Goal: Task Accomplishment & Management: Use online tool/utility

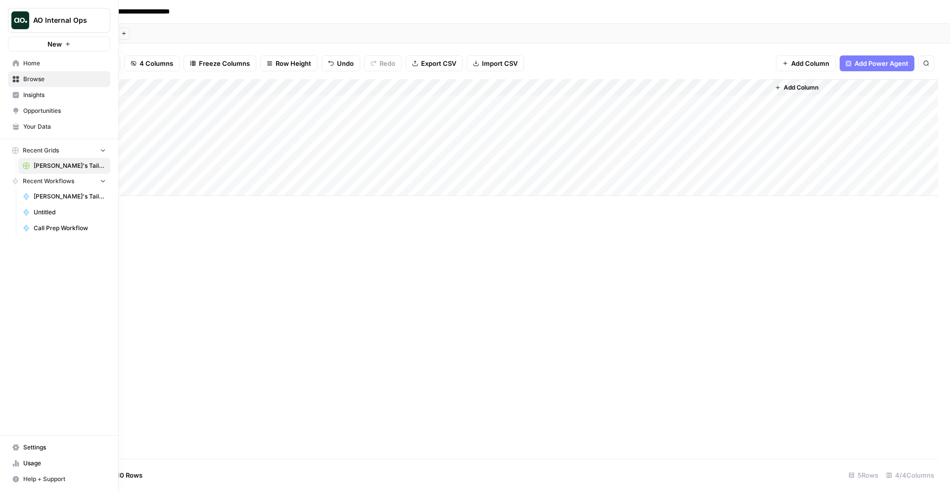
click at [58, 78] on span "Browse" at bounding box center [64, 79] width 83 height 9
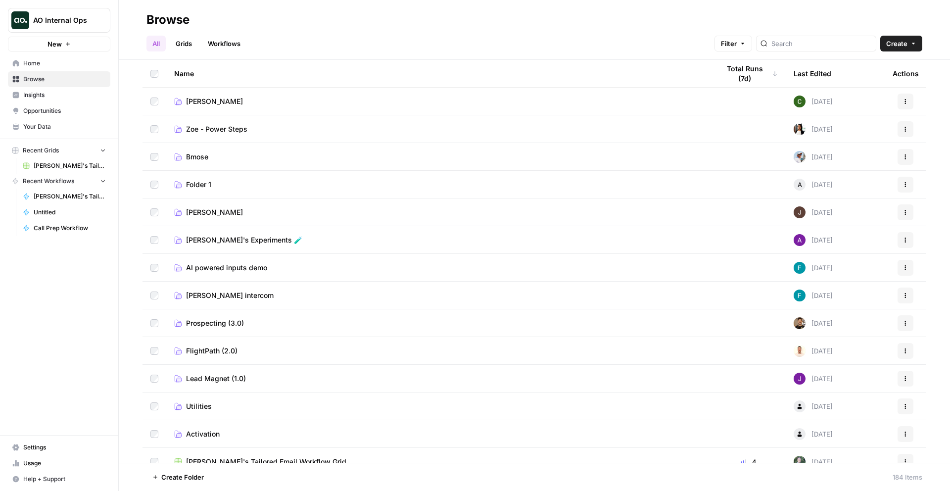
click at [83, 168] on span "[PERSON_NAME]'s Tailored Email Workflow Grid" at bounding box center [70, 165] width 72 height 9
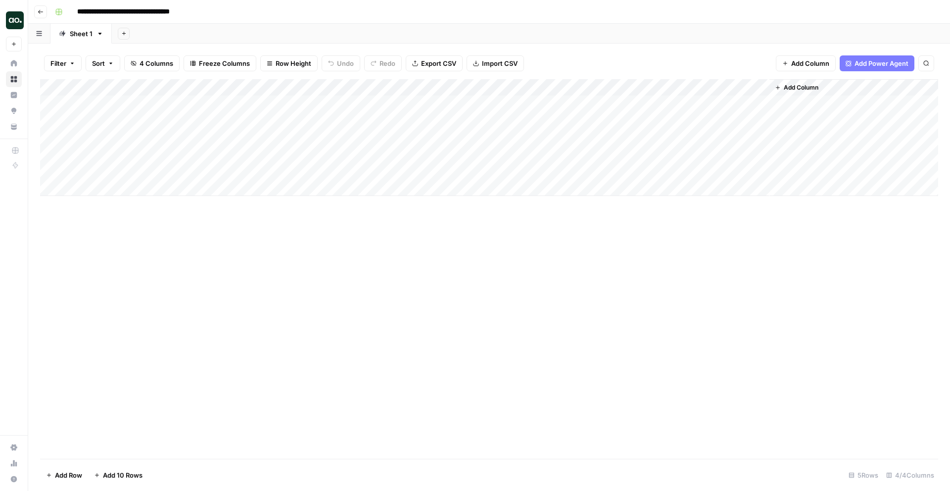
click at [588, 100] on div "Add Column" at bounding box center [489, 137] width 898 height 117
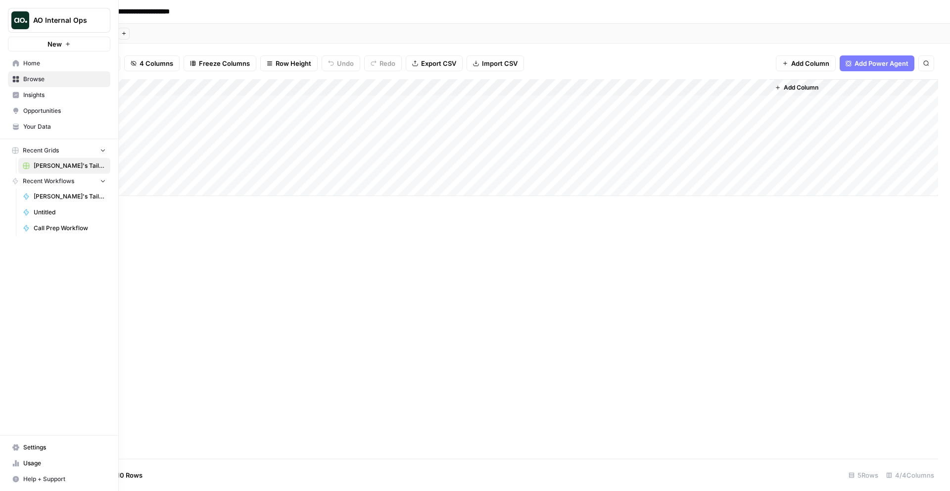
click at [92, 24] on span "AO Internal Ops" at bounding box center [63, 20] width 60 height 10
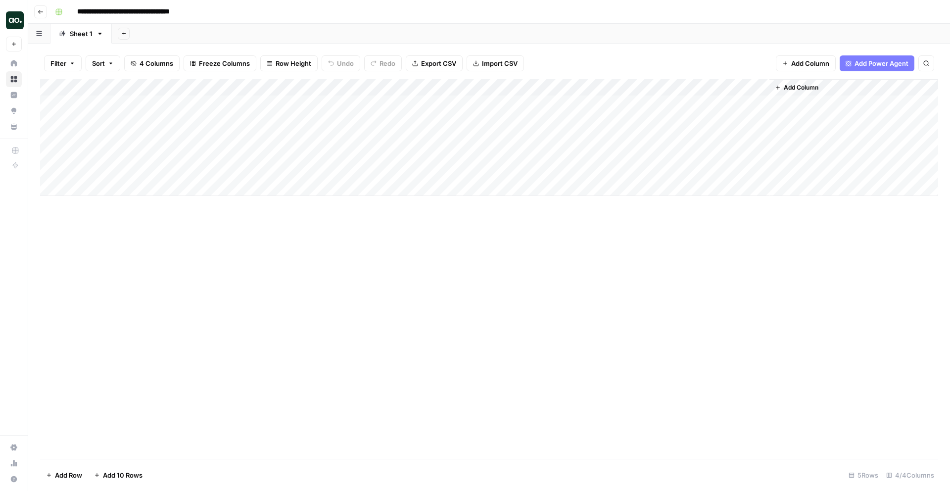
click at [487, 88] on div "Add Column" at bounding box center [489, 137] width 898 height 117
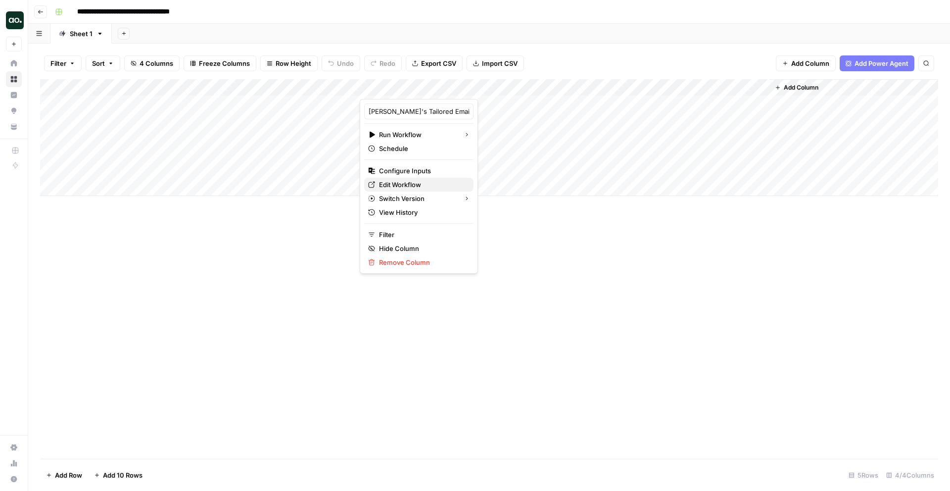
click at [418, 187] on span "Edit Workflow" at bounding box center [422, 185] width 87 height 10
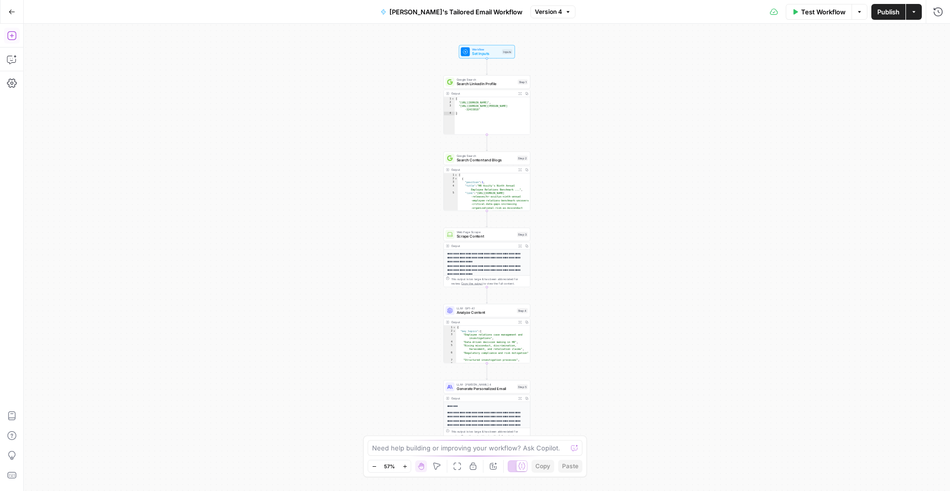
click at [13, 34] on icon "button" at bounding box center [12, 36] width 10 height 10
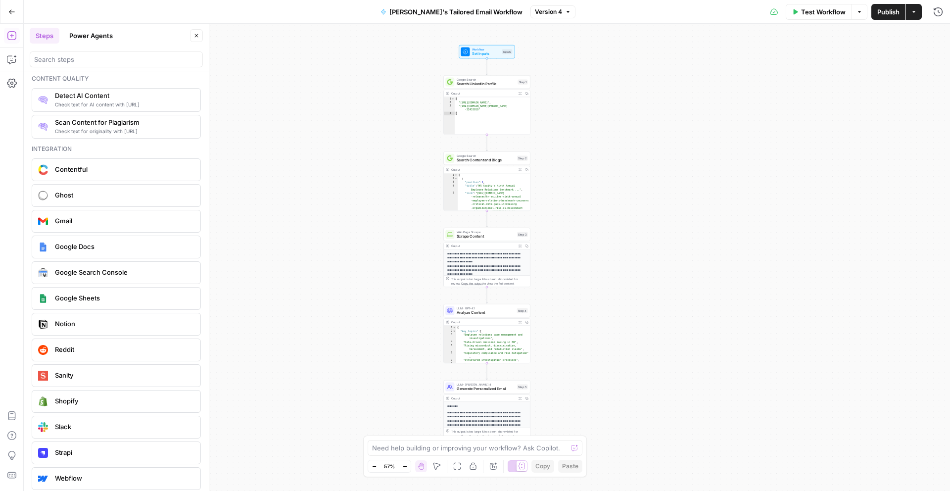
scroll to position [1723, 0]
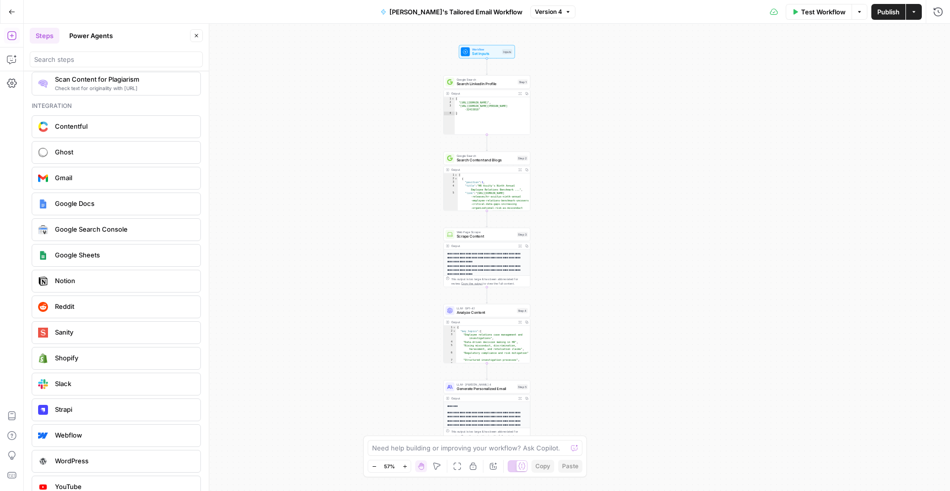
click at [86, 177] on span "Gmail" at bounding box center [124, 178] width 138 height 10
click at [867, 77] on input "Authentication" at bounding box center [845, 76] width 161 height 10
click at [832, 103] on span "Gmail 1" at bounding box center [849, 100] width 165 height 10
type input "Gmail 1"
click at [830, 116] on input "Action" at bounding box center [845, 115] width 161 height 10
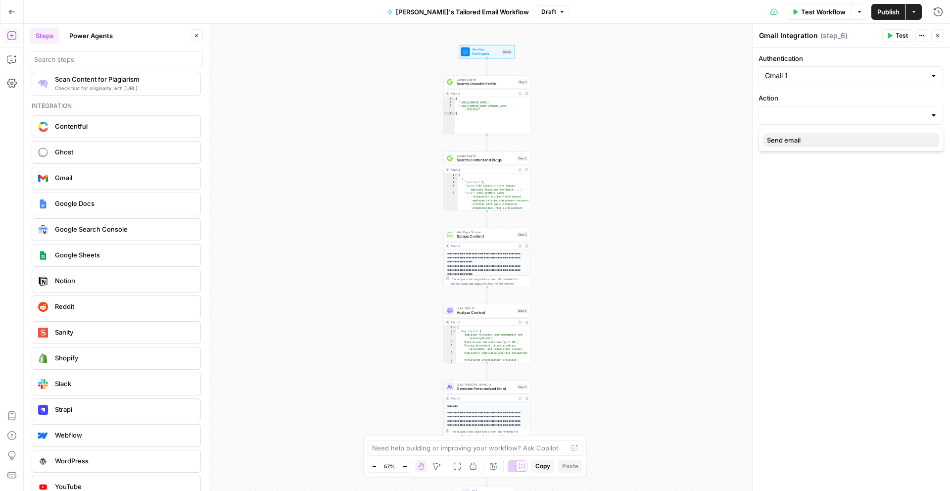
click at [820, 141] on span "Send email" at bounding box center [849, 140] width 165 height 10
type input "Send email"
click at [825, 155] on p at bounding box center [851, 155] width 173 height 10
click at [801, 203] on p at bounding box center [851, 200] width 173 height 10
click at [471, 386] on span "Generate Personalized Email" at bounding box center [486, 388] width 58 height 5
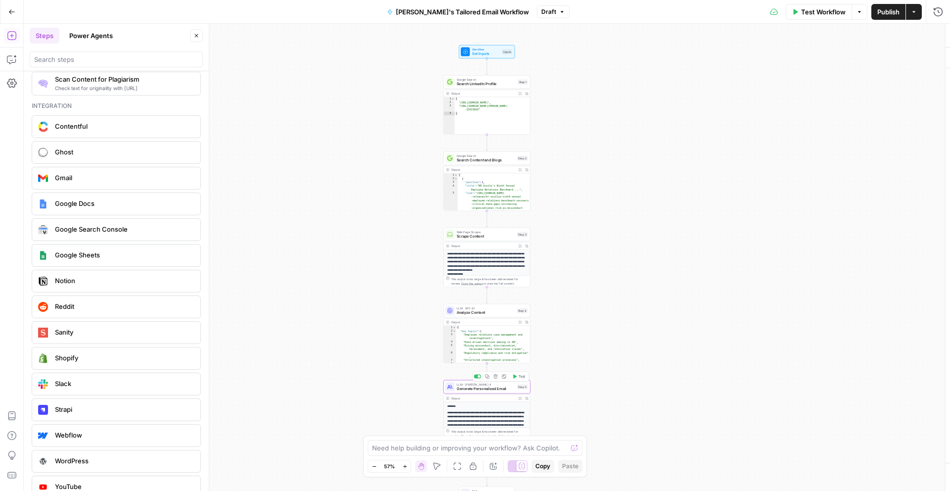
type textarea "Generate Personalized Email"
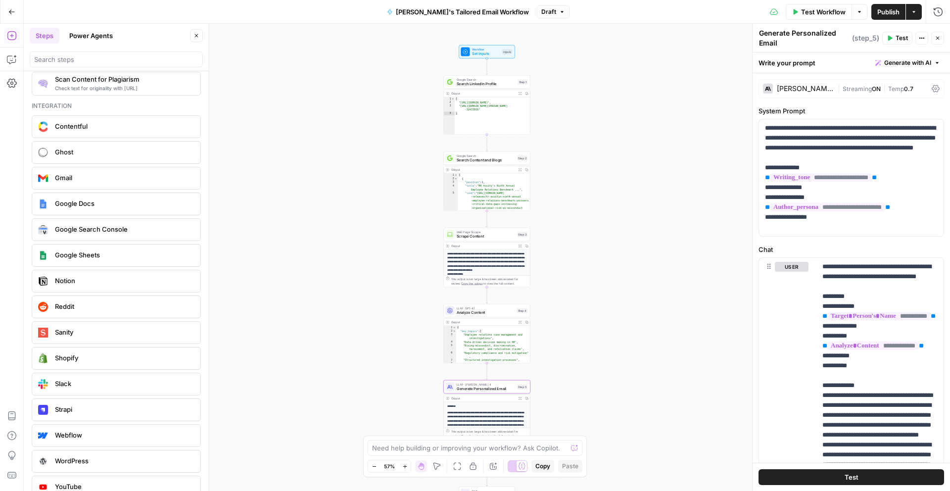
click at [480, 403] on div "**********" at bounding box center [487, 448] width 86 height 92
click at [519, 398] on icon "button" at bounding box center [519, 398] width 3 height 3
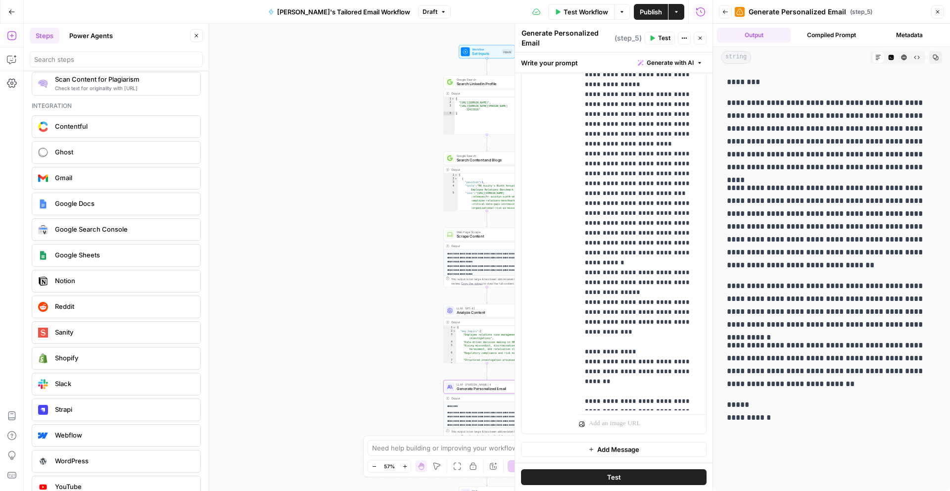
scroll to position [0, 0]
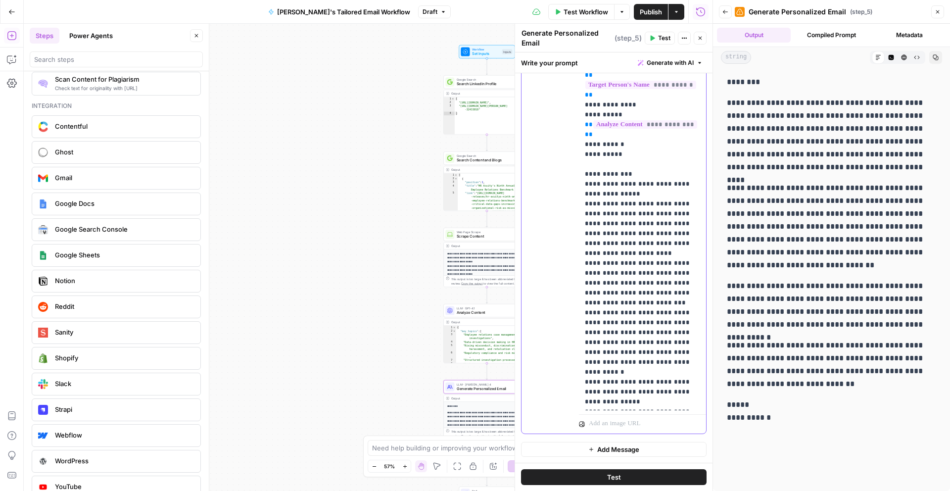
drag, startPoint x: 605, startPoint y: 222, endPoint x: 585, endPoint y: 224, distance: 20.3
click at [585, 224] on p "**********" at bounding box center [642, 263] width 115 height 505
drag, startPoint x: 634, startPoint y: 294, endPoint x: 591, endPoint y: 245, distance: 65.9
click at [591, 245] on p "**********" at bounding box center [642, 268] width 115 height 514
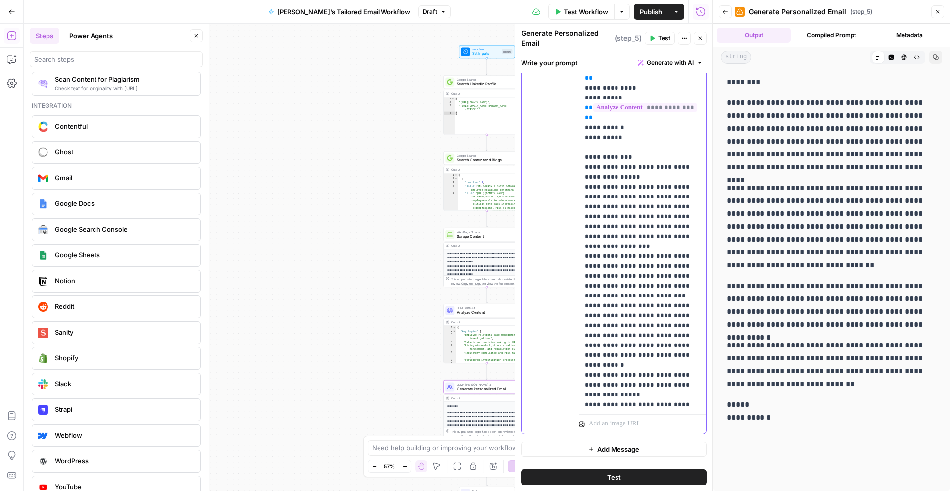
scroll to position [21, 0]
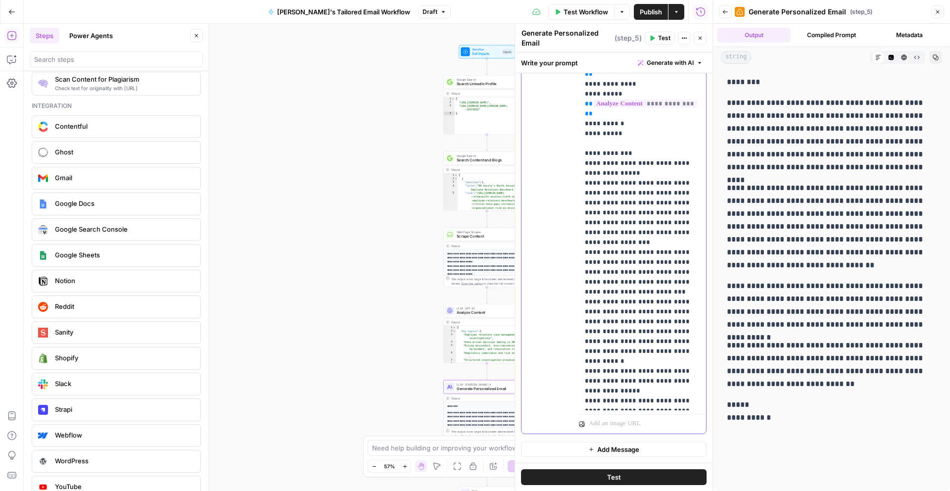
click at [598, 231] on p "**********" at bounding box center [642, 247] width 115 height 514
click at [618, 271] on p "**********" at bounding box center [642, 247] width 115 height 514
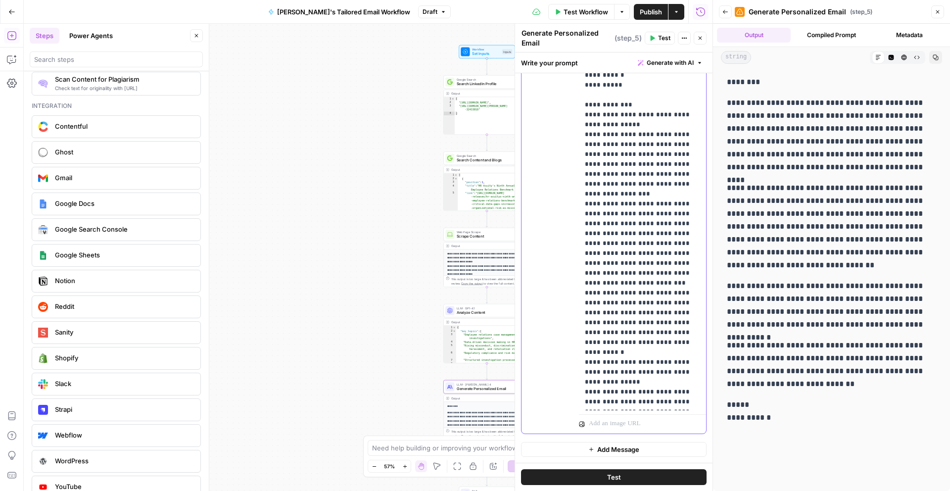
scroll to position [70, 0]
drag, startPoint x: 638, startPoint y: 320, endPoint x: 576, endPoint y: 302, distance: 64.7
click at [576, 302] on div "**********" at bounding box center [613, 220] width 184 height 426
drag, startPoint x: 619, startPoint y: 350, endPoint x: 592, endPoint y: 328, distance: 34.8
click at [592, 328] on p "**********" at bounding box center [642, 213] width 115 height 544
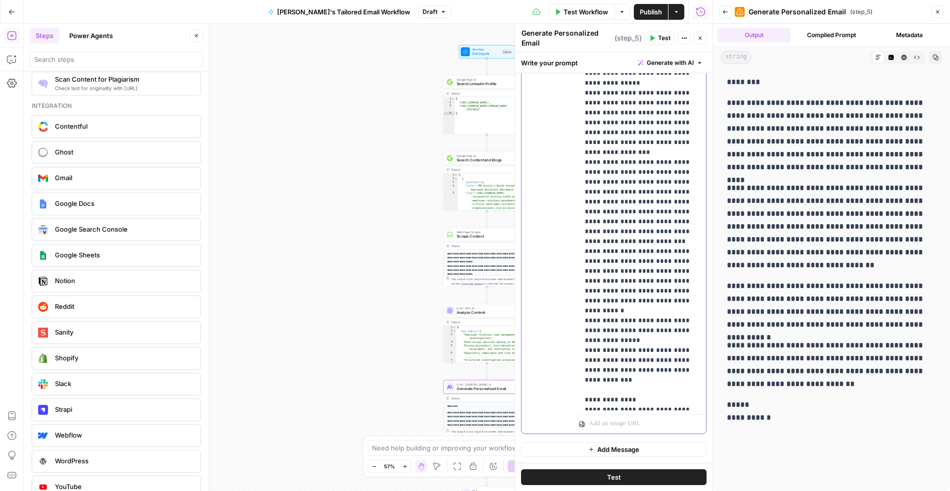
scroll to position [149, 0]
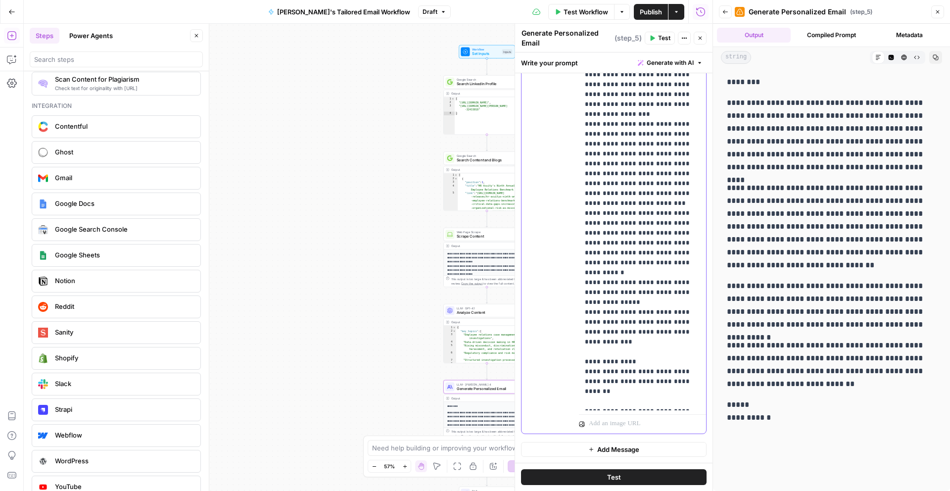
click at [687, 340] on p "**********" at bounding box center [642, 134] width 115 height 544
drag, startPoint x: 624, startPoint y: 399, endPoint x: 580, endPoint y: 362, distance: 57.2
click at [580, 362] on div "**********" at bounding box center [642, 208] width 127 height 403
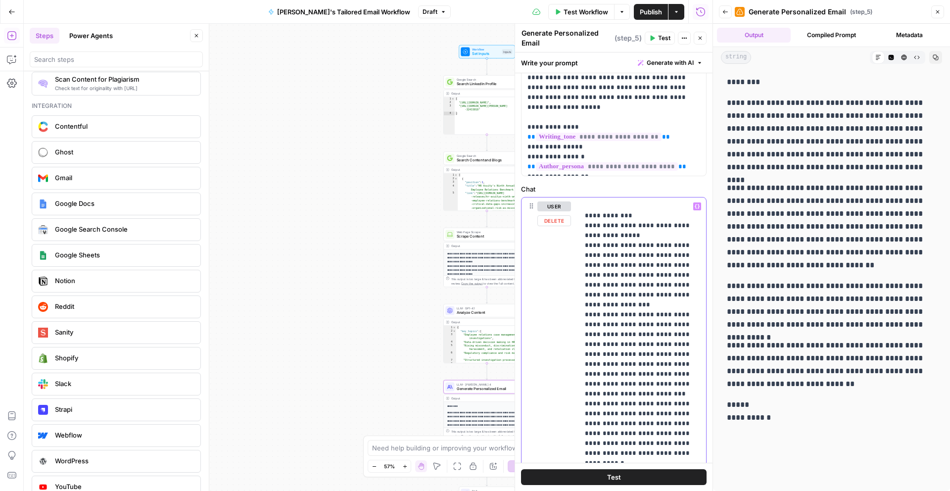
scroll to position [251, 0]
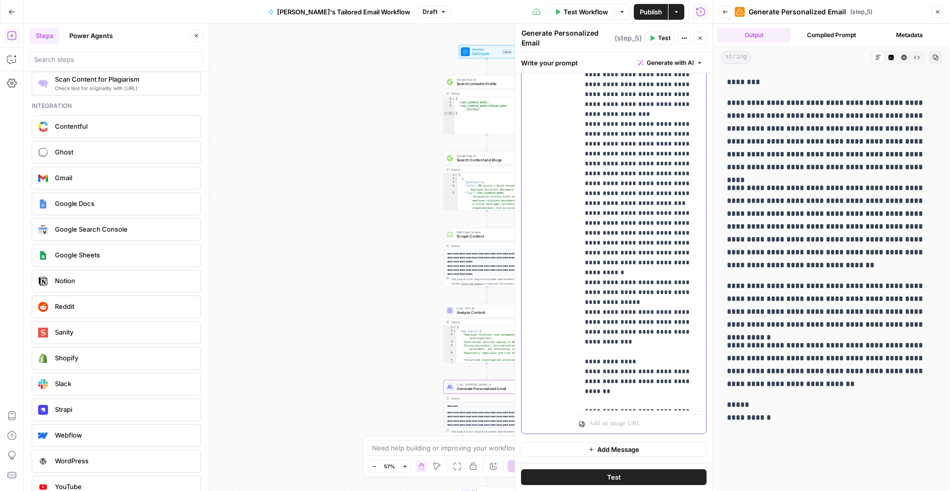
click at [634, 349] on p "**********" at bounding box center [642, 134] width 115 height 544
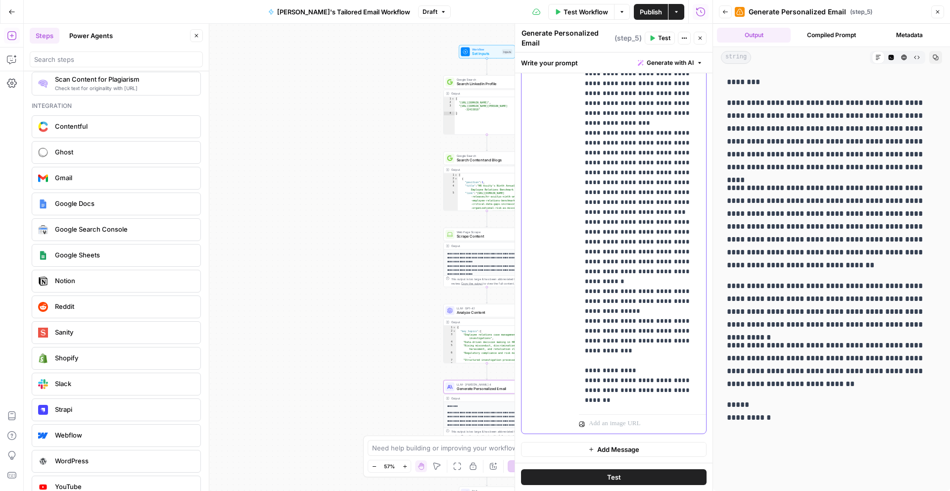
scroll to position [149, 0]
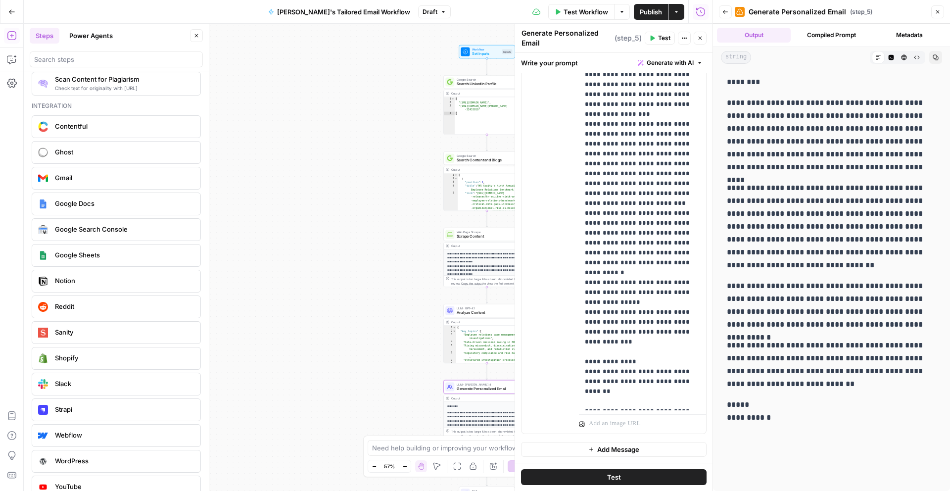
click at [648, 11] on span "Publish" at bounding box center [651, 12] width 22 height 10
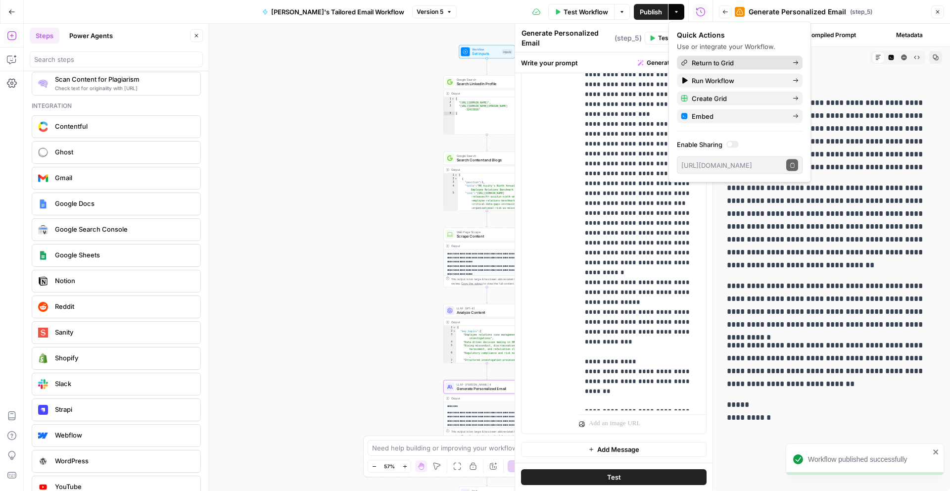
click at [728, 61] on span "Return to Grid" at bounding box center [737, 63] width 93 height 10
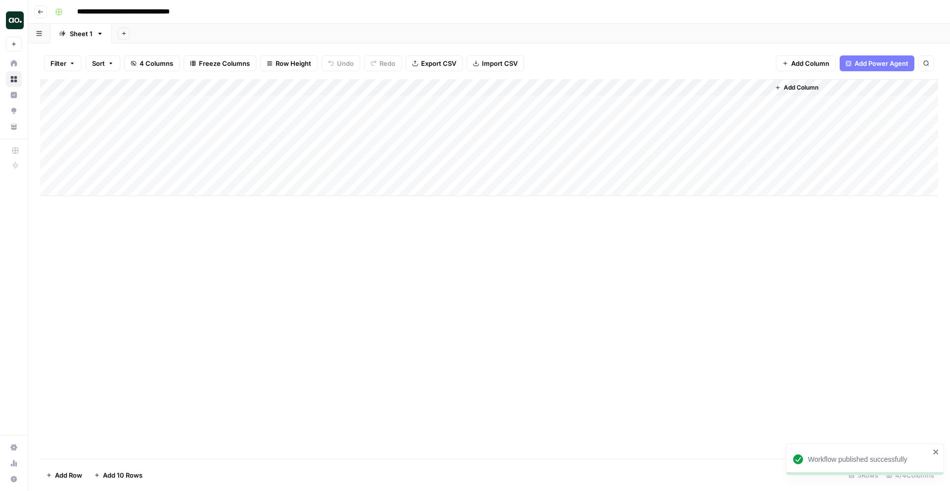
click at [576, 105] on div "Add Column" at bounding box center [489, 137] width 898 height 117
click at [436, 271] on div "Add Column" at bounding box center [489, 268] width 898 height 379
click at [484, 151] on div "Add Column" at bounding box center [489, 137] width 898 height 117
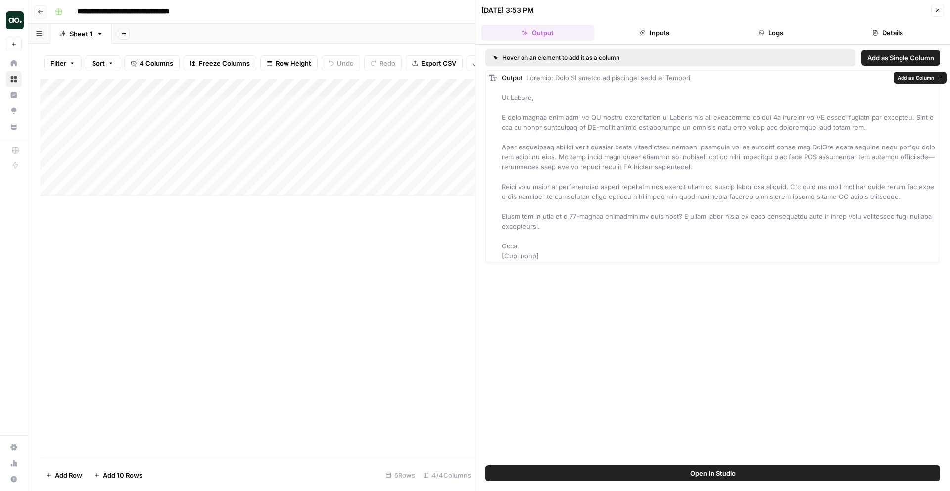
click at [922, 81] on span "Add as Column" at bounding box center [915, 78] width 37 height 8
click at [367, 228] on div "Add Column" at bounding box center [257, 268] width 435 height 379
click at [441, 114] on div "Add Column" at bounding box center [257, 137] width 435 height 117
click at [469, 96] on div "Add Column" at bounding box center [257, 137] width 435 height 117
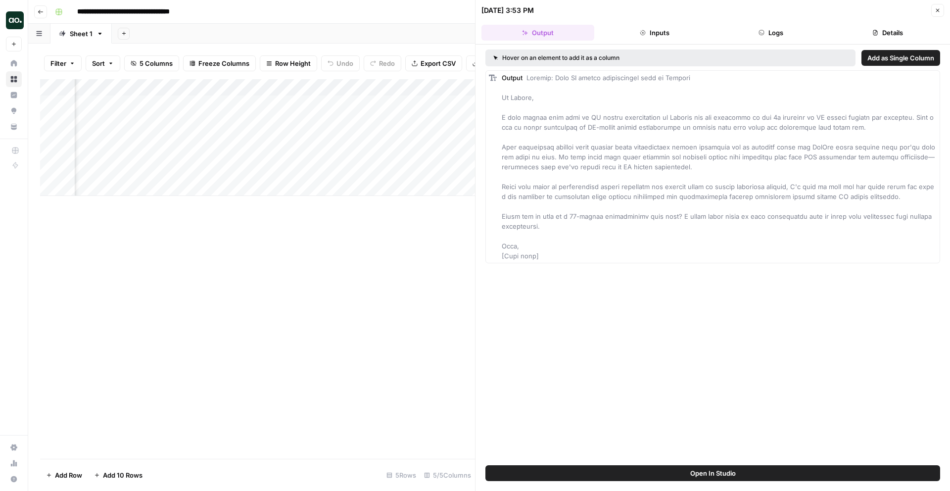
click at [463, 98] on div "Add Column" at bounding box center [257, 137] width 435 height 117
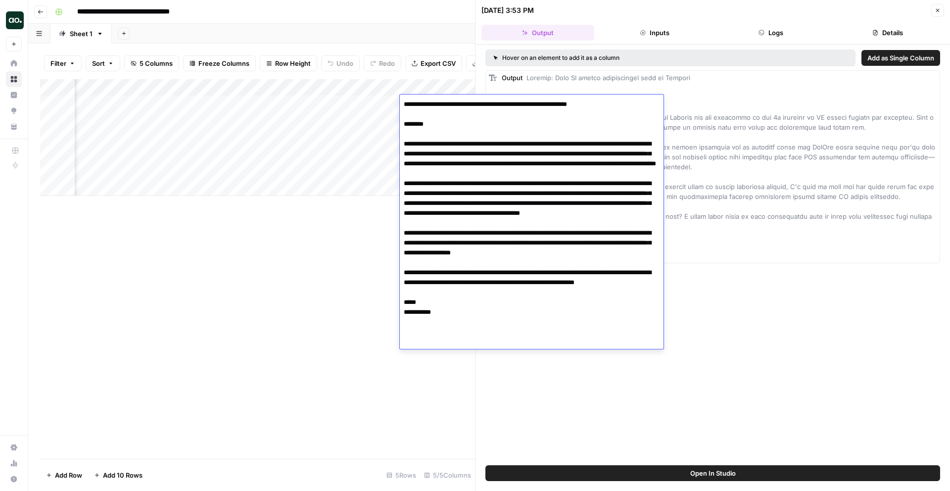
click at [463, 98] on textarea at bounding box center [532, 222] width 264 height 251
click at [322, 236] on div "Add Column" at bounding box center [257, 268] width 435 height 379
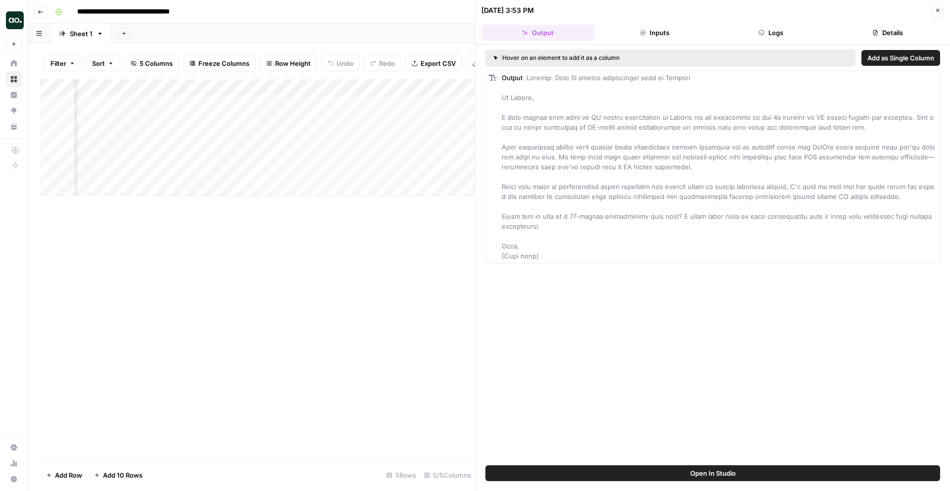
drag, startPoint x: 553, startPoint y: 77, endPoint x: 701, endPoint y: 73, distance: 147.4
click at [701, 73] on div "Output" at bounding box center [719, 167] width 435 height 188
click at [916, 80] on span "Add as Column" at bounding box center [915, 78] width 37 height 8
click at [936, 12] on icon "button" at bounding box center [937, 10] width 6 height 6
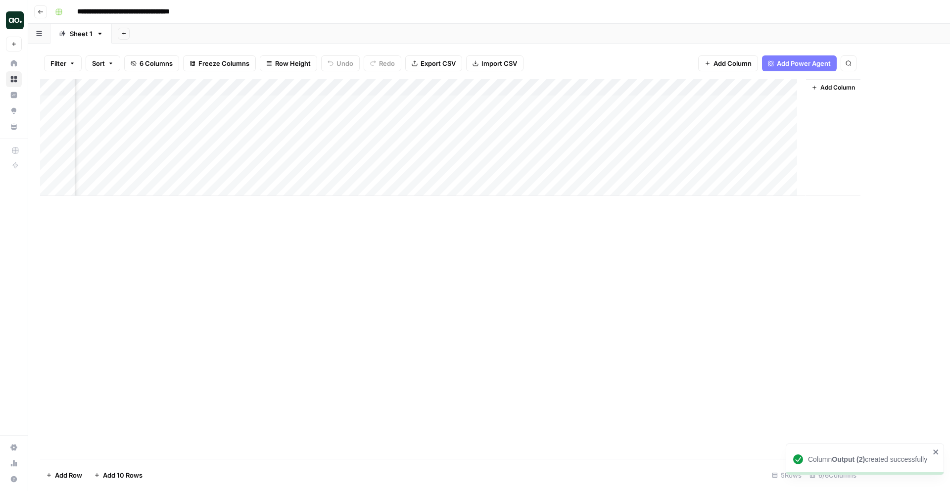
scroll to position [0, 52]
click at [712, 102] on div "Add Column" at bounding box center [489, 137] width 898 height 117
click at [565, 249] on div "Add Column" at bounding box center [489, 268] width 898 height 379
click at [887, 86] on div "Add Column" at bounding box center [489, 137] width 898 height 117
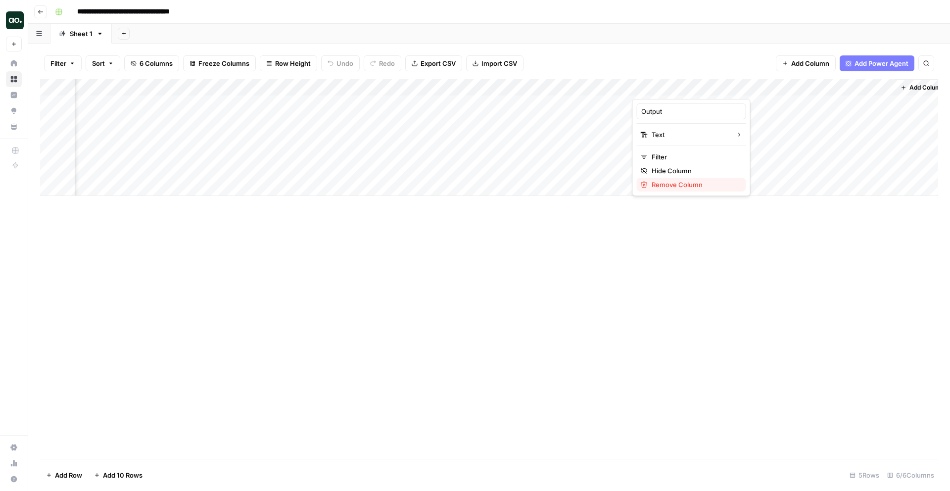
click at [678, 184] on span "Remove Column" at bounding box center [694, 185] width 87 height 10
click at [445, 106] on span "Delete" at bounding box center [439, 102] width 21 height 10
click at [674, 89] on div "Add Column" at bounding box center [489, 137] width 898 height 117
click at [650, 181] on span "Remove Column" at bounding box center [658, 185] width 87 height 10
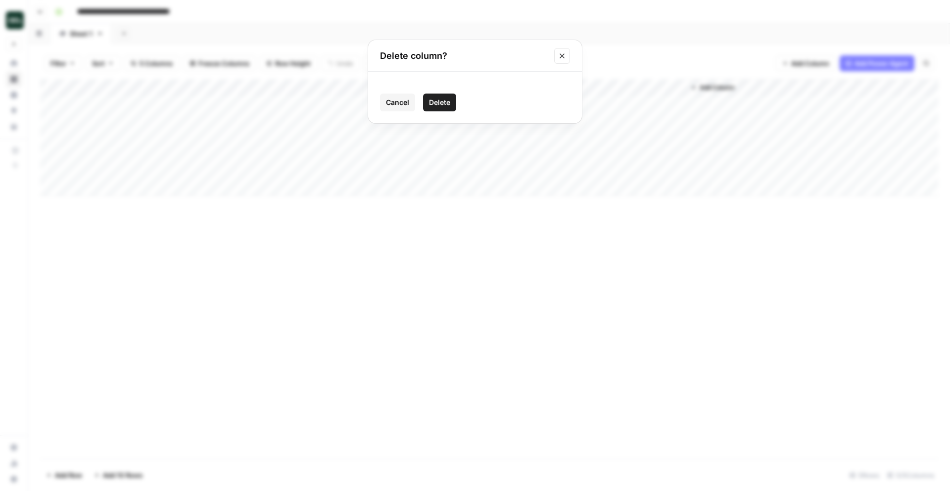
click at [437, 99] on span "Delete" at bounding box center [439, 102] width 21 height 10
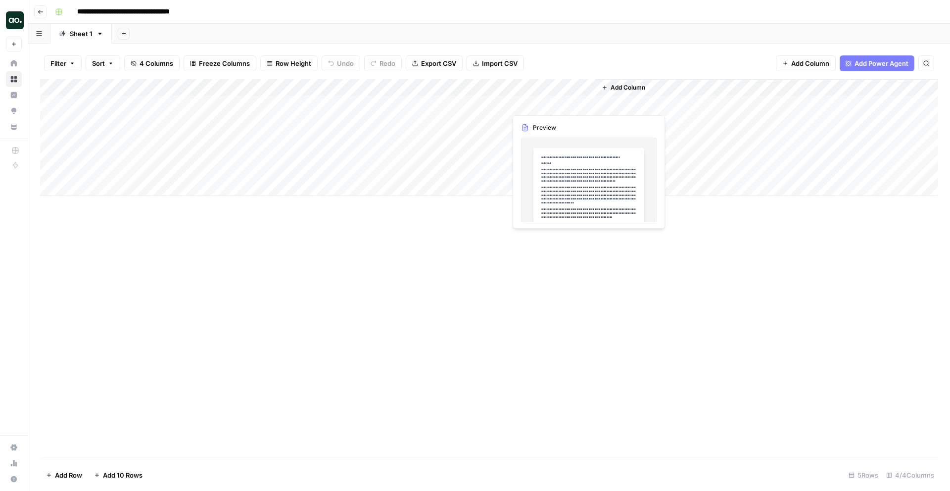
click at [559, 103] on div "Add Column" at bounding box center [489, 137] width 898 height 117
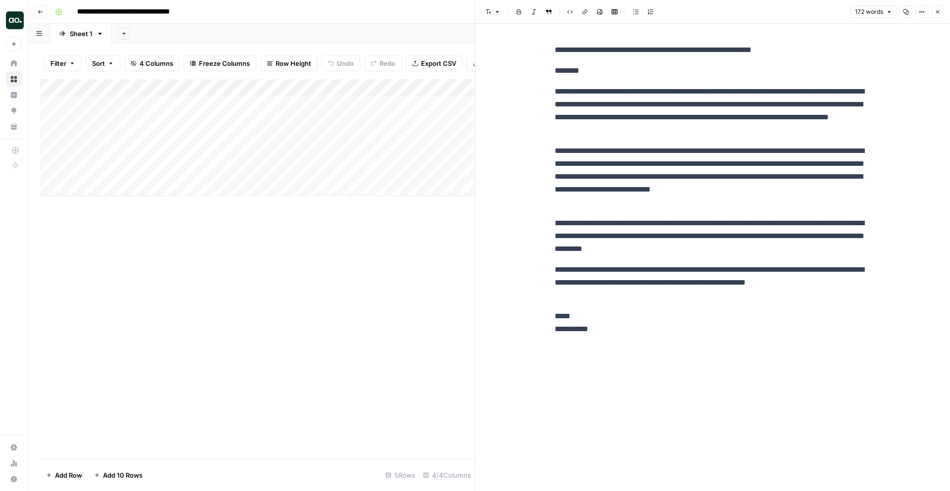
click at [937, 13] on icon "button" at bounding box center [937, 12] width 6 height 6
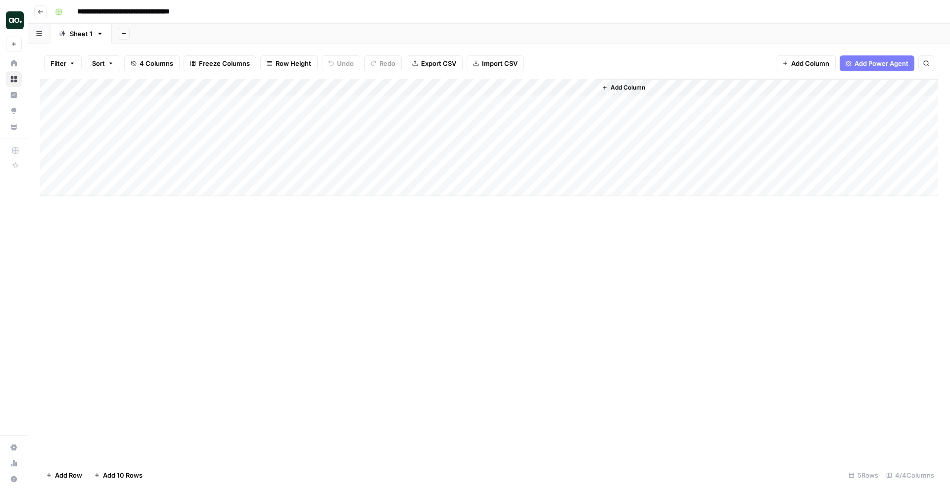
click at [486, 85] on div "Add Column" at bounding box center [489, 137] width 898 height 117
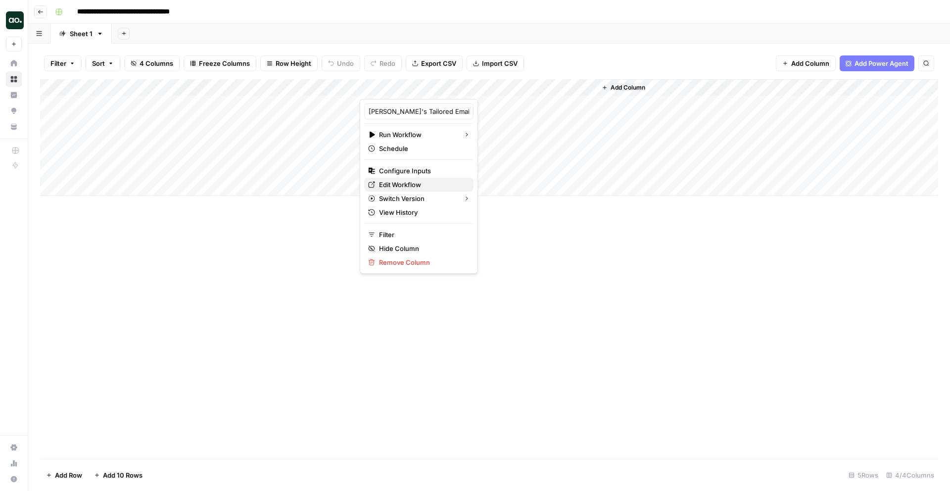
click at [395, 184] on span "Edit Workflow" at bounding box center [422, 185] width 87 height 10
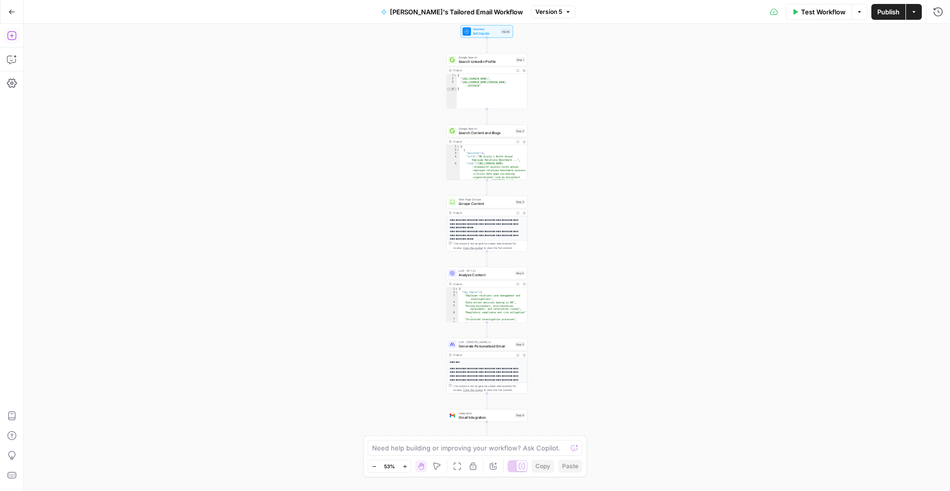
click at [16, 37] on icon "button" at bounding box center [11, 35] width 9 height 9
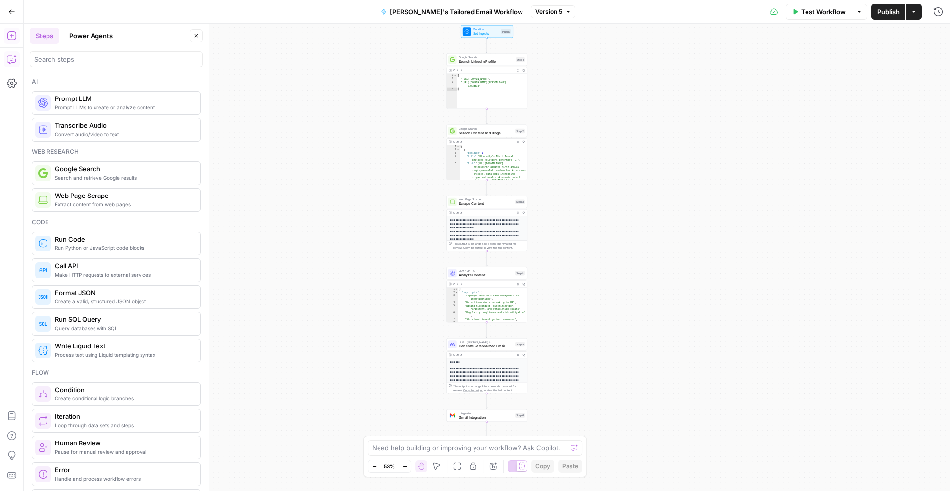
click at [489, 419] on div "Integration Gmail Integration Step 6 Copy step Delete step Add Note Test" at bounding box center [486, 415] width 81 height 12
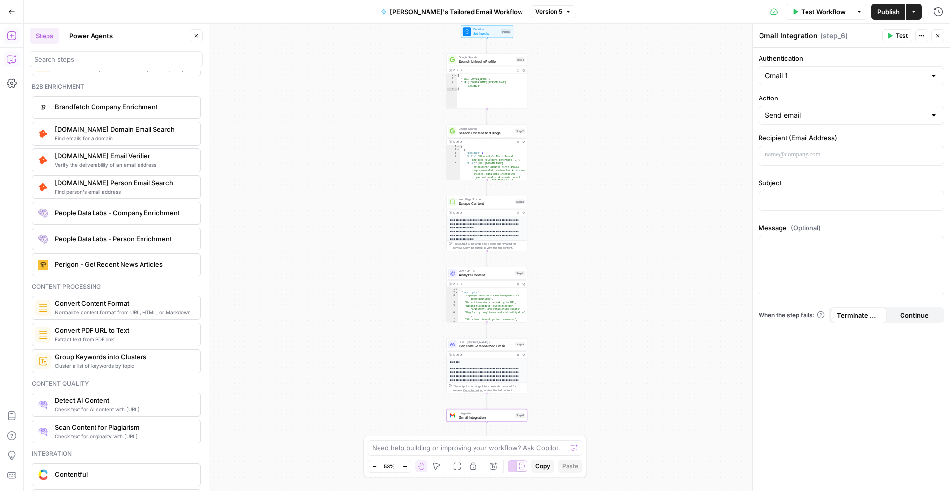
scroll to position [1364, 0]
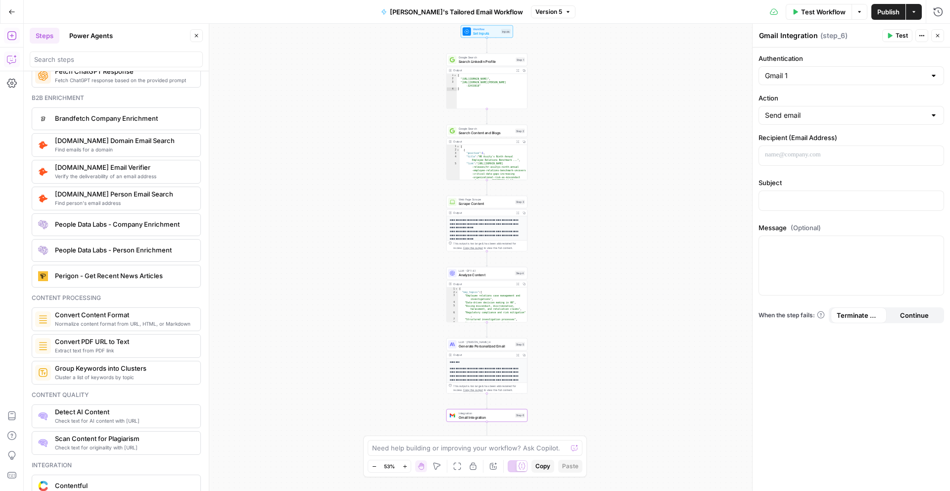
click at [135, 198] on span "[DOMAIN_NAME] Person Email Search" at bounding box center [124, 194] width 138 height 10
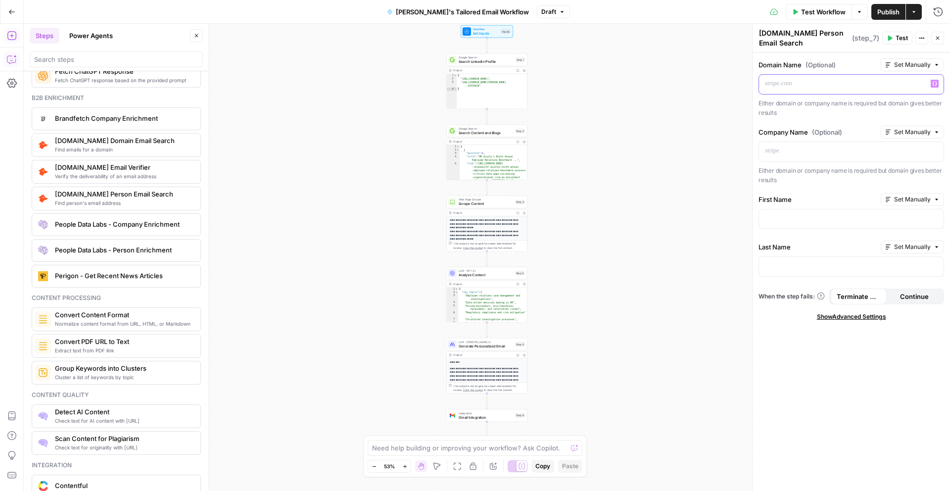
click at [794, 87] on p at bounding box center [851, 84] width 173 height 10
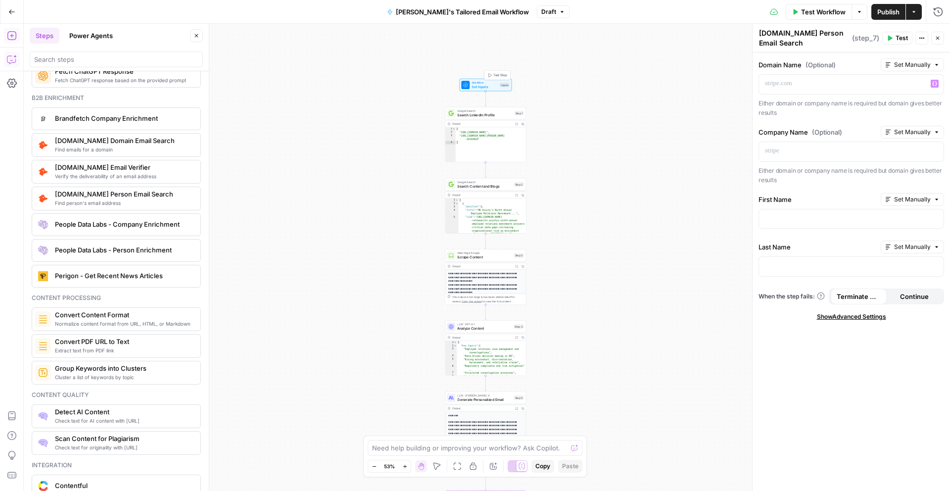
click at [490, 87] on span "Set Inputs" at bounding box center [484, 86] width 26 height 5
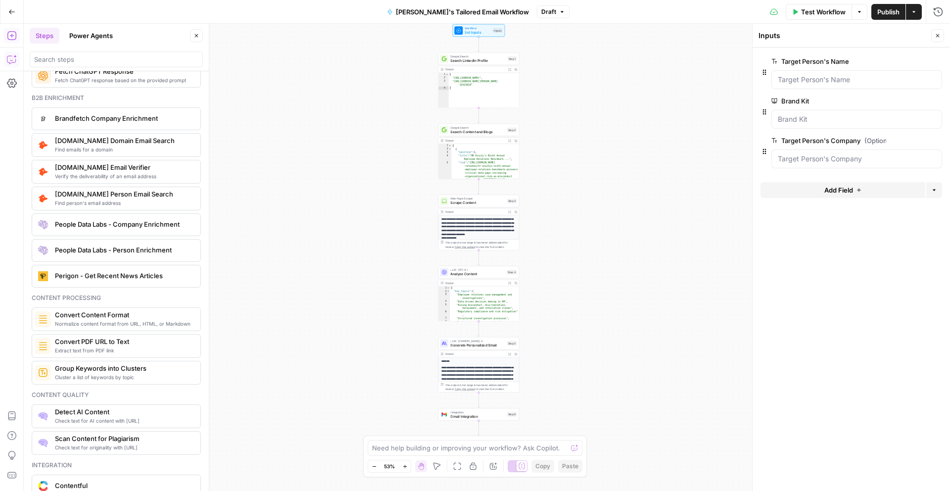
click at [841, 184] on button "Add Field" at bounding box center [842, 190] width 165 height 16
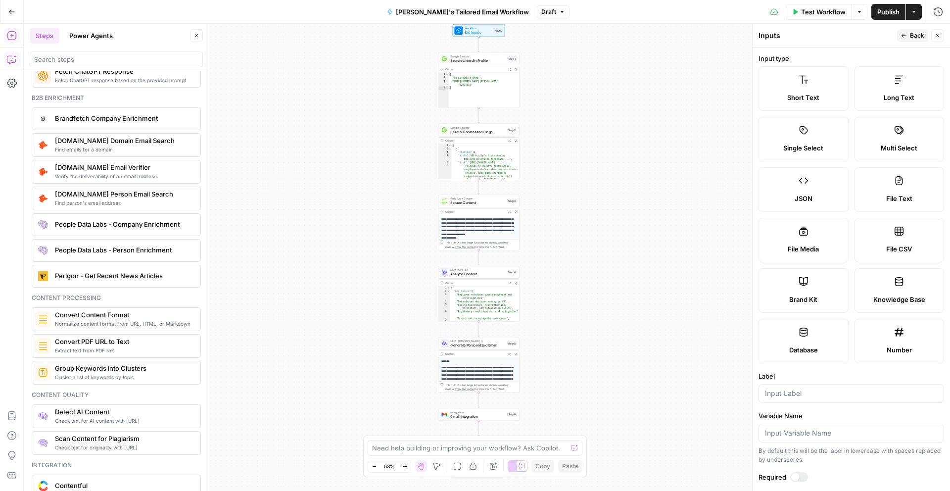
click at [808, 386] on div at bounding box center [850, 393] width 185 height 19
type input "URL"
click at [733, 200] on div "Workflow Set Inputs Inputs Google Search Search LinkedIn Profile Step 1 Output …" at bounding box center [487, 257] width 926 height 467
click at [917, 33] on span "Back" at bounding box center [917, 35] width 14 height 9
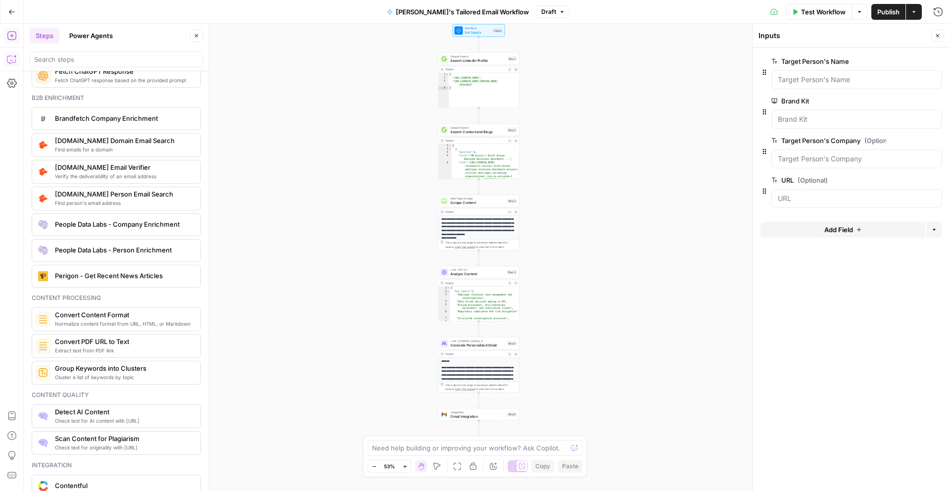
click at [482, 416] on span "Gmail Integration" at bounding box center [477, 416] width 54 height 5
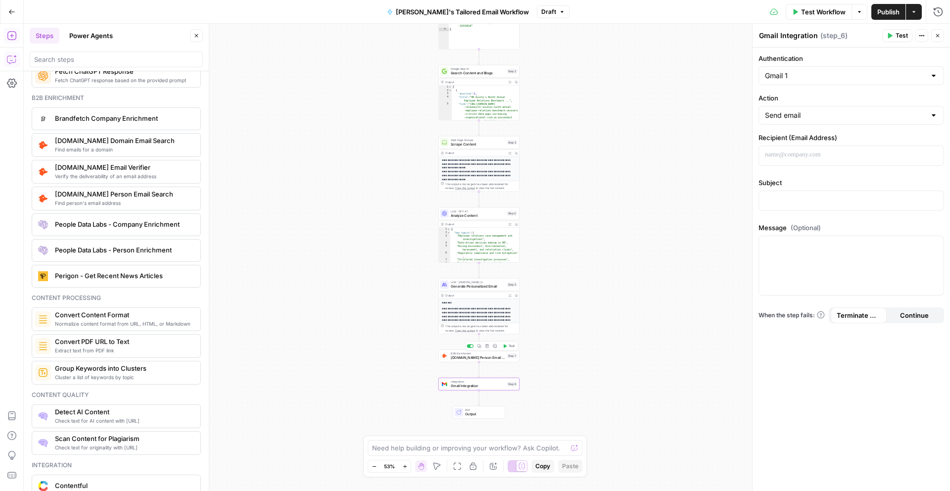
click at [479, 354] on span "B2B Enrichment" at bounding box center [478, 353] width 54 height 4
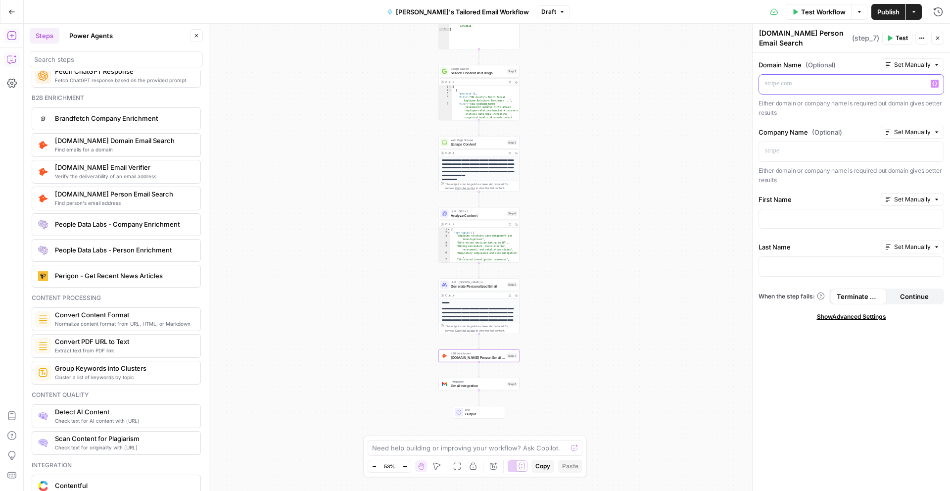
click at [830, 81] on p at bounding box center [851, 84] width 173 height 10
click at [934, 83] on icon "button" at bounding box center [934, 83] width 5 height 5
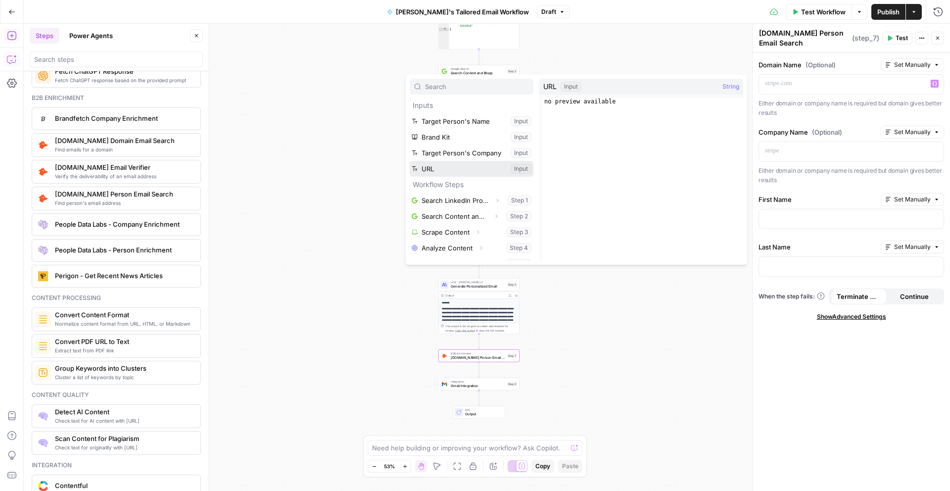
click at [468, 170] on button "Select variable URL" at bounding box center [472, 169] width 124 height 16
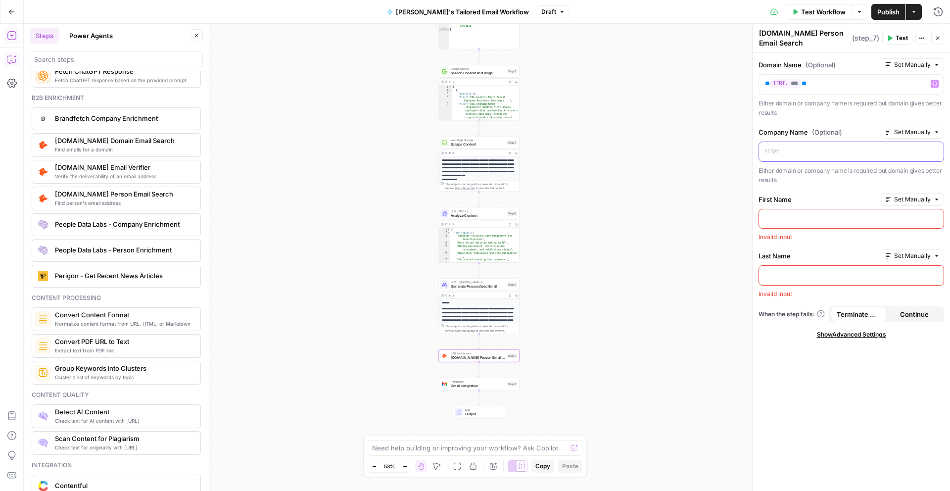
click at [795, 150] on p at bounding box center [851, 151] width 173 height 10
click at [933, 151] on icon "button" at bounding box center [934, 150] width 5 height 5
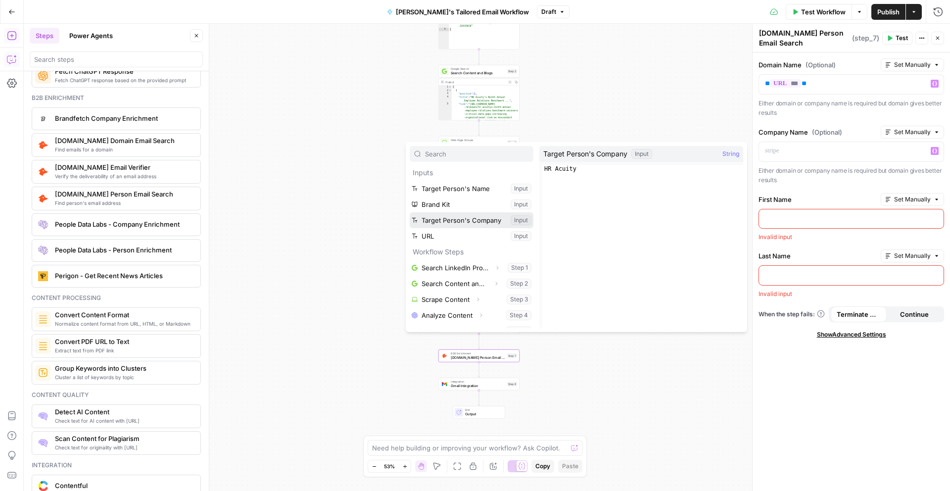
click at [469, 221] on button "Select variable Target Person's Company" at bounding box center [472, 220] width 124 height 16
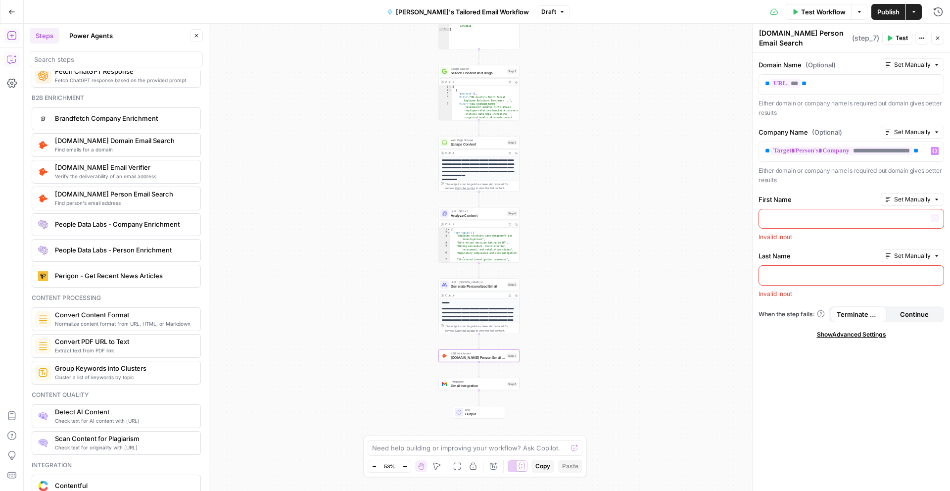
click at [831, 229] on div at bounding box center [851, 218] width 184 height 19
click at [935, 220] on icon "button" at bounding box center [934, 218] width 5 height 4
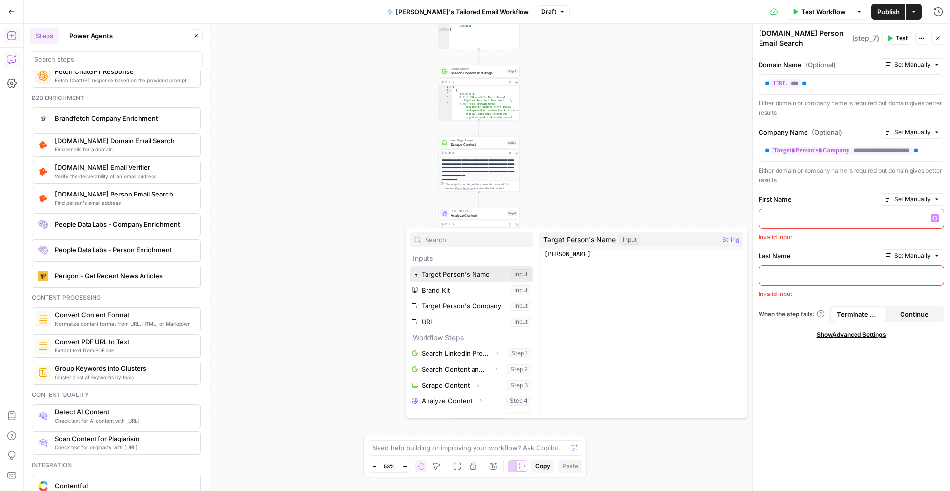
click at [489, 279] on button "Select variable Target Person's Name" at bounding box center [472, 274] width 124 height 16
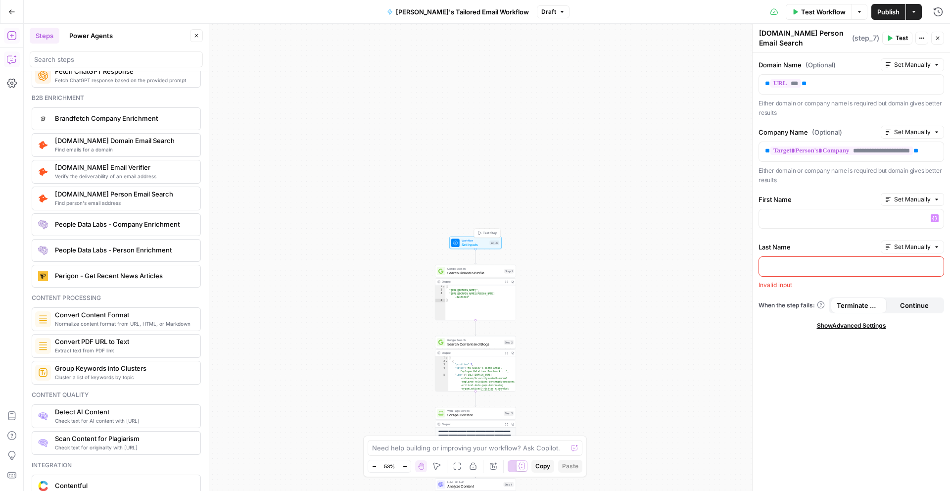
click at [474, 242] on span "Set Inputs" at bounding box center [474, 244] width 26 height 5
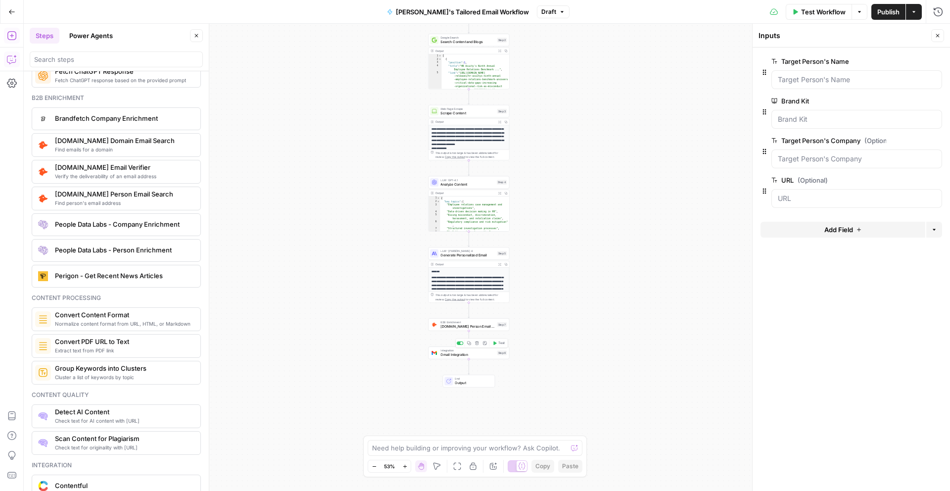
click at [458, 324] on span "[DOMAIN_NAME] Person Email Search" at bounding box center [467, 325] width 54 height 5
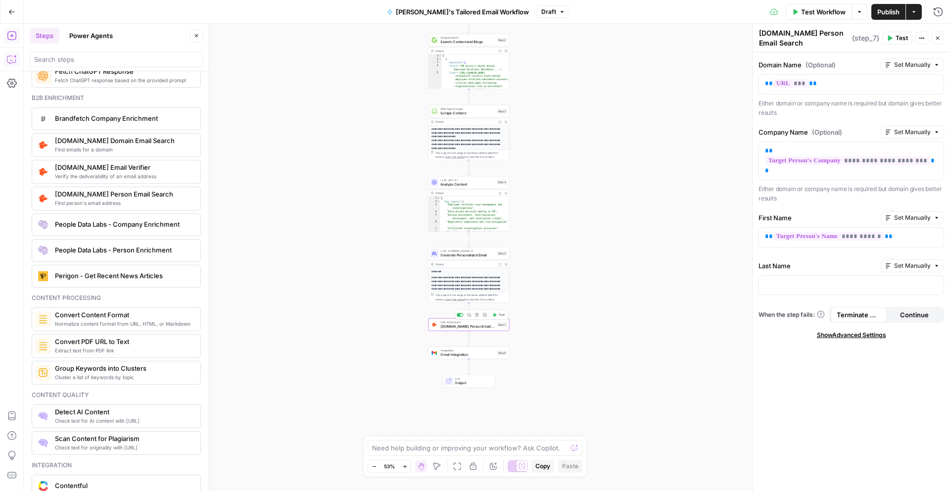
click at [464, 353] on span "Gmail Integration" at bounding box center [467, 354] width 54 height 5
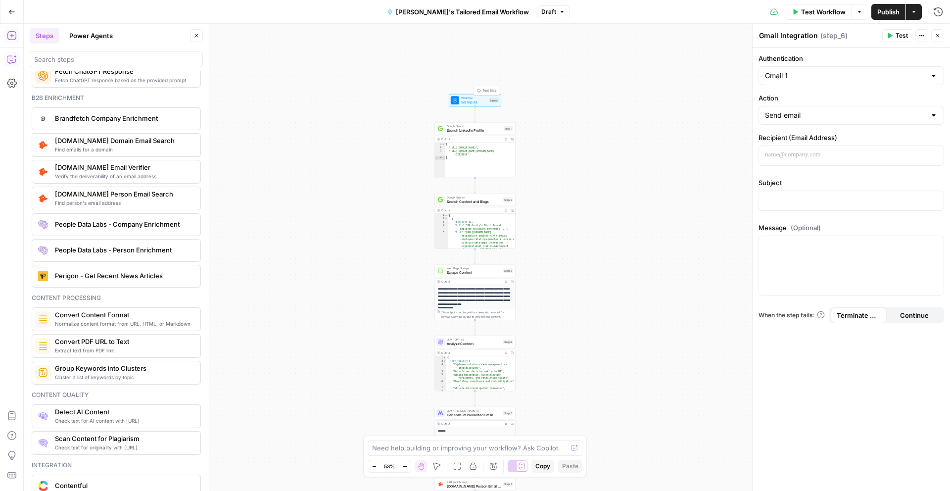
click at [468, 97] on span "Workflow" at bounding box center [474, 98] width 26 height 4
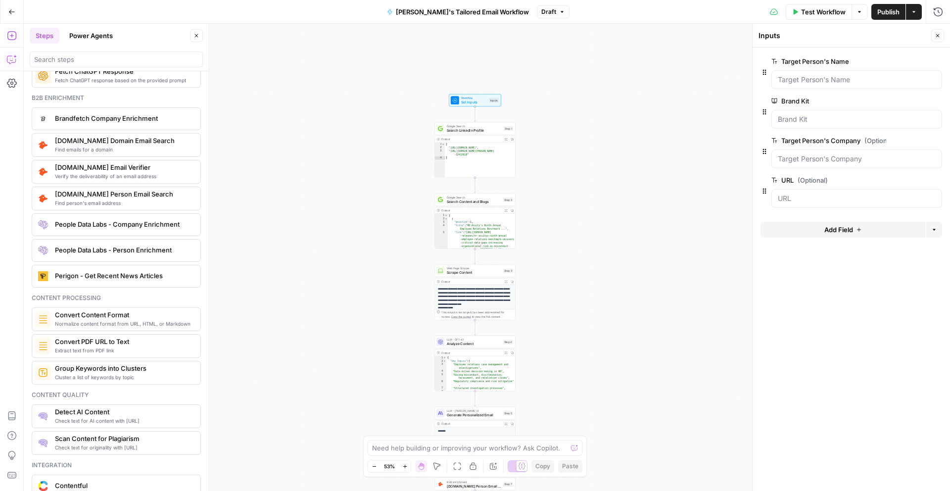
click at [902, 59] on span "edit field" at bounding box center [905, 61] width 22 height 8
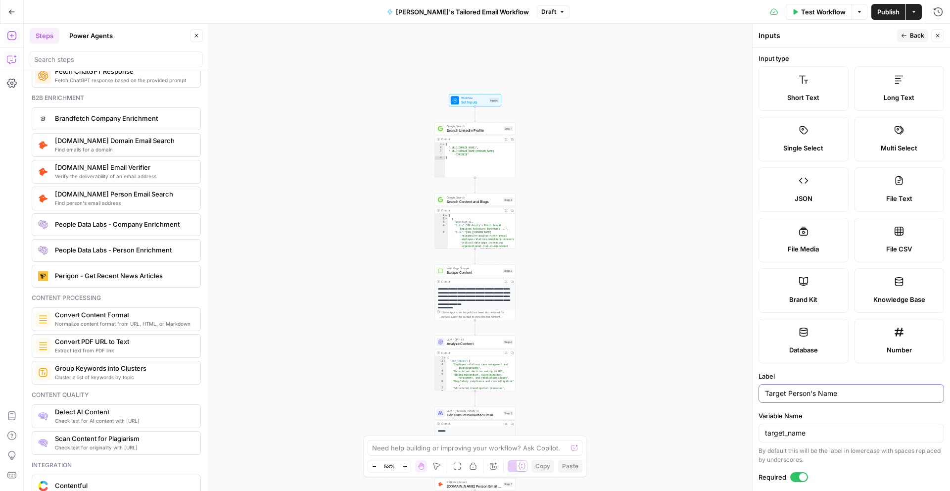
click at [824, 393] on input "Target Person's Name" at bounding box center [851, 393] width 173 height 10
click at [813, 393] on input "Target Person's First Name" at bounding box center [851, 393] width 173 height 10
type input "Target Person's First Name"
click at [787, 430] on input "target_name" at bounding box center [851, 433] width 173 height 10
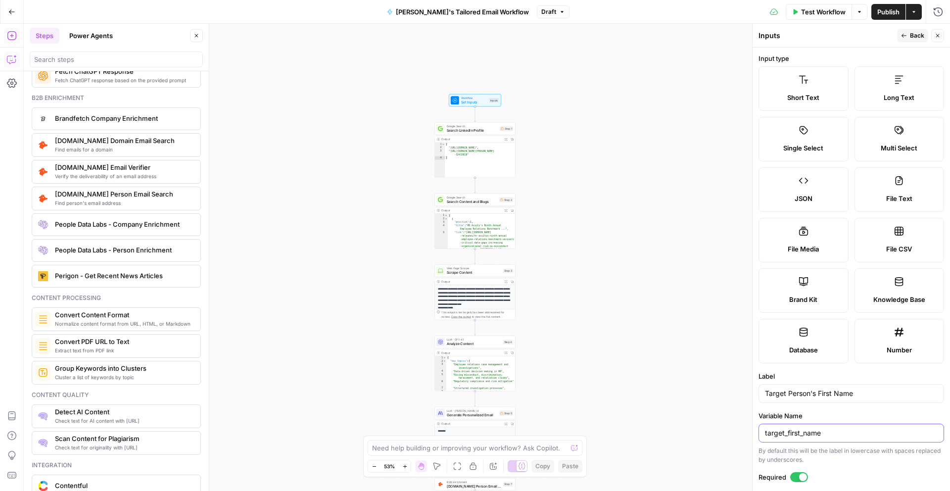
type input "target_first_name"
click at [913, 37] on span "Back" at bounding box center [917, 35] width 14 height 9
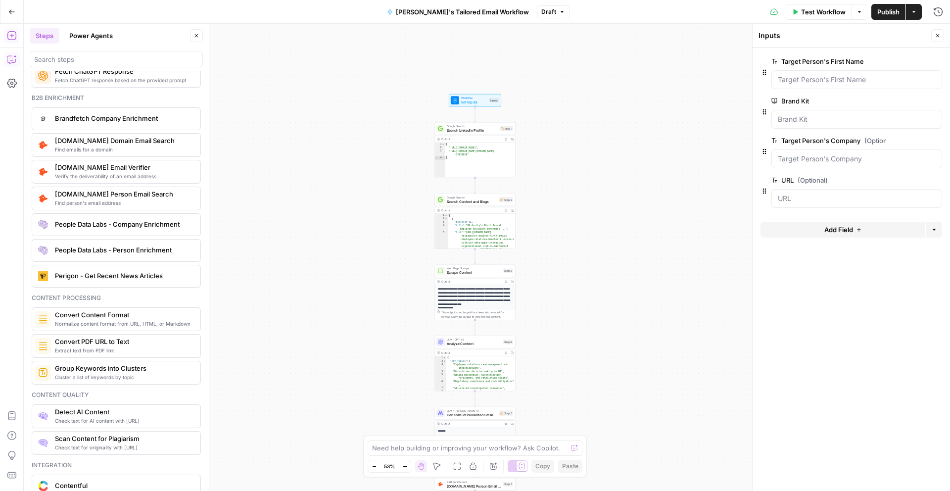
click at [841, 235] on button "Add Field" at bounding box center [842, 230] width 165 height 16
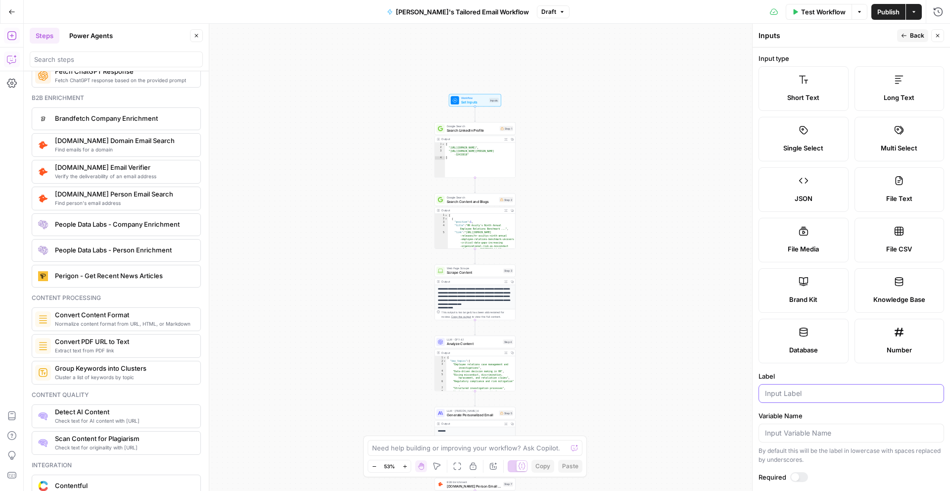
click at [824, 393] on input "Label" at bounding box center [851, 393] width 173 height 10
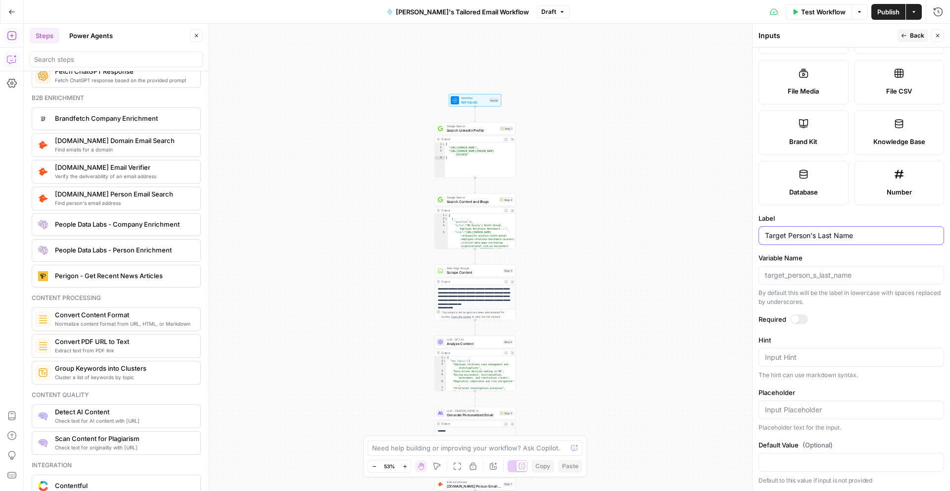
type input "Target Person's Last Name"
click at [911, 35] on span "Back" at bounding box center [917, 35] width 14 height 9
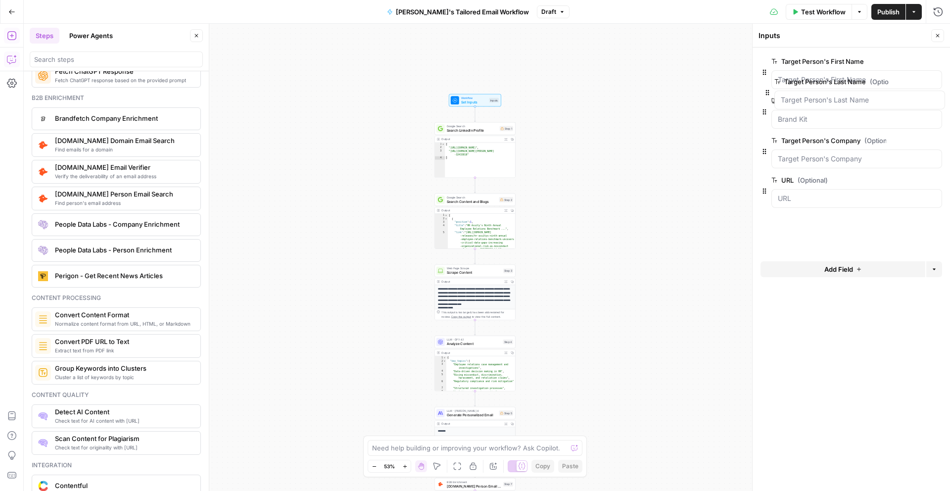
drag, startPoint x: 760, startPoint y: 231, endPoint x: 763, endPoint y: 91, distance: 141.0
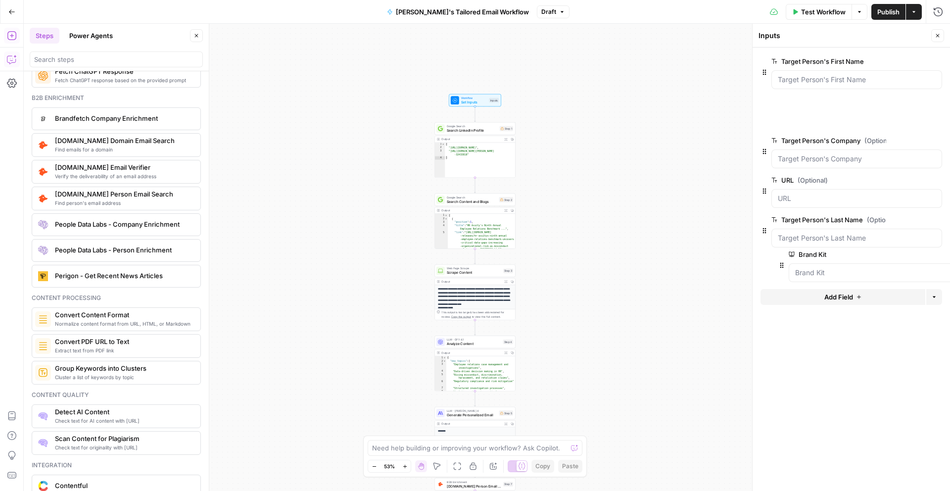
drag, startPoint x: 765, startPoint y: 110, endPoint x: 781, endPoint y: 264, distance: 154.7
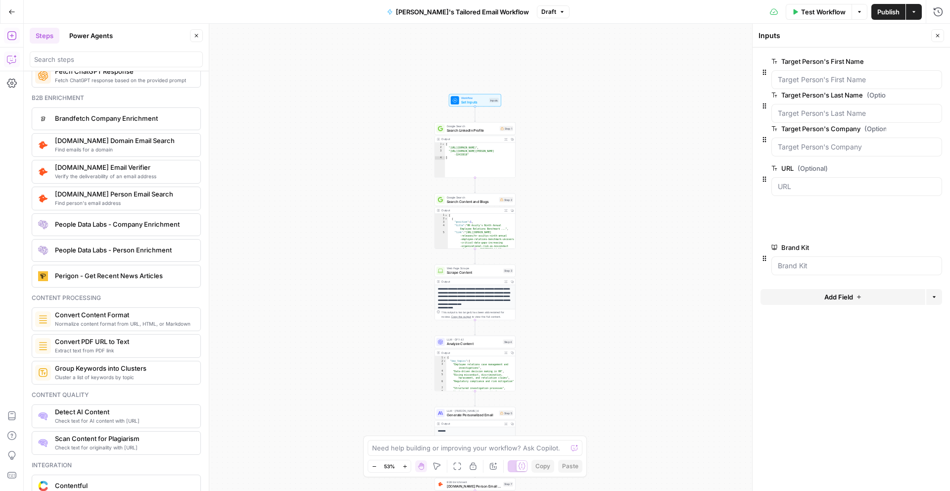
drag, startPoint x: 763, startPoint y: 189, endPoint x: 763, endPoint y: 98, distance: 91.5
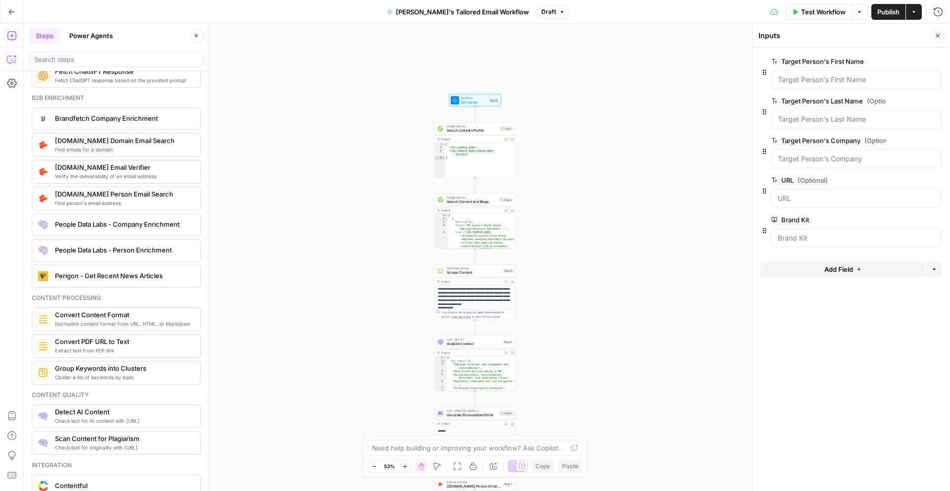
drag, startPoint x: 843, startPoint y: 44, endPoint x: 936, endPoint y: 34, distance: 94.1
click at [936, 34] on header "Inputs Close" at bounding box center [850, 36] width 197 height 24
click at [936, 34] on icon "button" at bounding box center [937, 36] width 6 height 6
click at [478, 128] on span "Search LinkedIn Profile" at bounding box center [472, 130] width 51 height 5
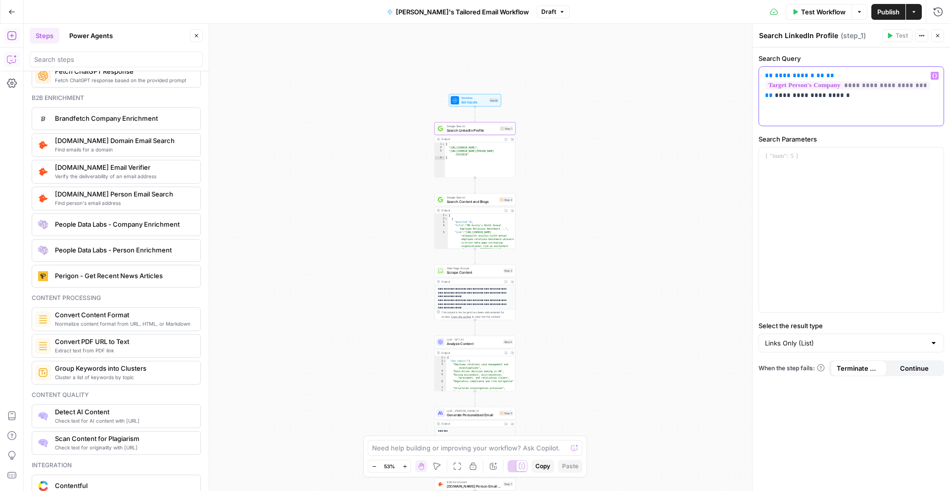
click at [934, 71] on p "**********" at bounding box center [851, 86] width 173 height 30
click at [935, 73] on icon "button" at bounding box center [934, 75] width 5 height 5
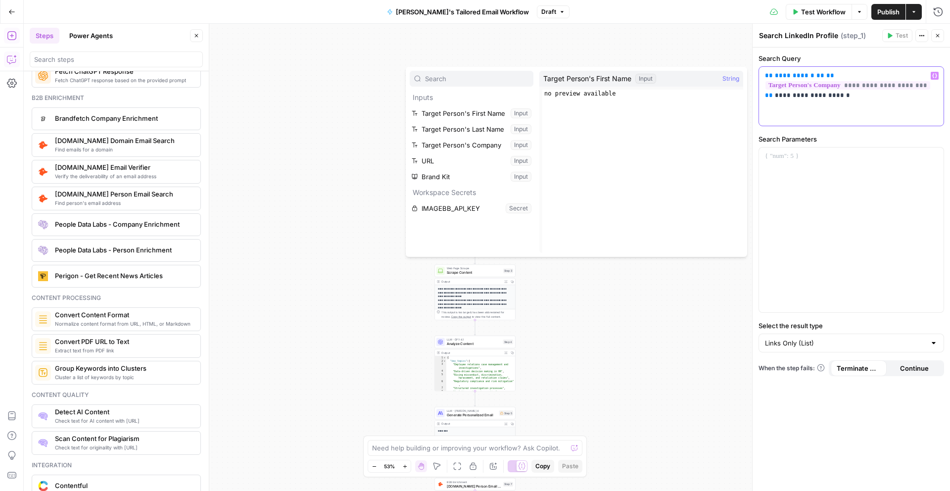
drag, startPoint x: 935, startPoint y: 73, endPoint x: 604, endPoint y: 128, distance: 334.9
click at [614, 125] on body "AO Internal Ops New Home Browse Insights Opportunities Your Data Recent Grids D…" at bounding box center [475, 245] width 950 height 491
click at [482, 110] on button "Select variable Target Person's First Name" at bounding box center [472, 113] width 124 height 16
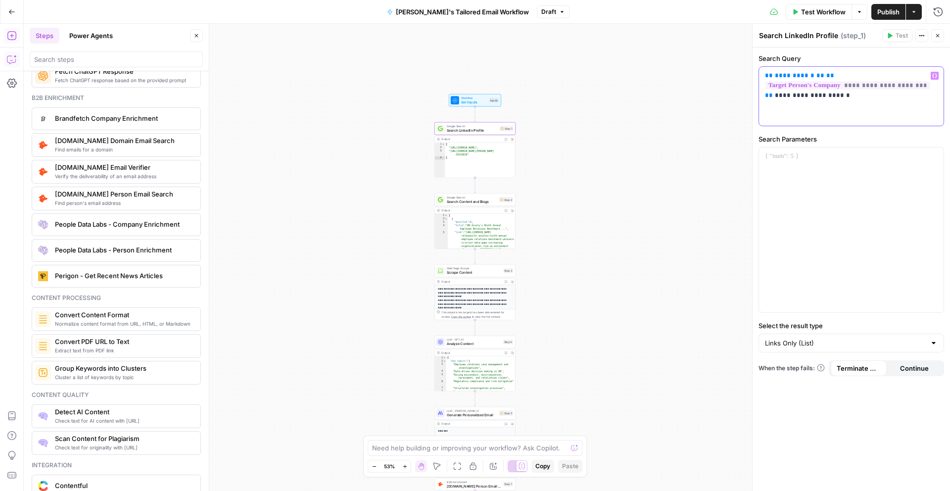
drag, startPoint x: 835, startPoint y: 103, endPoint x: 413, endPoint y: 200, distance: 433.5
click at [458, 183] on body "AO Internal Ops New Home Browse Insights Opportunities Your Data Recent Grids D…" at bounding box center [475, 245] width 950 height 491
drag, startPoint x: 12, startPoint y: 16, endPoint x: 12, endPoint y: 69, distance: 52.9
click at [12, 43] on div "Go Back Daniel's Tailored Email Workflow Draft Test Workflow Options Publish Ac…" at bounding box center [475, 245] width 950 height 491
click at [11, 56] on icon "button" at bounding box center [11, 60] width 8 height 8
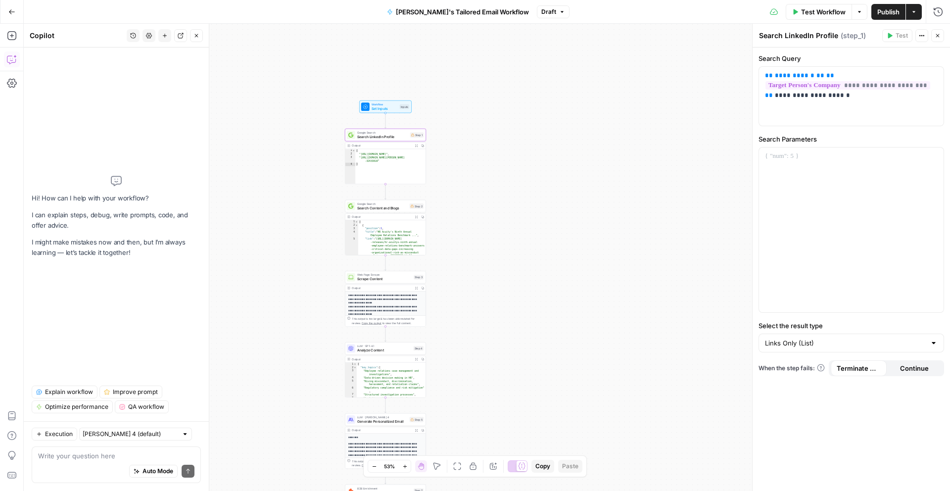
drag, startPoint x: 221, startPoint y: 424, endPoint x: 132, endPoint y: 430, distance: 89.8
click at [132, 430] on body "AO Internal Ops New Home Browse Insights Opportunities Your Data Recent Grids D…" at bounding box center [475, 245] width 950 height 491
click at [104, 455] on textarea at bounding box center [116, 456] width 156 height 10
type textarea "A"
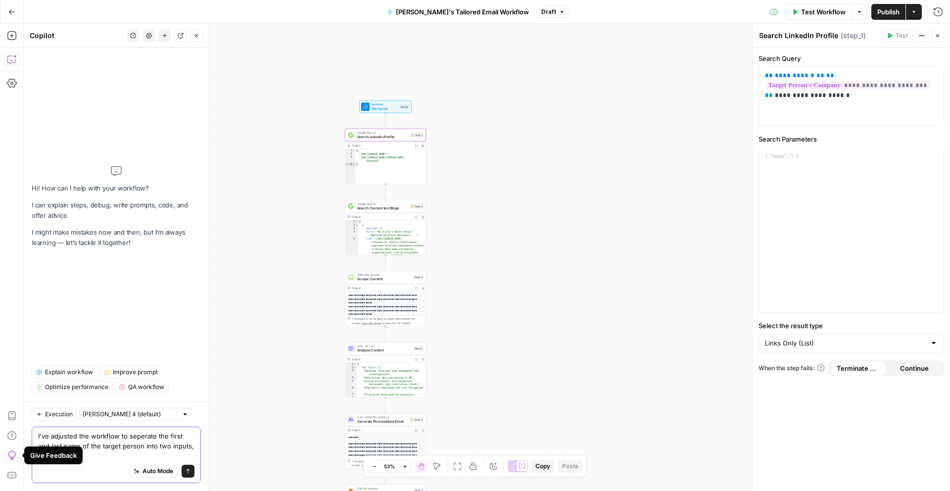
click at [193, 447] on textarea "I've adjusted the workflow to seperate the first and last name of the target pe…" at bounding box center [116, 446] width 156 height 30
click at [173, 453] on textarea "I've adjusted the workflow to seperate the first and last name of the target pe…" at bounding box center [116, 446] width 156 height 30
click at [193, 447] on textarea "I've adjusted the workflow to seperate the first and last name of the target pe…" at bounding box center [116, 446] width 156 height 30
click at [141, 451] on textarea "I've adjusted the workflow to seperate the first and last name of the target pe…" at bounding box center [116, 446] width 156 height 30
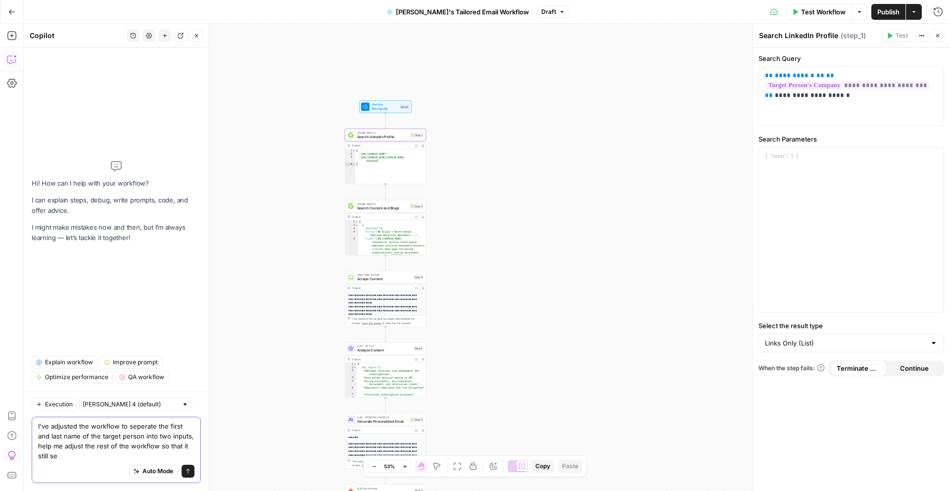
scroll to position [0, 0]
type textarea "I've adjusted the workflow to separate the first and last name of the target pe…"
click at [123, 460] on textarea "I've adjusted the workflow to separate the first and last name of the target pe…" at bounding box center [116, 441] width 156 height 40
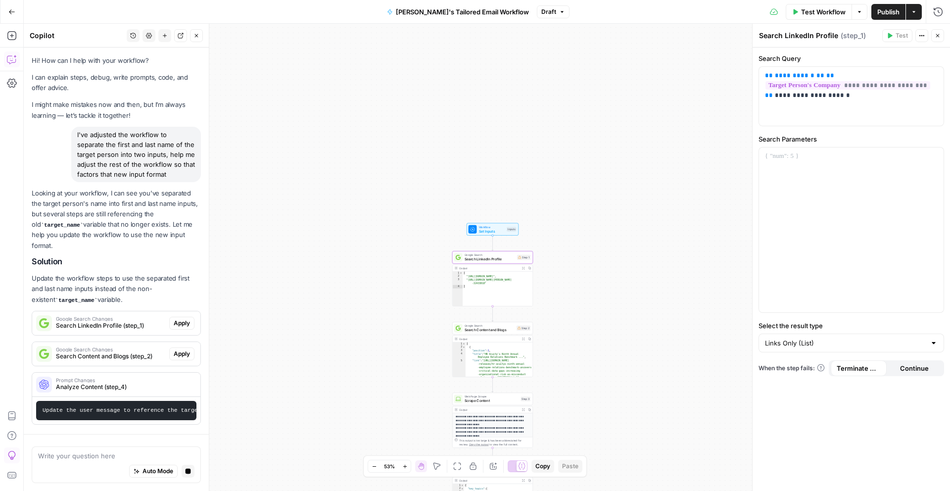
click at [182, 319] on span "Apply" at bounding box center [182, 323] width 16 height 9
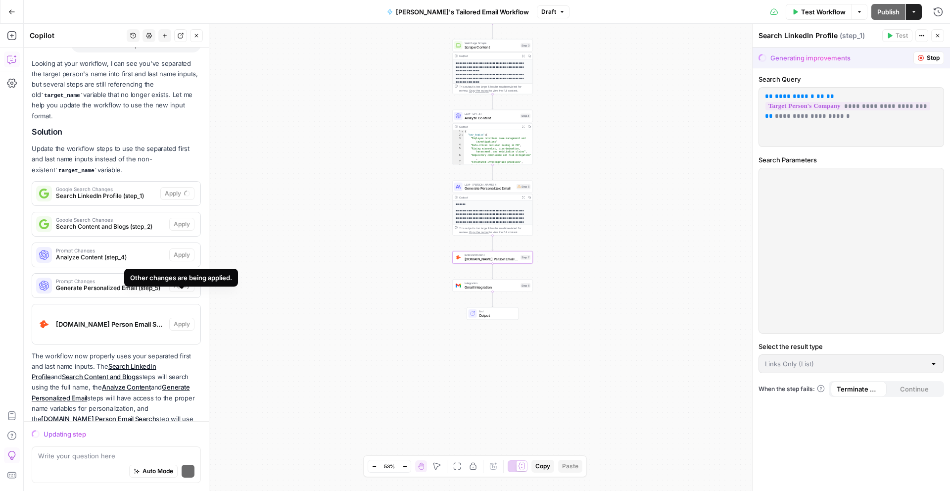
scroll to position [145, 0]
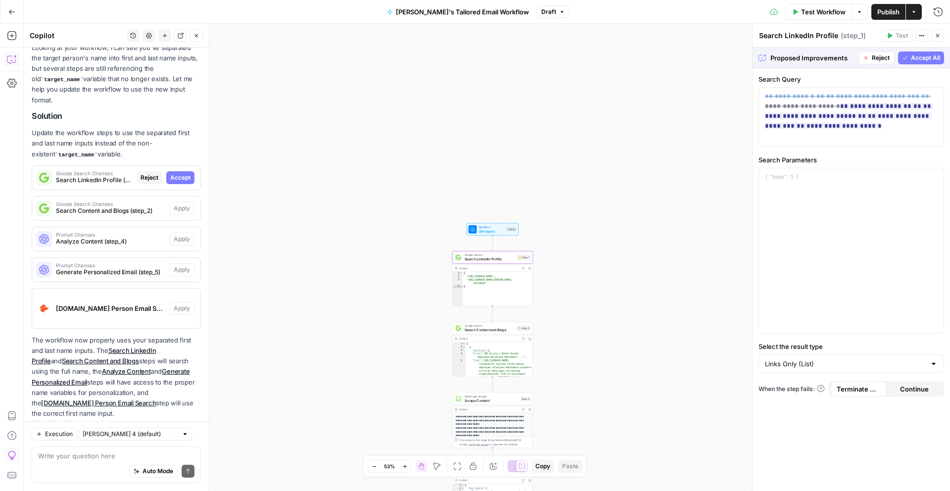
click at [186, 173] on span "Accept" at bounding box center [180, 177] width 20 height 9
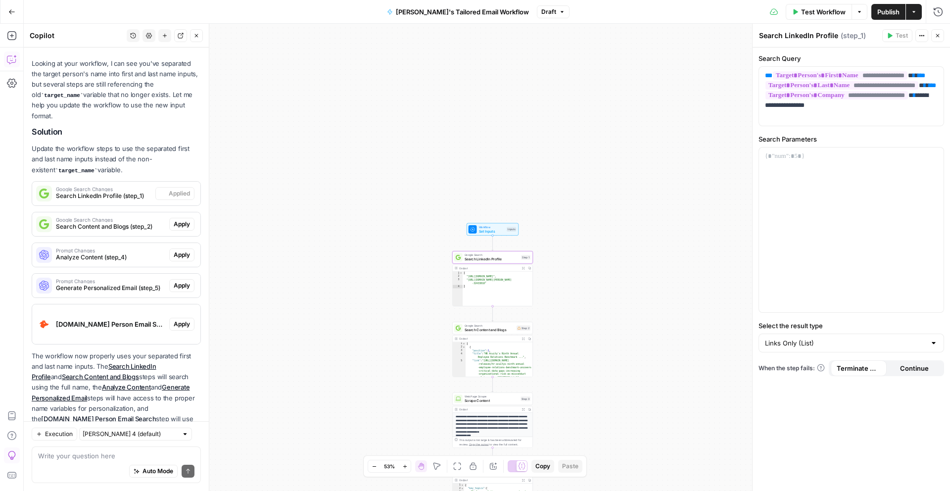
scroll to position [161, 0]
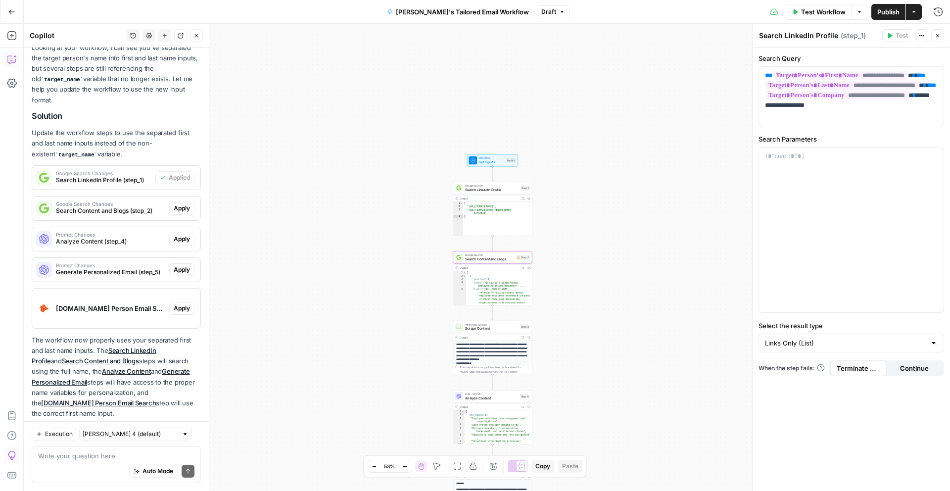
click at [140, 201] on span "Google Search Changes" at bounding box center [110, 203] width 109 height 5
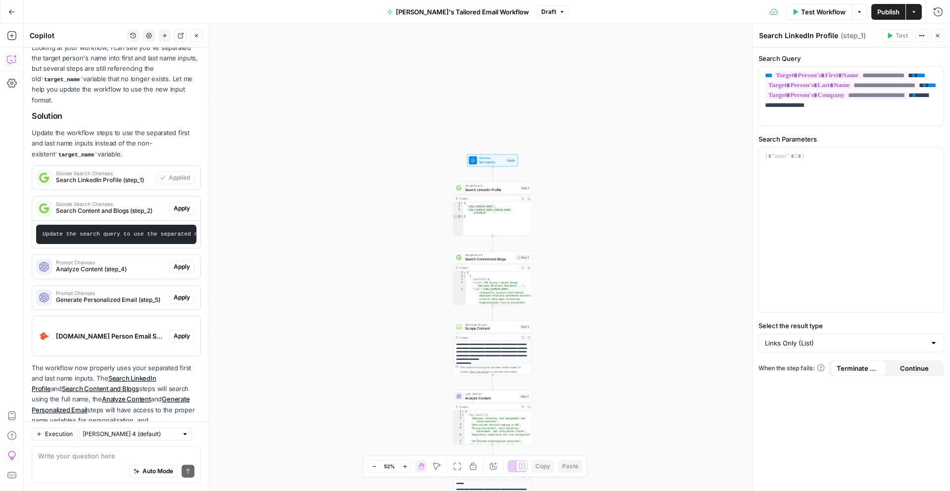
scroll to position [189, 0]
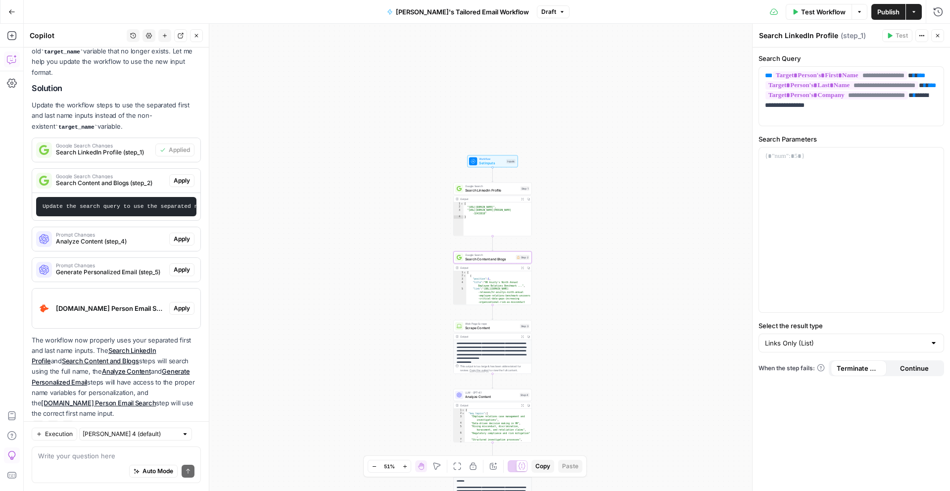
click at [186, 176] on span "Apply" at bounding box center [182, 180] width 16 height 9
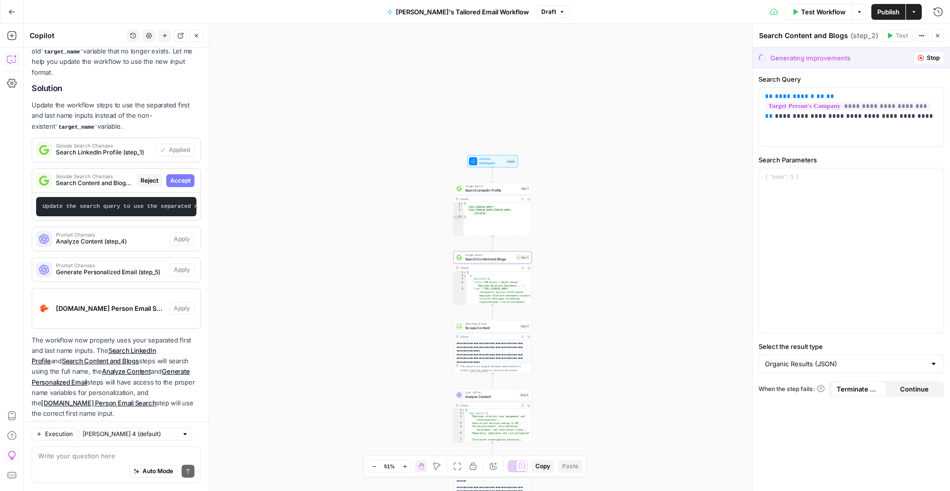
click at [178, 176] on span "Accept" at bounding box center [180, 180] width 20 height 9
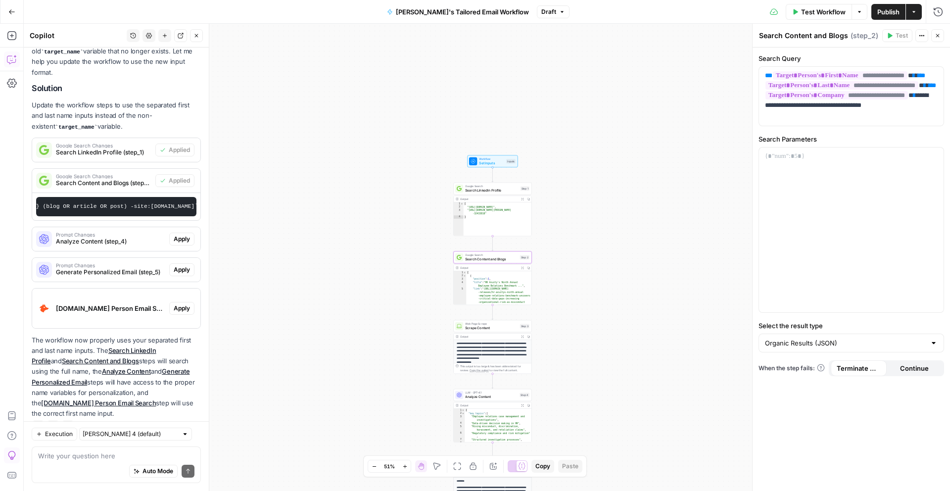
scroll to position [0, 496]
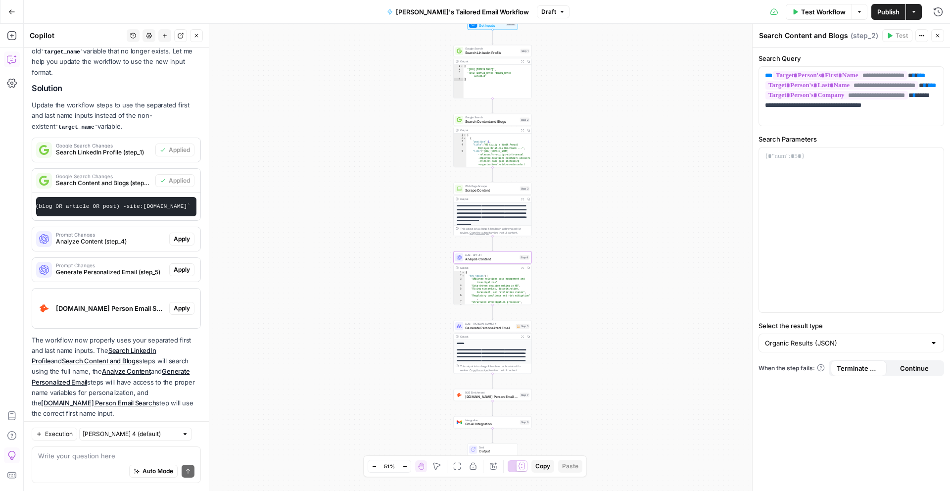
click at [145, 237] on span "Analyze Content (step_4)" at bounding box center [110, 241] width 109 height 9
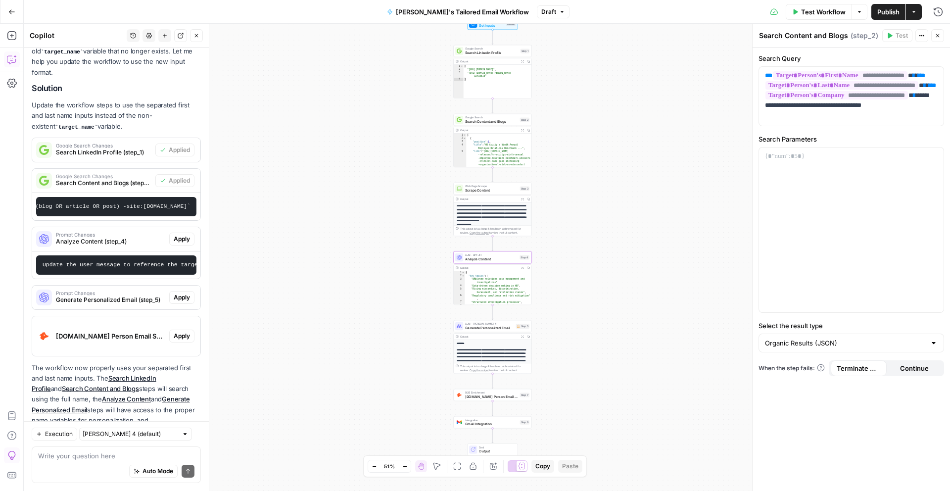
click at [181, 234] on span "Apply" at bounding box center [182, 238] width 16 height 9
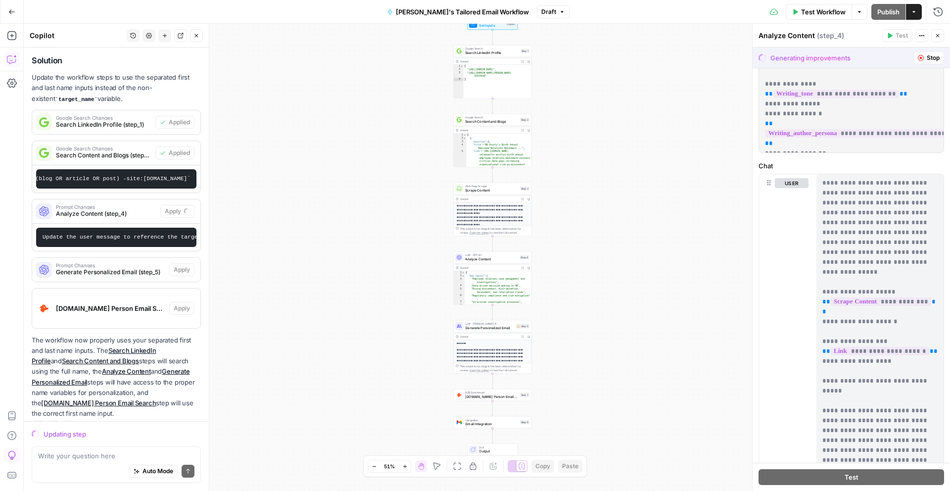
scroll to position [34, 0]
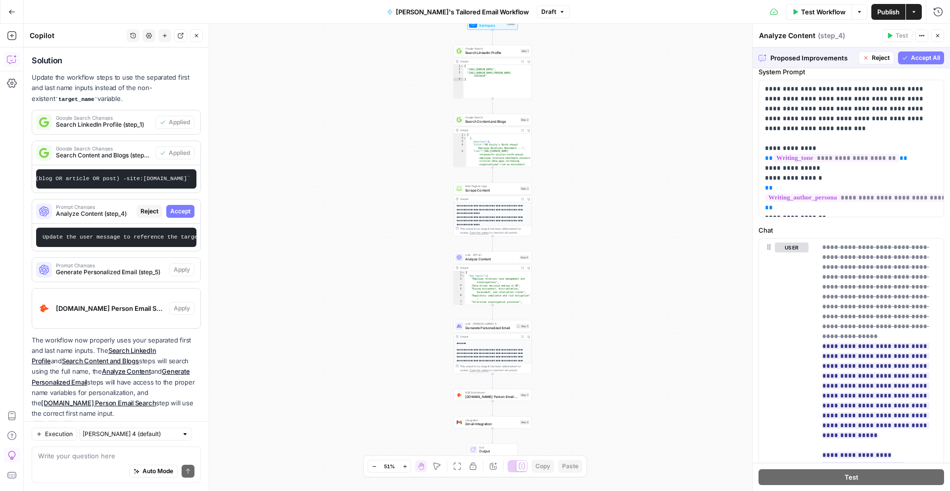
click at [922, 61] on span "Accept All" at bounding box center [925, 57] width 29 height 9
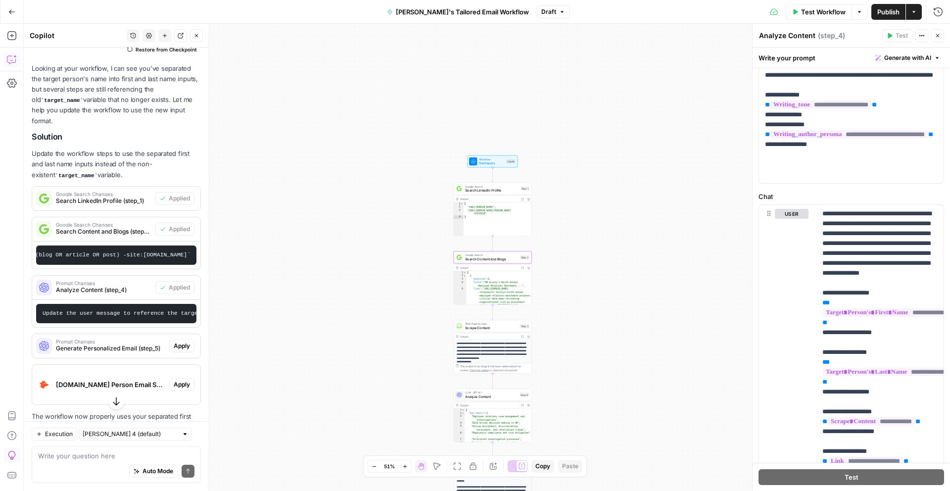
scroll to position [217, 0]
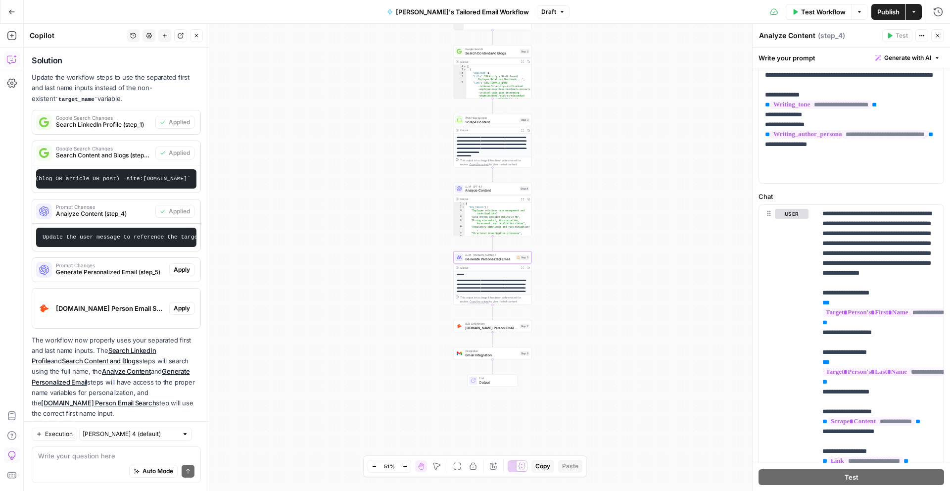
click at [181, 265] on span "Apply" at bounding box center [182, 269] width 16 height 9
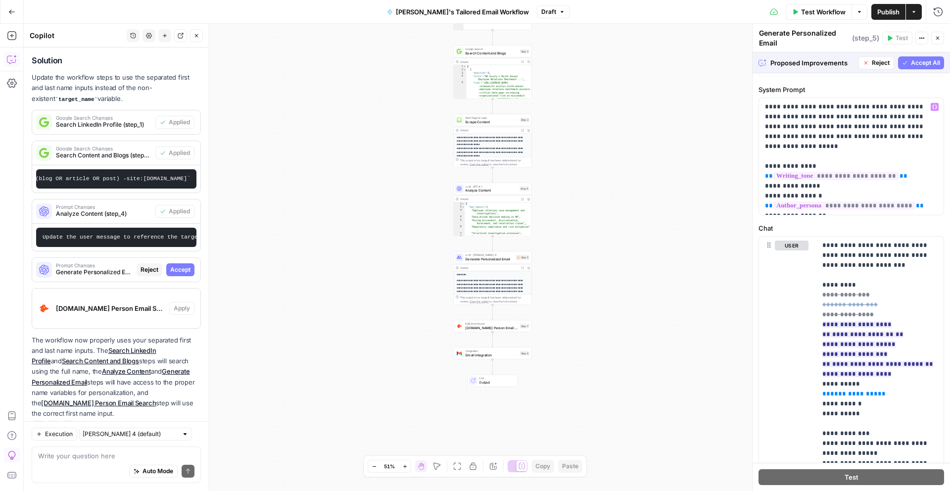
scroll to position [0, 0]
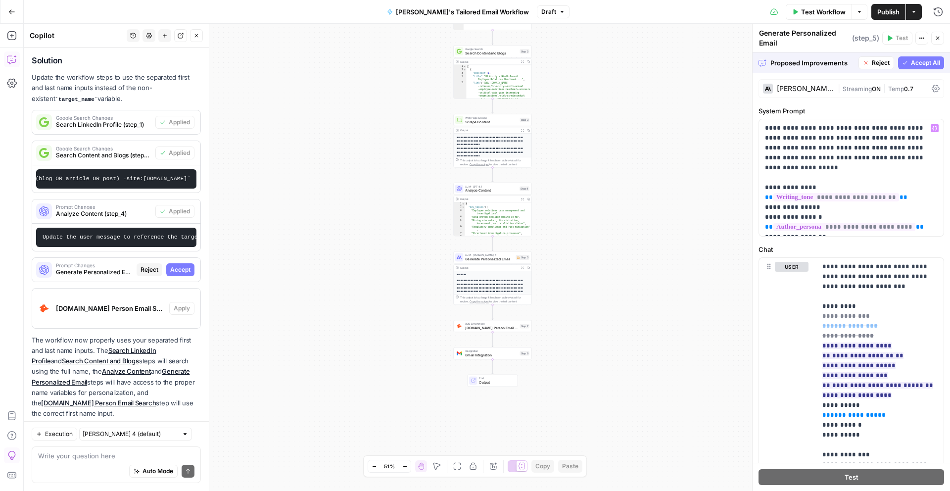
click at [926, 60] on span "Accept All" at bounding box center [925, 62] width 29 height 9
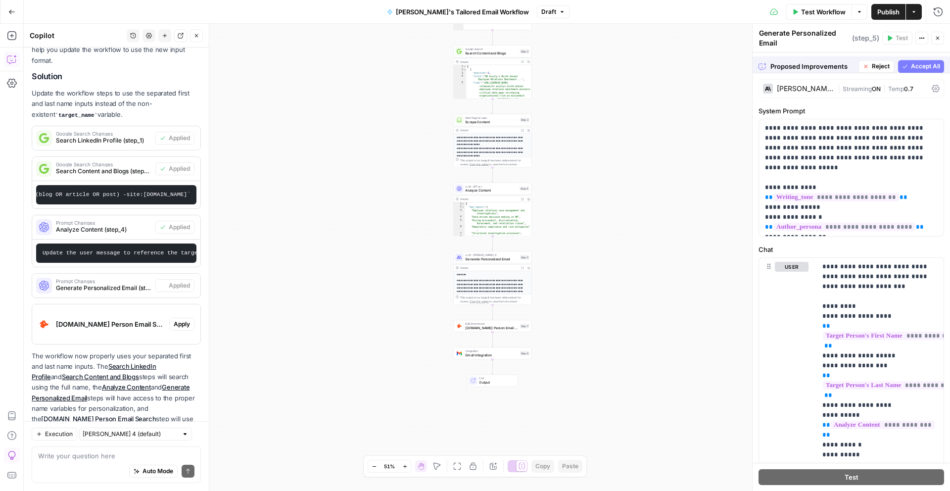
scroll to position [217, 0]
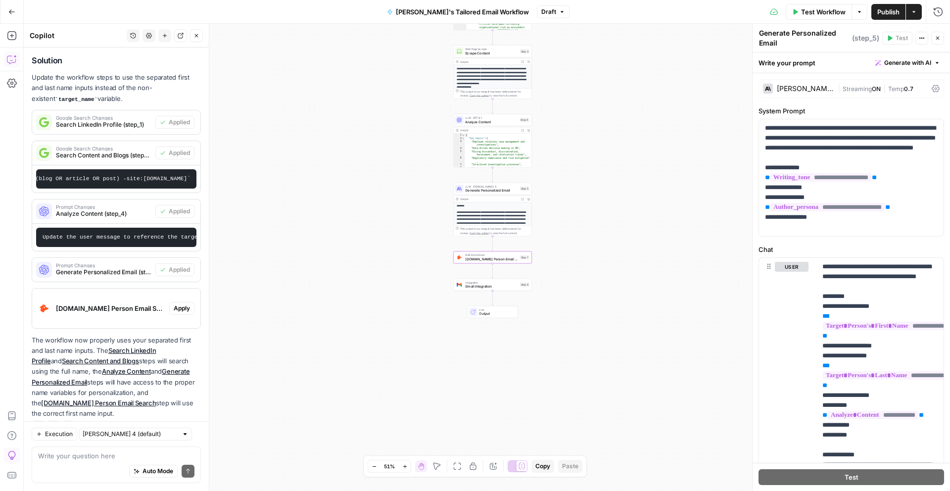
click at [185, 304] on span "Apply" at bounding box center [182, 308] width 16 height 9
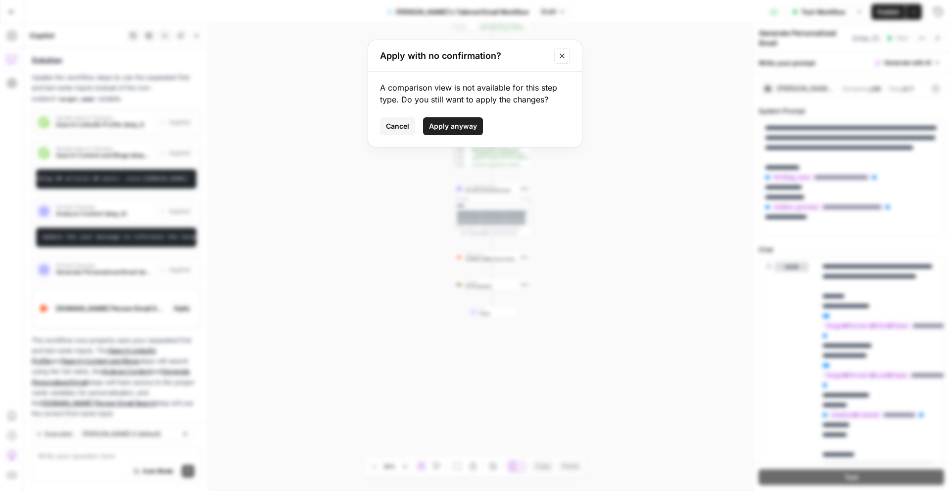
click at [567, 52] on button "Close modal" at bounding box center [562, 56] width 16 height 16
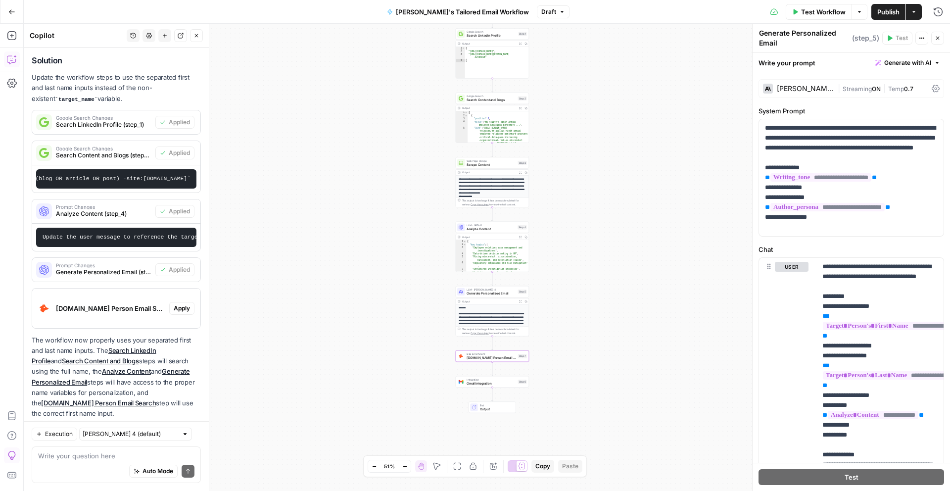
click at [91, 303] on span "Hunter.io Person Email Search (step_7)" at bounding box center [110, 308] width 109 height 10
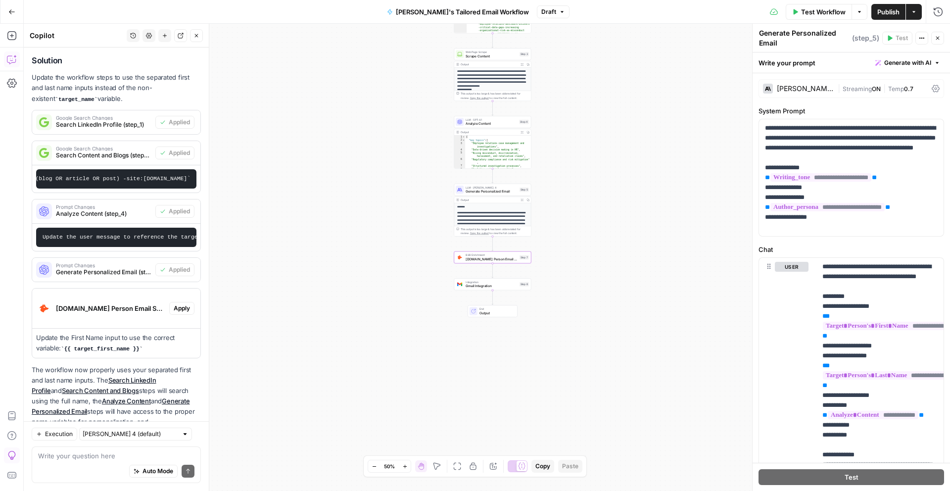
scroll to position [246, 0]
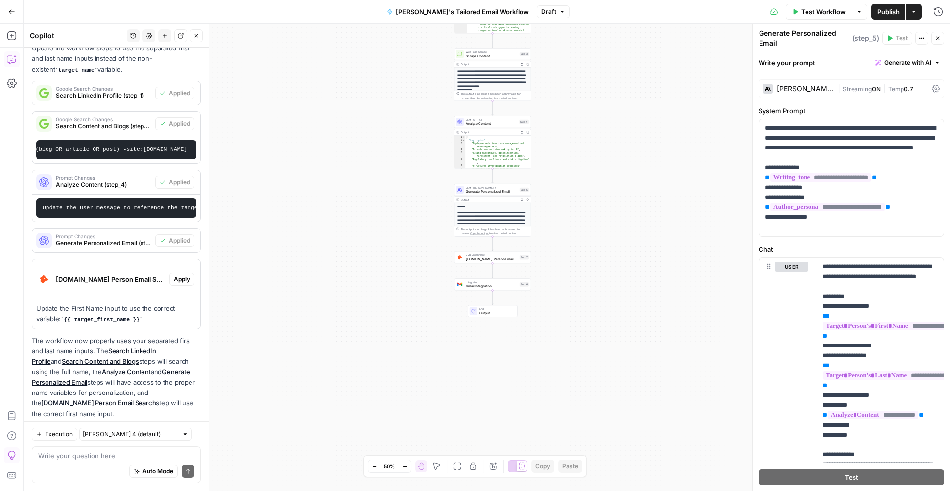
click at [502, 260] on span "[DOMAIN_NAME] Person Email Search" at bounding box center [491, 258] width 52 height 5
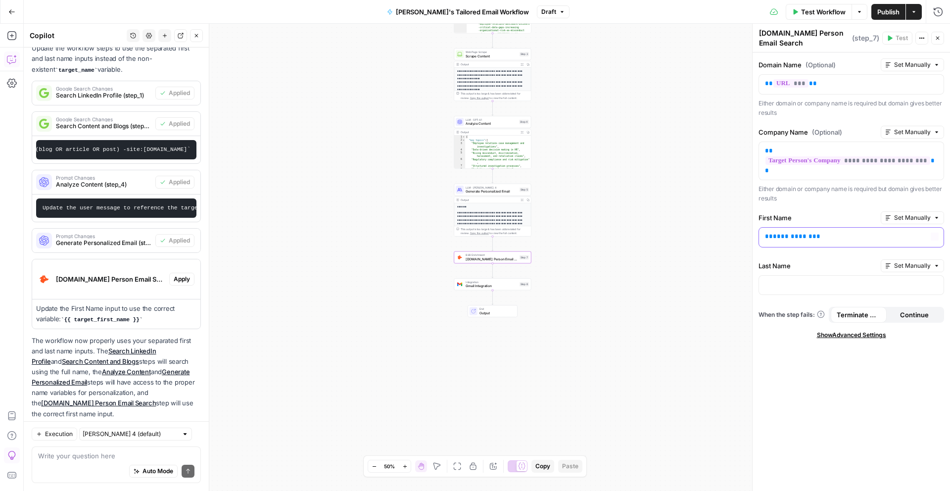
click at [840, 240] on p "**********" at bounding box center [851, 236] width 173 height 10
drag, startPoint x: 923, startPoint y: 239, endPoint x: 737, endPoint y: 237, distance: 186.0
click at [738, 237] on body "AO Internal Ops New Home Browse Insights Opportunities Your Data Recent Grids D…" at bounding box center [475, 245] width 950 height 491
drag, startPoint x: 826, startPoint y: 234, endPoint x: 745, endPoint y: 237, distance: 80.7
click at [745, 235] on body "AO Internal Ops New Home Browse Insights Opportunities Your Data Recent Grids D…" at bounding box center [475, 245] width 950 height 491
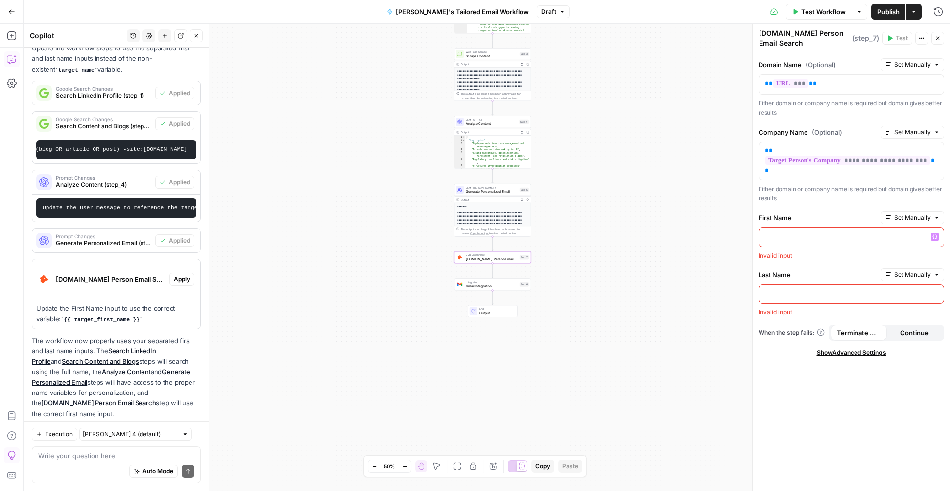
click at [933, 237] on icon "button" at bounding box center [934, 236] width 5 height 4
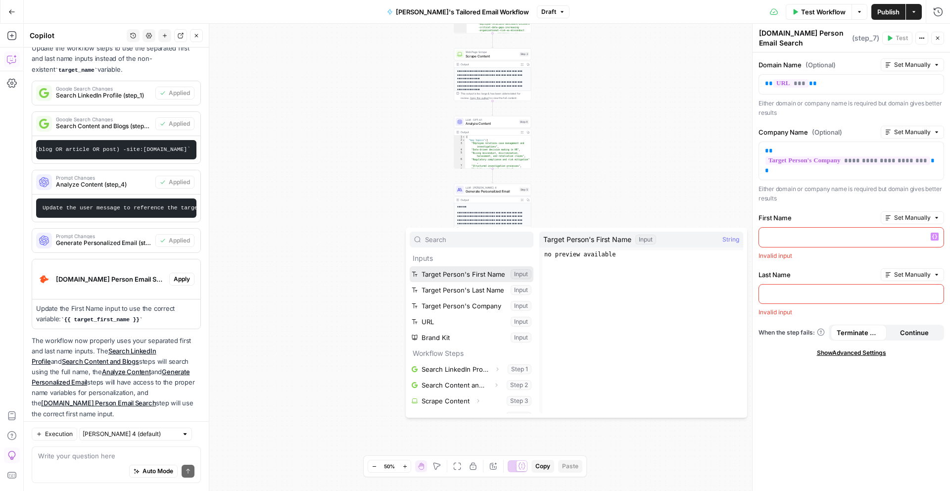
click at [476, 276] on button "Select variable Target Person's First Name" at bounding box center [472, 274] width 124 height 16
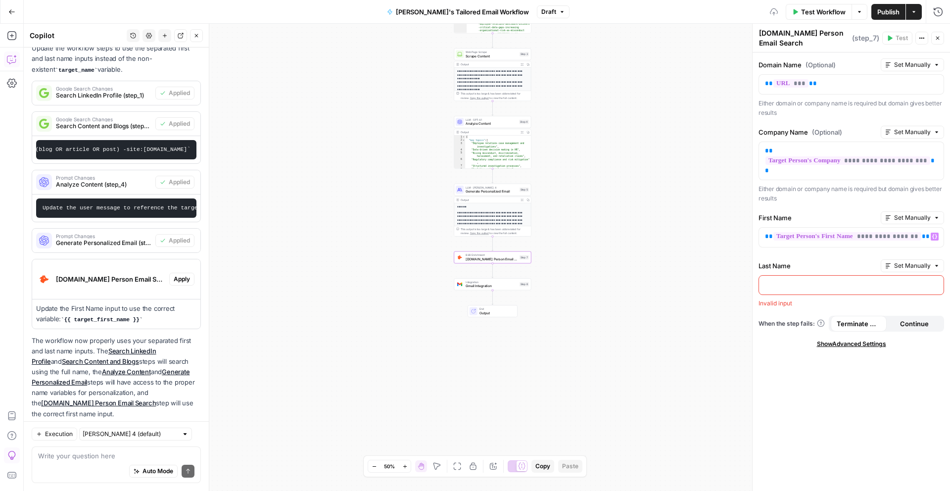
click at [785, 279] on p at bounding box center [851, 284] width 173 height 10
click at [933, 285] on icon "button" at bounding box center [934, 284] width 5 height 4
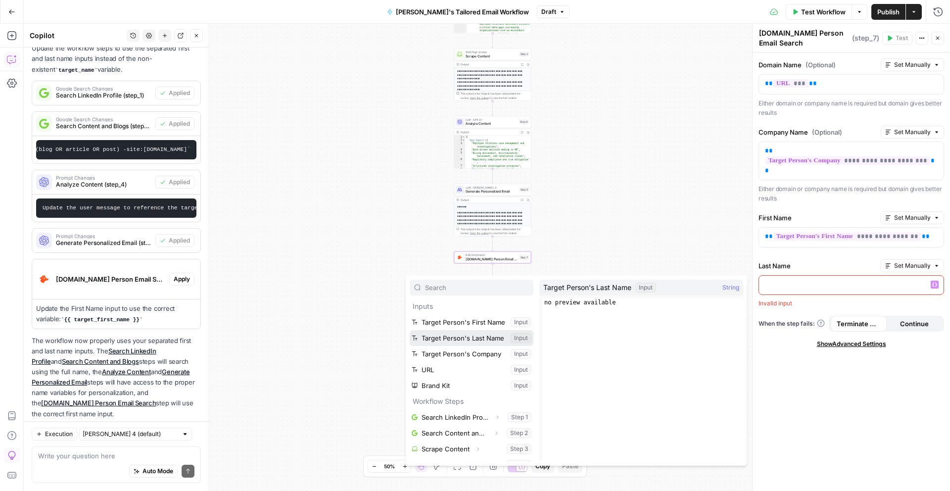
click at [470, 335] on button "Select variable Target Person's Last Name" at bounding box center [472, 338] width 124 height 16
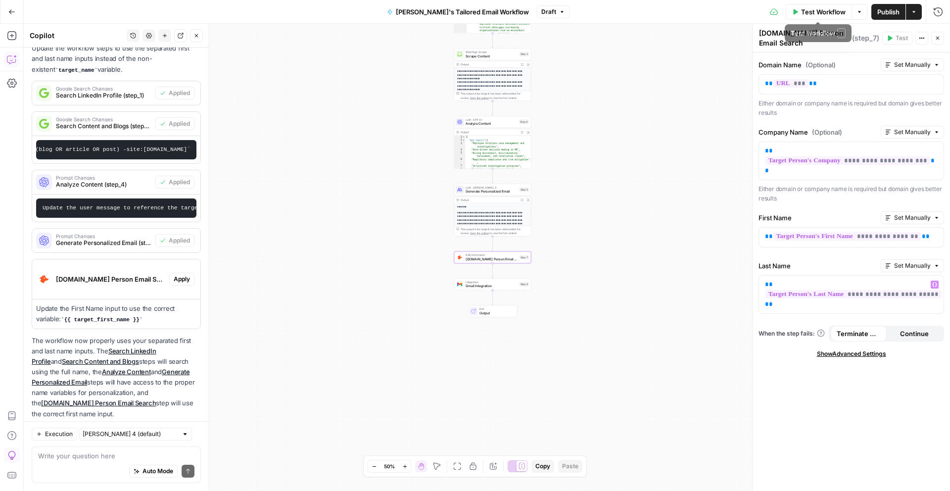
click at [677, 155] on div "Workflow Set Inputs Inputs Google Search Search LinkedIn Profile Step 1 Output …" at bounding box center [487, 257] width 926 height 467
click at [498, 285] on span "Gmail Integration" at bounding box center [491, 285] width 52 height 5
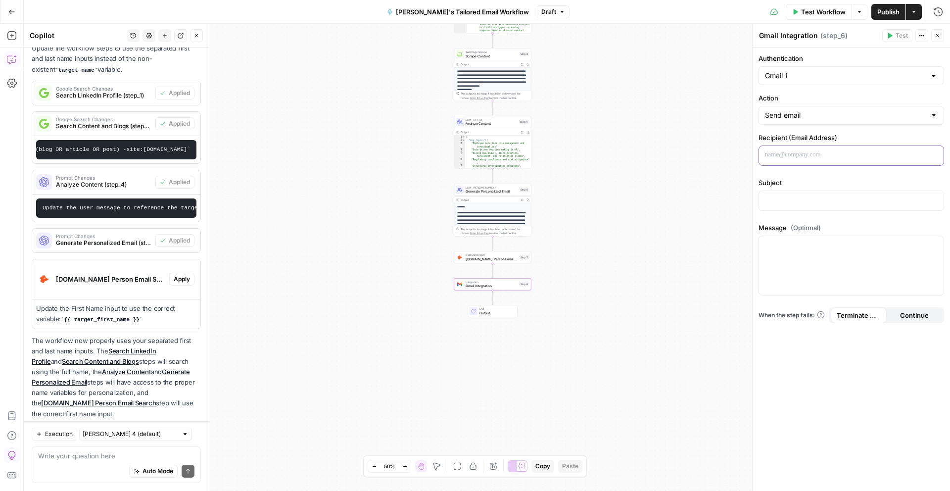
click at [802, 153] on p at bounding box center [851, 155] width 173 height 10
click at [935, 152] on icon "button" at bounding box center [934, 154] width 5 height 5
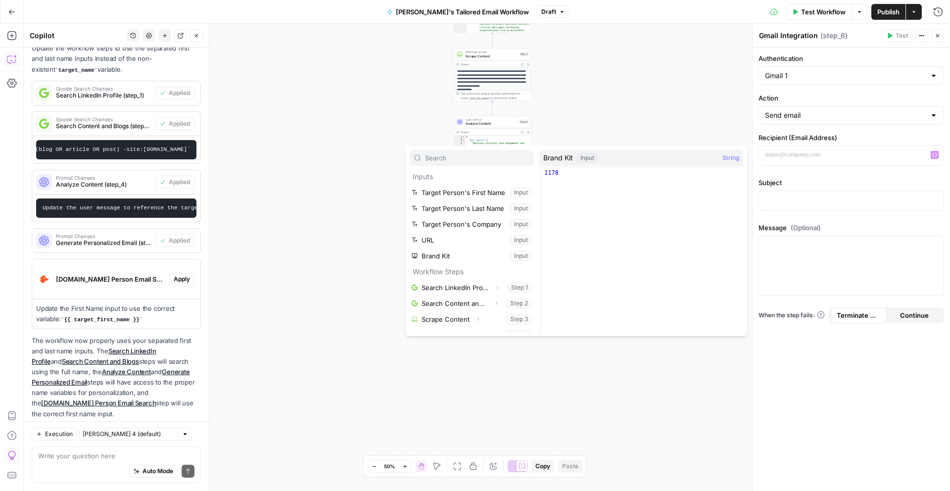
scroll to position [74, 0]
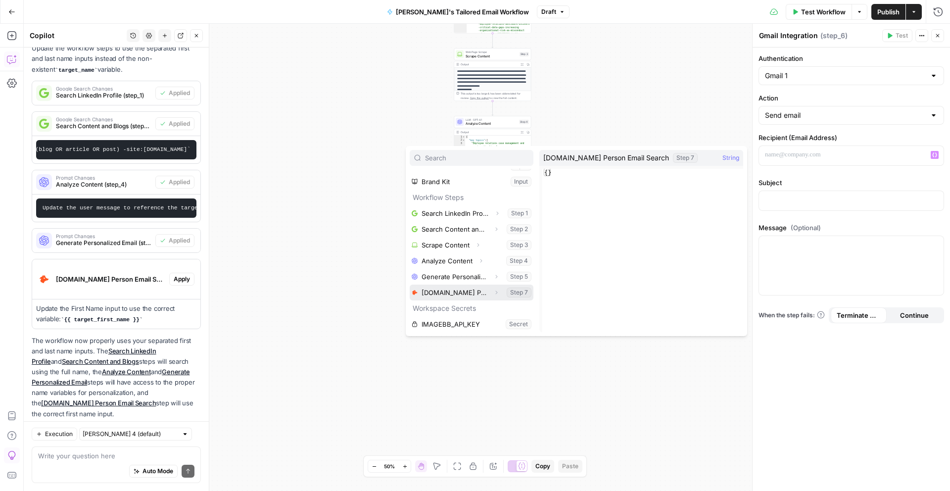
click at [473, 290] on button "Select variable Hunter.io Person Email Search" at bounding box center [472, 292] width 124 height 16
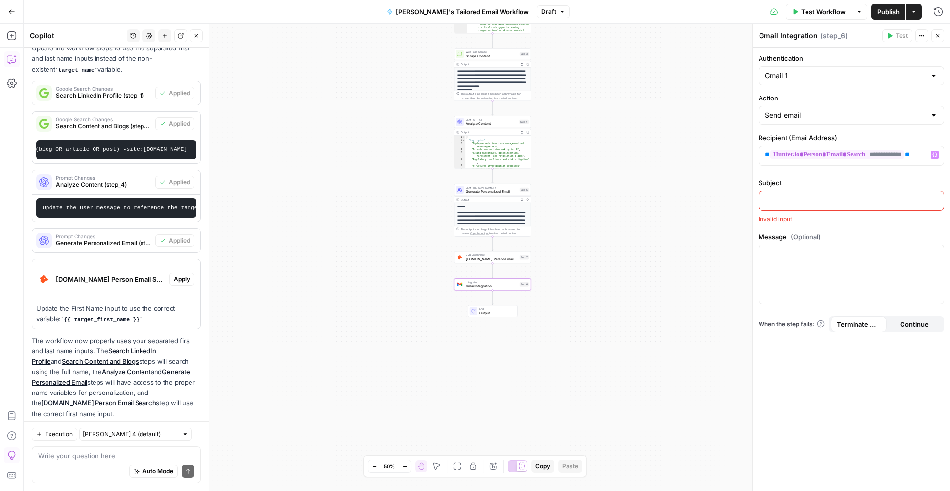
click at [777, 196] on p at bounding box center [851, 200] width 173 height 10
click at [490, 187] on span "LLM · Claude Sonnet 4" at bounding box center [491, 187] width 52 height 4
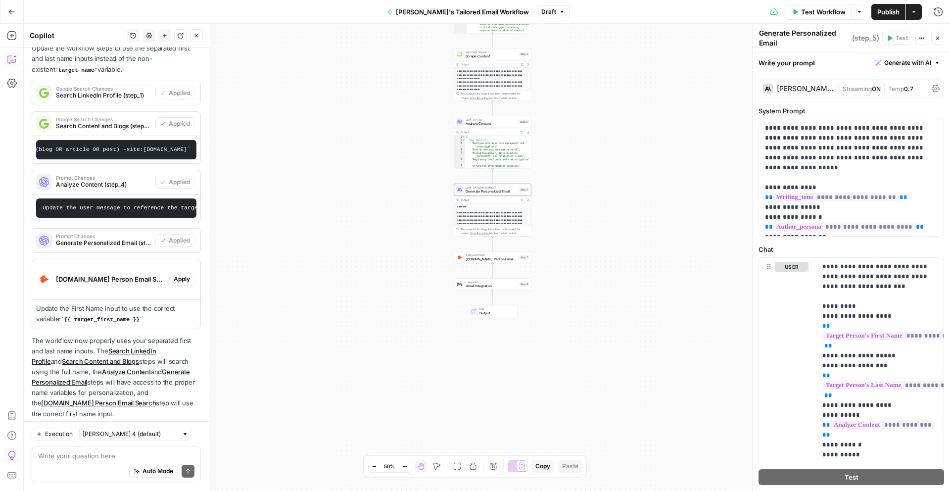
click at [495, 201] on div "Output Expand Output Copy" at bounding box center [492, 200] width 77 height 6
click at [513, 199] on div "Output" at bounding box center [488, 200] width 57 height 4
click at [523, 199] on icon "button" at bounding box center [521, 199] width 3 height 3
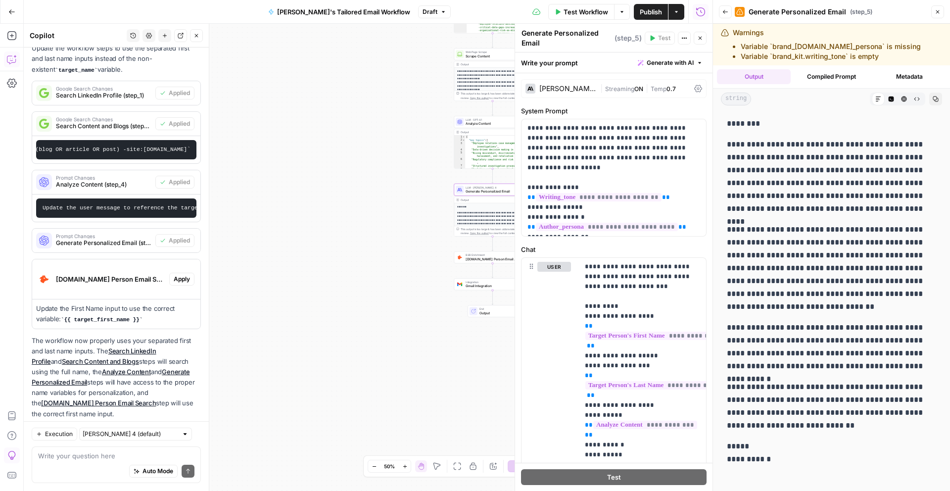
click at [936, 14] on icon "button" at bounding box center [937, 12] width 6 height 6
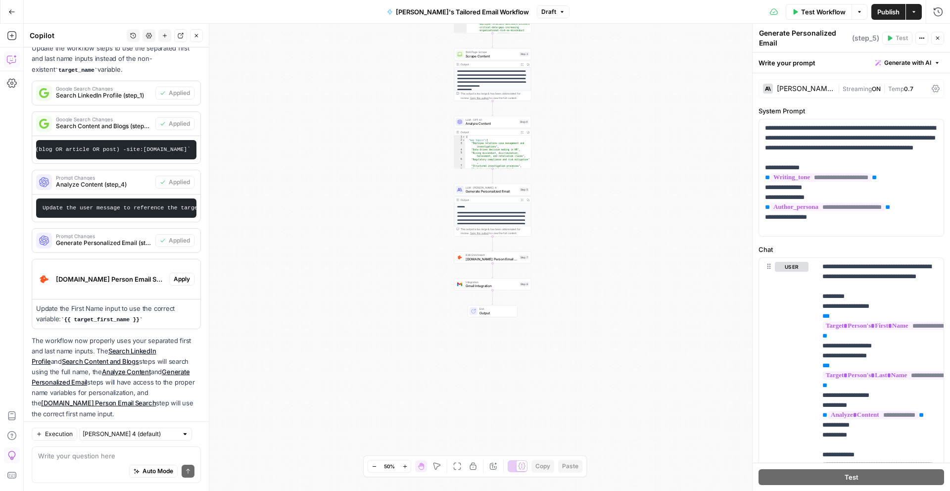
click at [110, 463] on div "Auto Mode Send" at bounding box center [116, 471] width 156 height 22
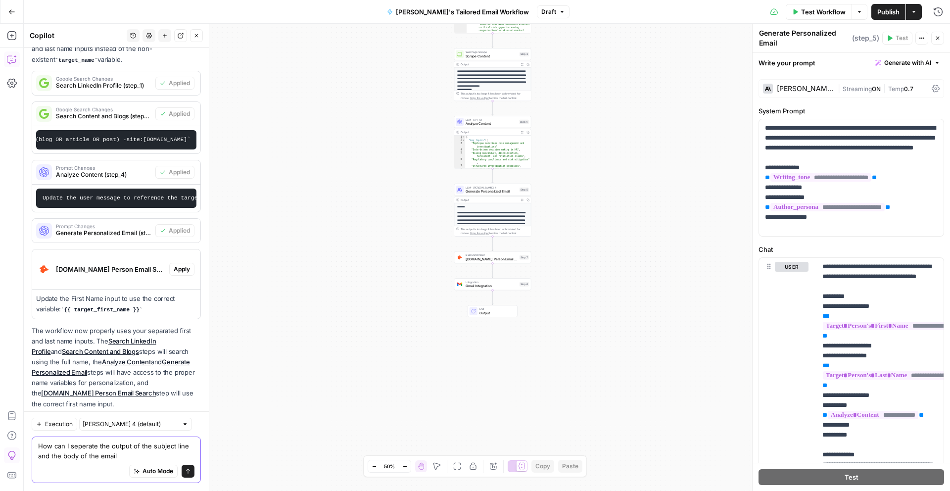
type textarea "How can I separate the output of the subject line and the body of the email"
click at [119, 454] on textarea "How can I separate the output of the subject line and the body of the email" at bounding box center [116, 451] width 156 height 20
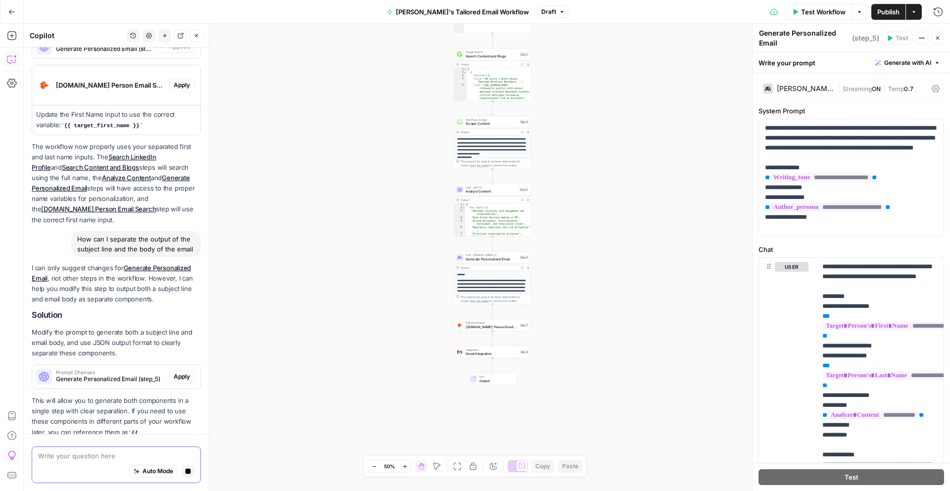
scroll to position [468, 0]
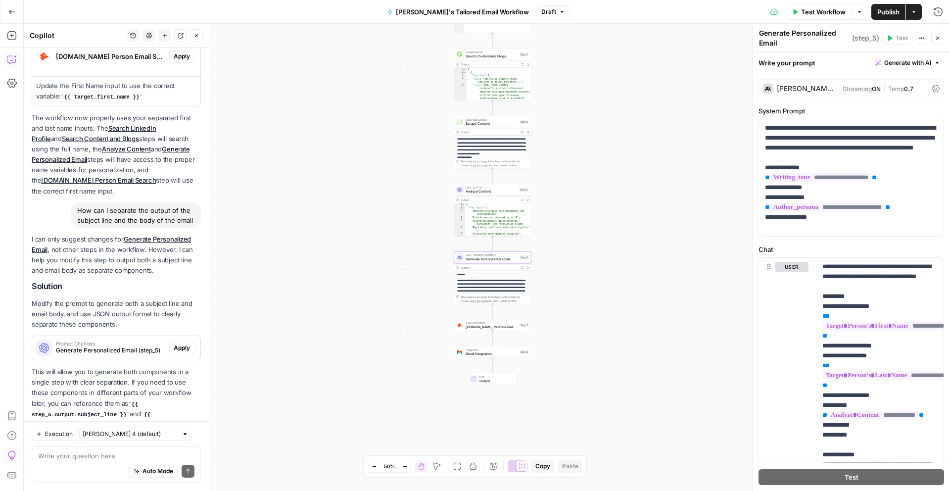
click at [186, 343] on span "Apply" at bounding box center [182, 347] width 16 height 9
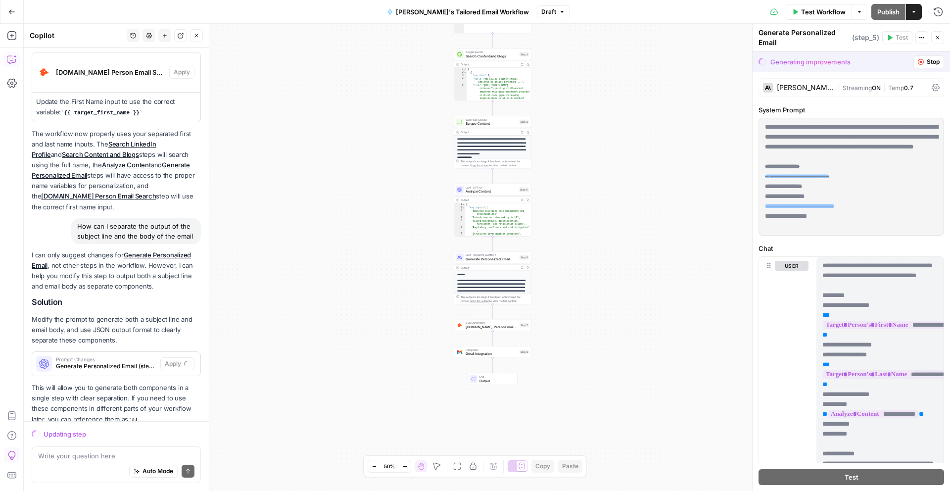
scroll to position [453, 0]
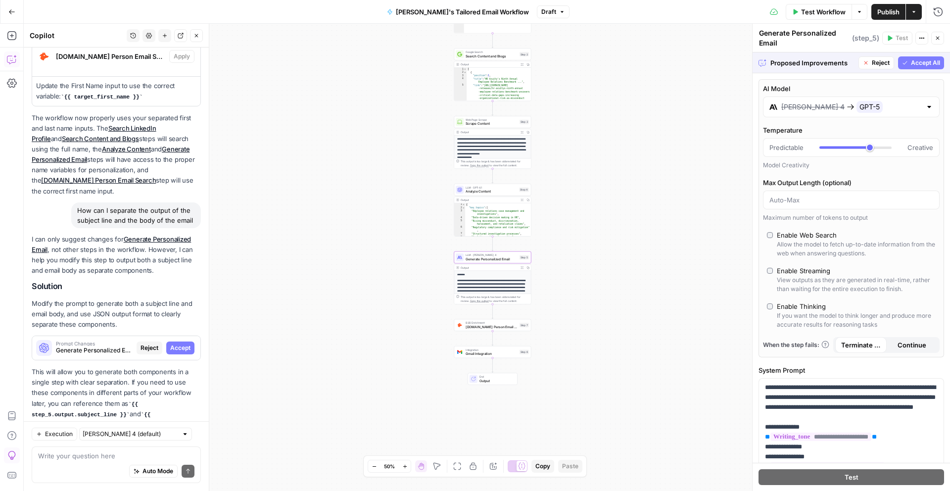
click at [187, 343] on span "Accept" at bounding box center [180, 347] width 20 height 9
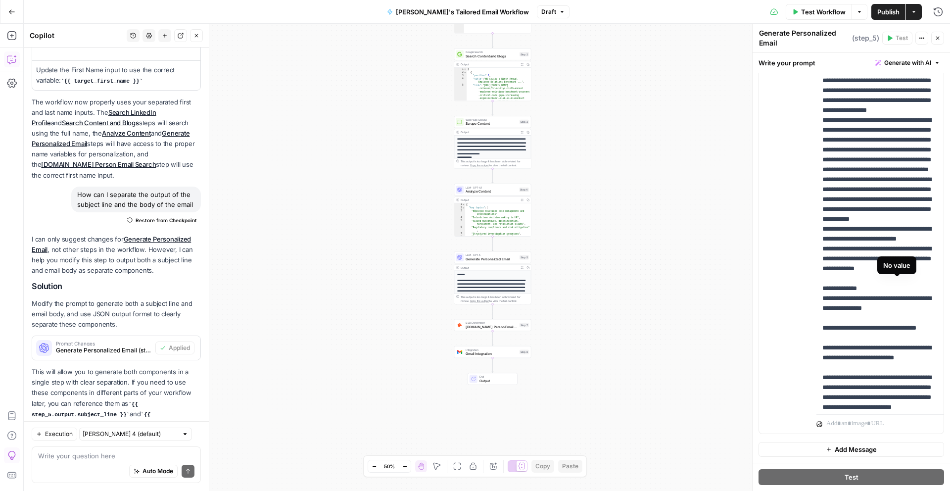
scroll to position [386, 0]
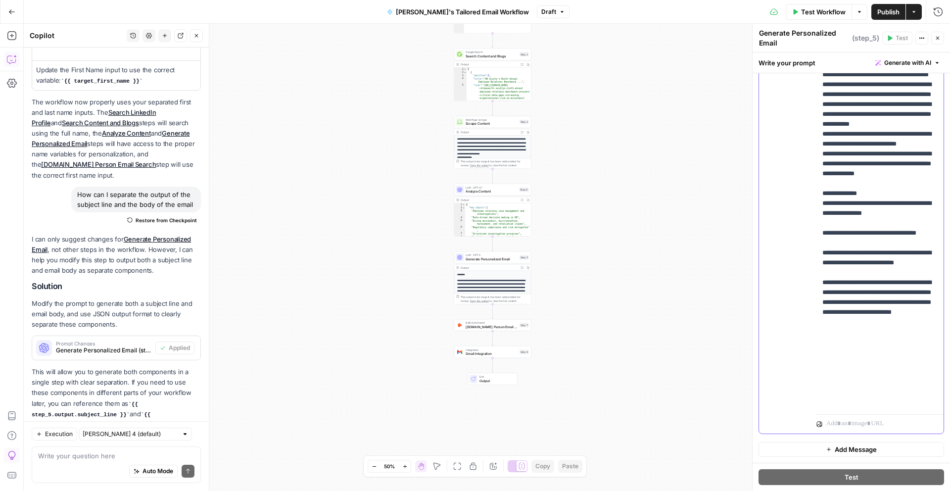
click at [889, 400] on p "**********" at bounding box center [879, 15] width 115 height 781
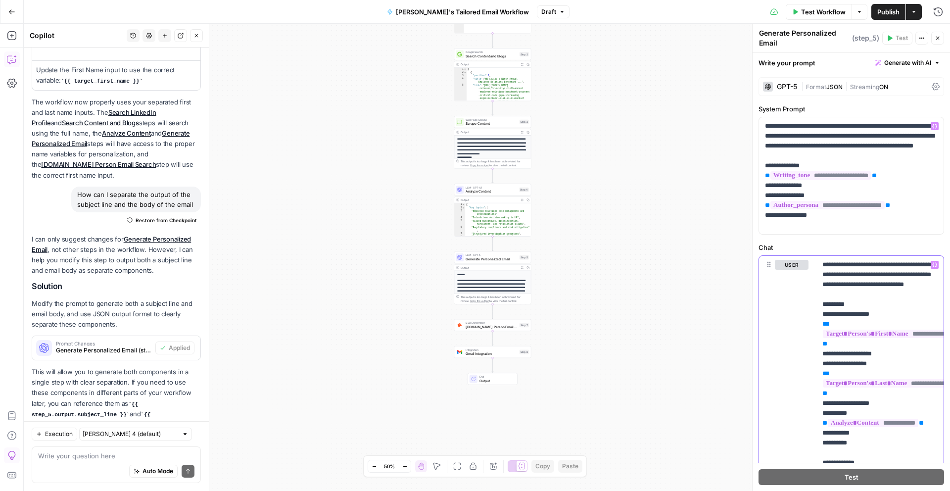
scroll to position [1, 0]
click at [910, 156] on p "**********" at bounding box center [851, 176] width 173 height 109
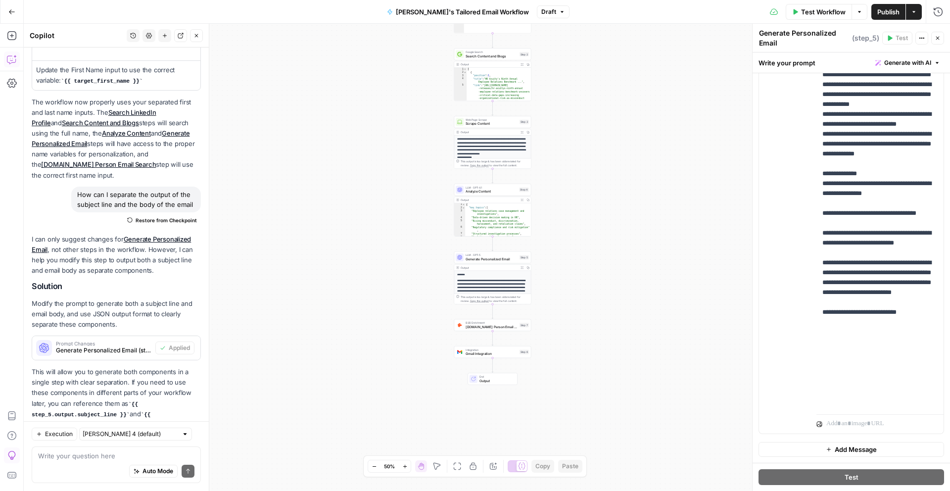
scroll to position [0, 0]
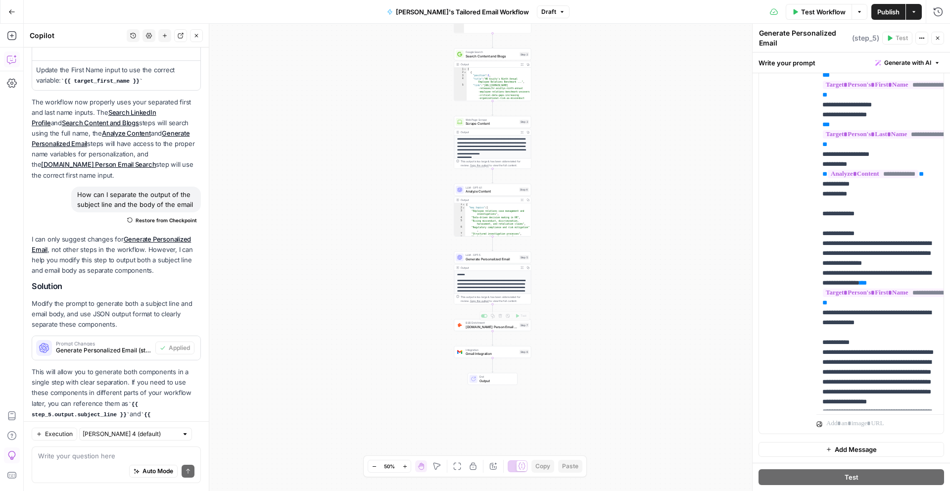
click at [489, 328] on span "[DOMAIN_NAME] Person Email Search" at bounding box center [491, 326] width 52 height 5
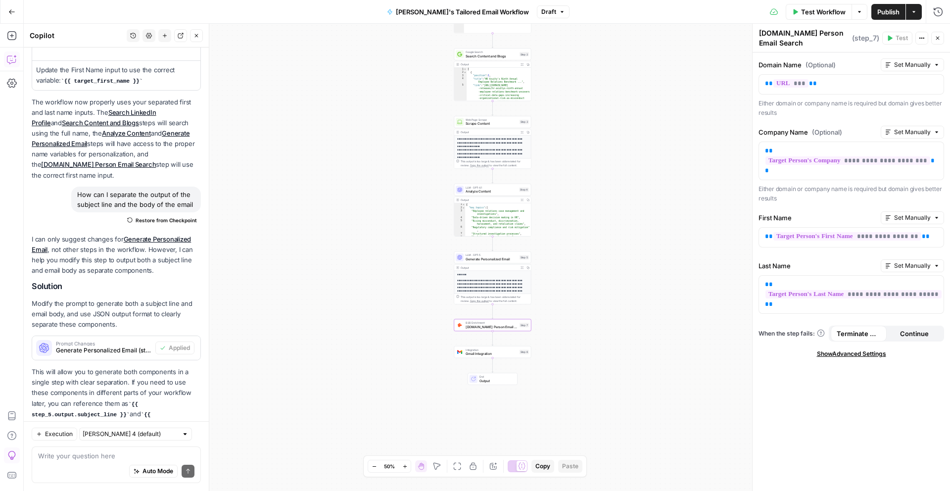
click at [495, 352] on span "Gmail Integration" at bounding box center [491, 353] width 52 height 5
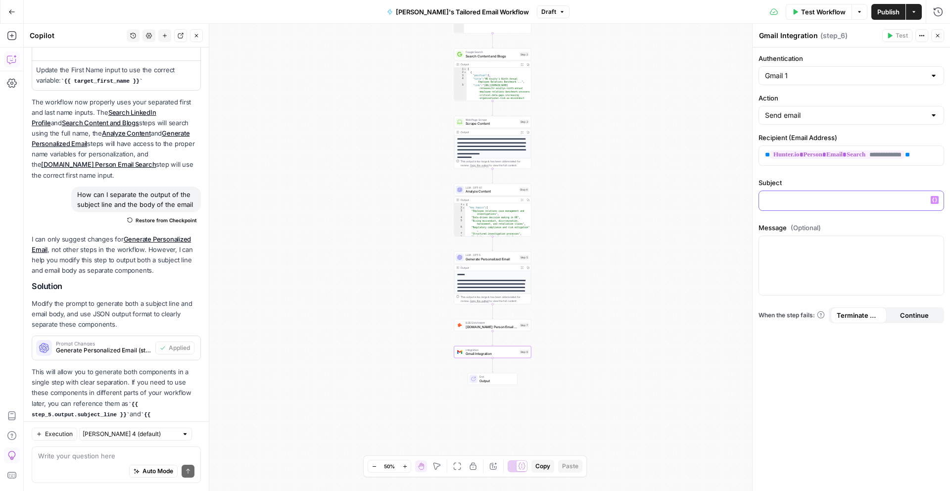
click at [820, 198] on p at bounding box center [851, 200] width 173 height 10
click at [933, 201] on icon "button" at bounding box center [934, 199] width 5 height 4
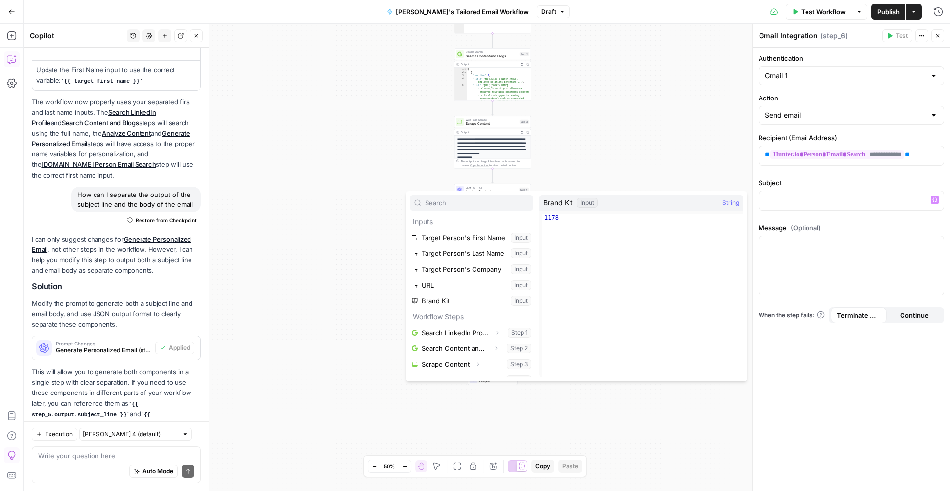
scroll to position [74, 0]
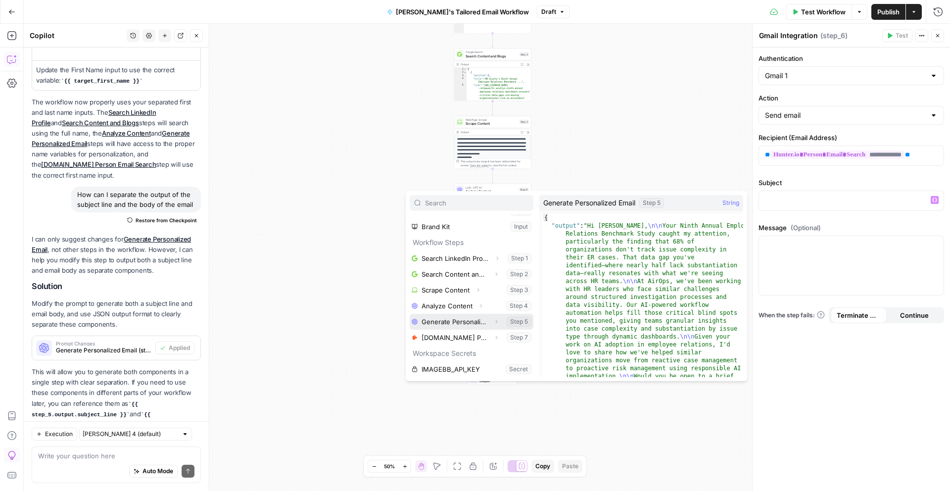
click at [485, 321] on button "Select variable Generate Personalized Email" at bounding box center [472, 322] width 124 height 16
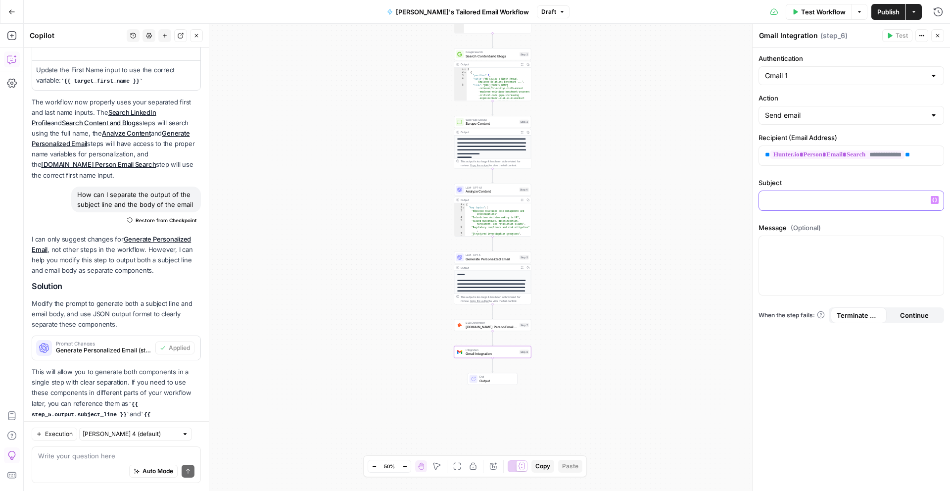
click at [933, 200] on icon "button" at bounding box center [934, 199] width 5 height 5
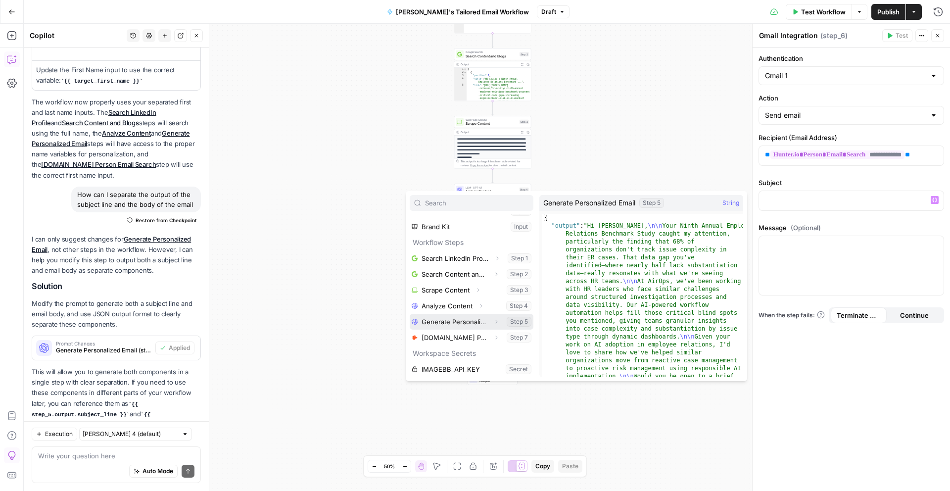
click at [495, 322] on icon "button" at bounding box center [496, 322] width 6 height 6
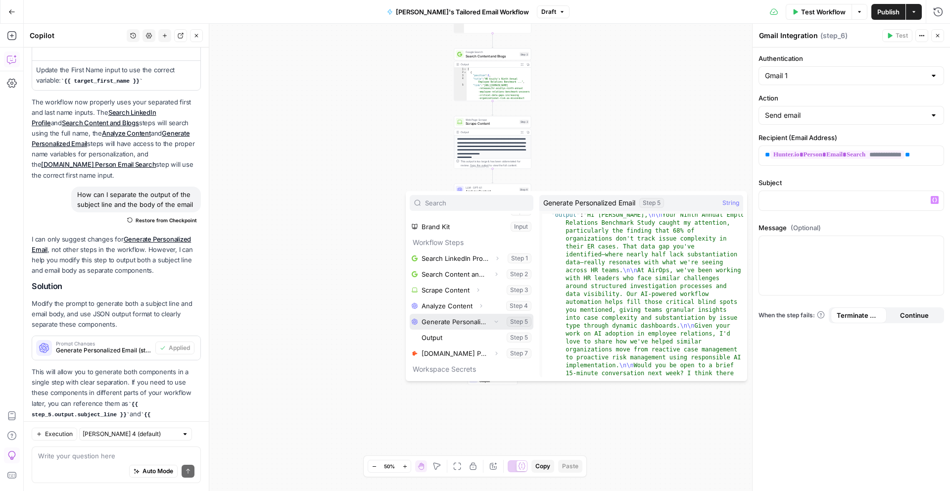
scroll to position [0, 0]
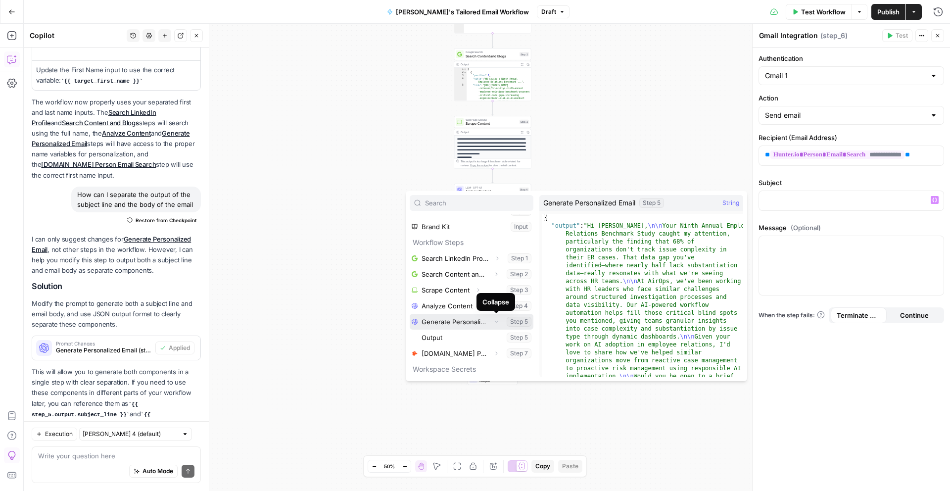
click at [498, 322] on icon "button" at bounding box center [496, 321] width 6 height 6
click at [497, 323] on div "Expand" at bounding box center [495, 318] width 35 height 18
click at [88, 467] on div "Auto Mode Send" at bounding box center [116, 471] width 156 height 22
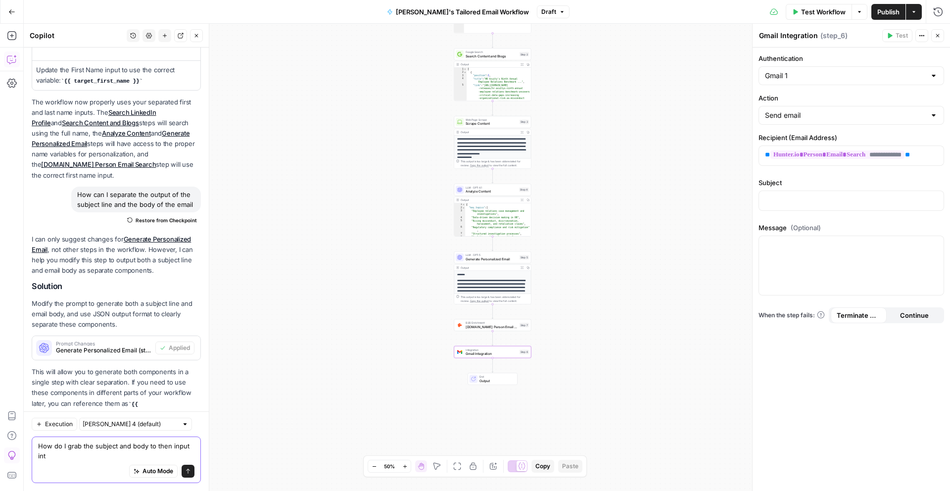
scroll to position [494, 0]
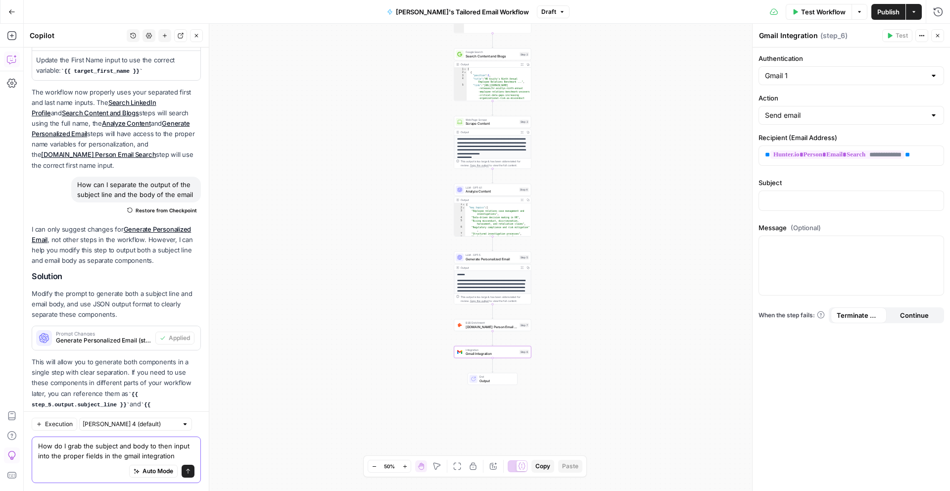
type textarea "How do I grab the subject and body to then input into the proper fields in the …"
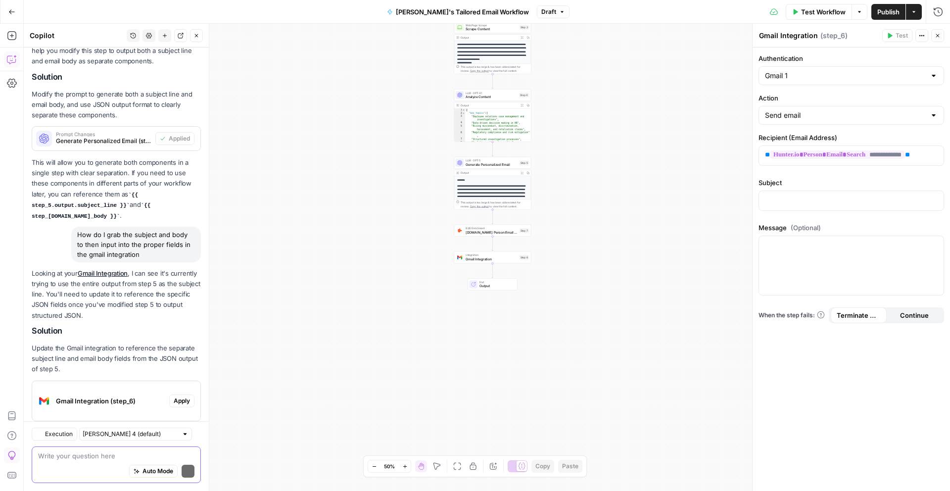
scroll to position [754, 0]
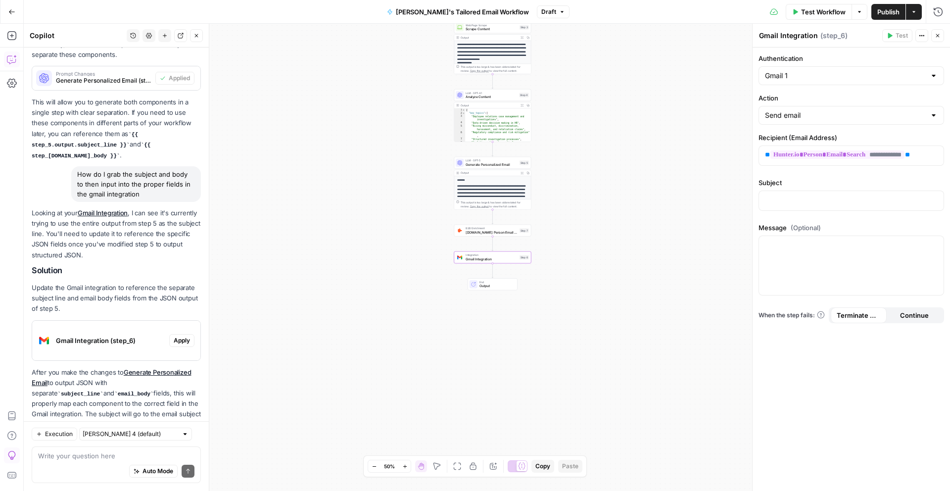
click at [183, 336] on span "Apply" at bounding box center [182, 340] width 16 height 9
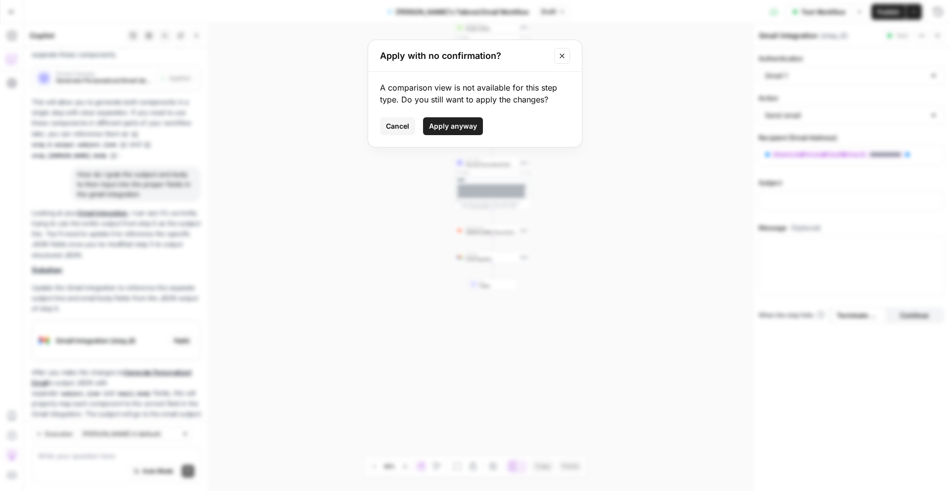
click at [452, 132] on button "Apply anyway" at bounding box center [453, 126] width 60 height 18
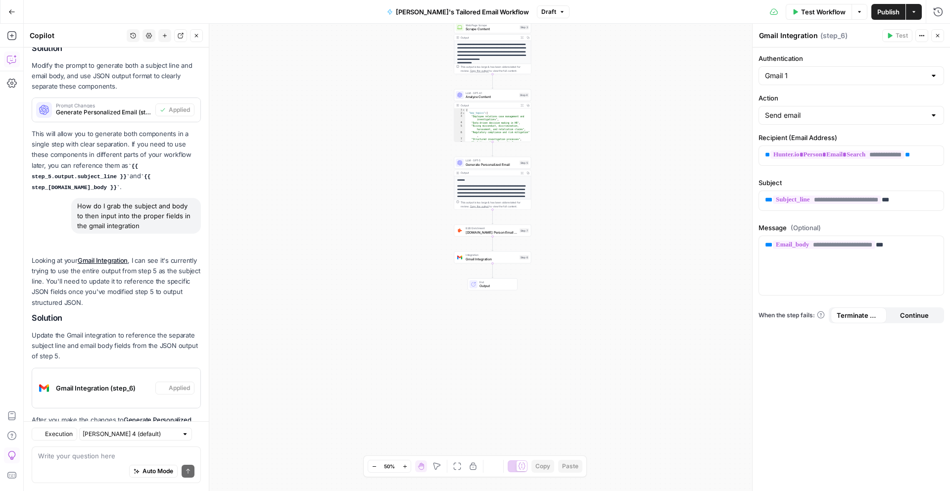
scroll to position [770, 0]
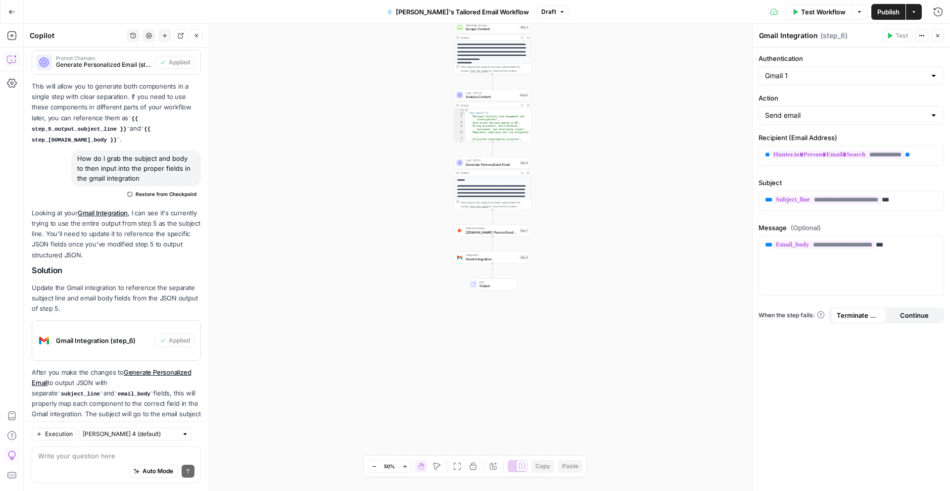
click at [498, 163] on span "Generate Personalized Email" at bounding box center [491, 164] width 52 height 5
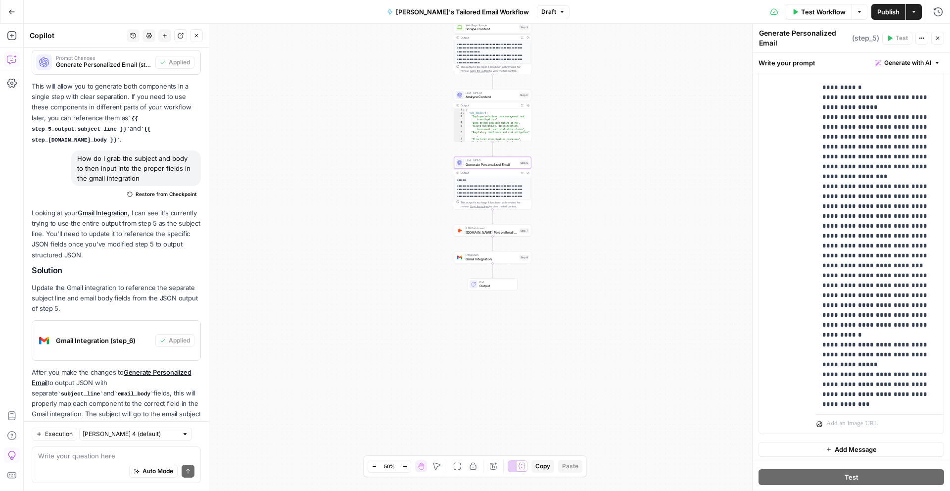
scroll to position [416, 0]
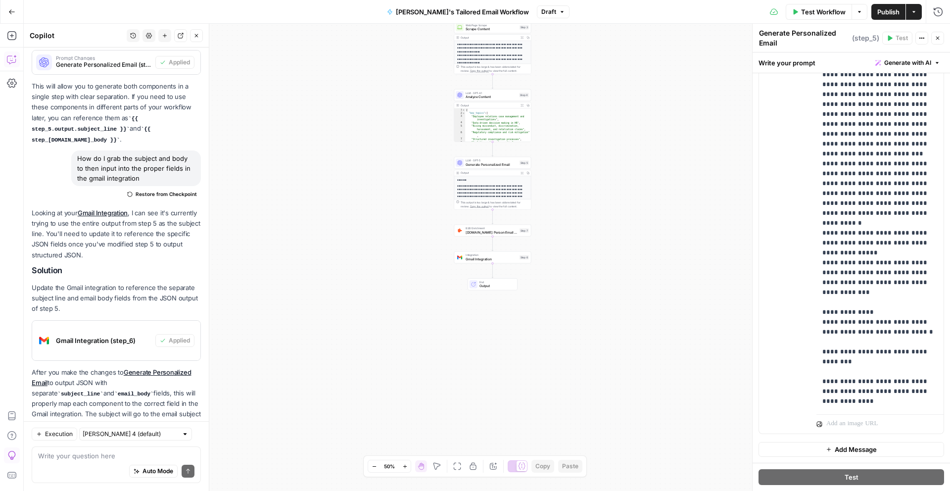
click at [937, 42] on button "Close" at bounding box center [937, 38] width 13 height 13
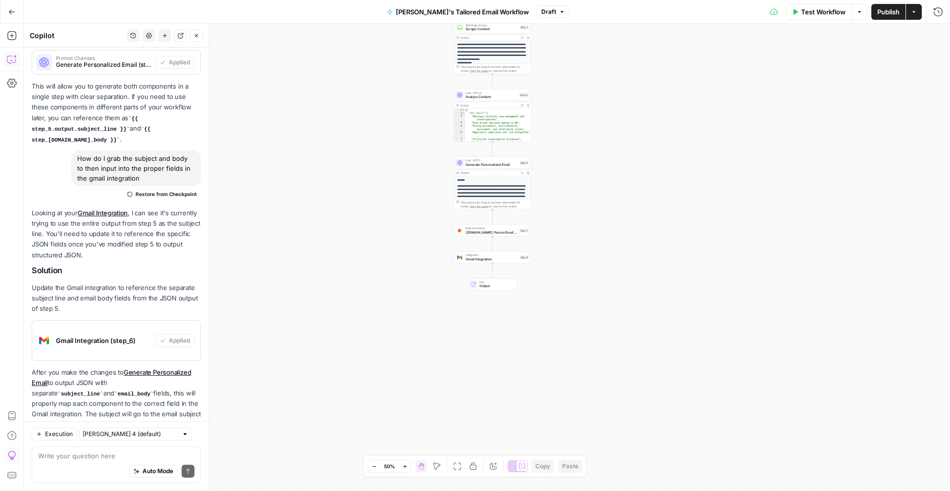
click at [495, 257] on span "Gmail Integration" at bounding box center [491, 258] width 52 height 5
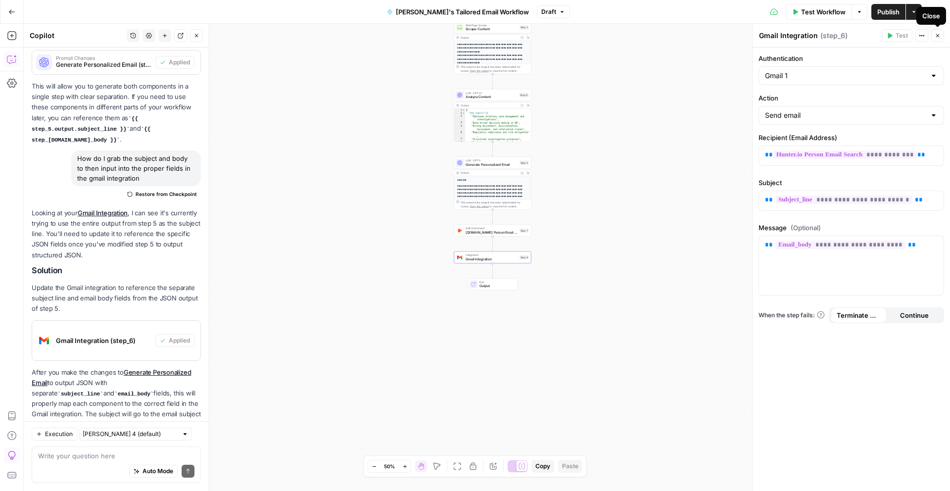
click at [939, 33] on icon "button" at bounding box center [937, 36] width 6 height 6
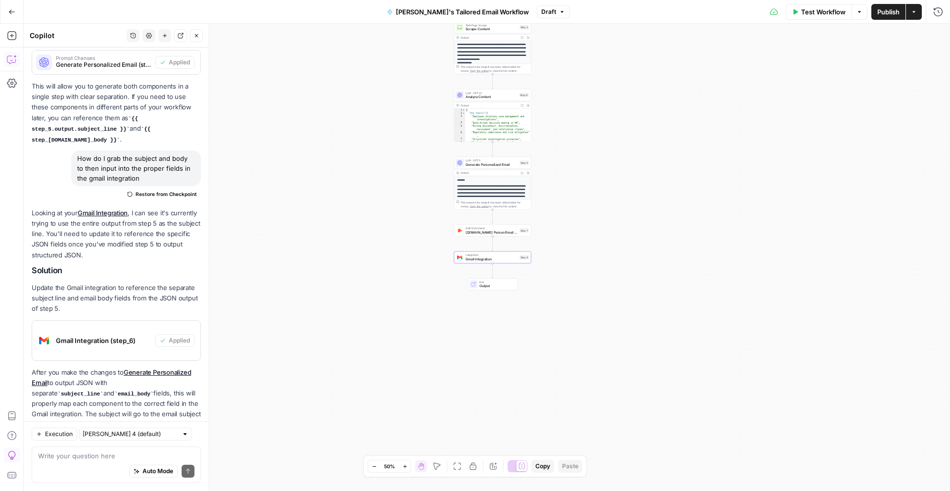
click at [831, 11] on span "Test Workflow" at bounding box center [823, 12] width 45 height 10
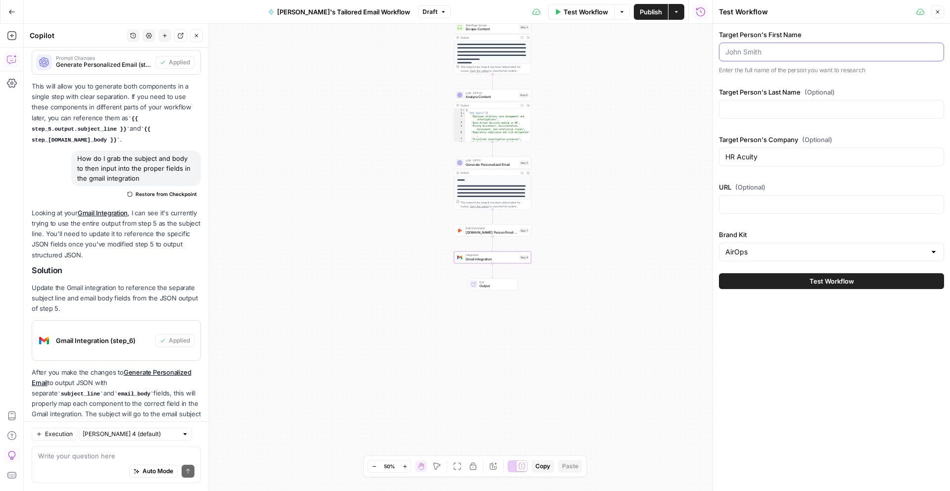
click at [769, 48] on input "Target Person's First Name" at bounding box center [831, 52] width 212 height 10
paste input "Kate Freer"
click at [755, 111] on input "Target Person's Last Name (Optional)" at bounding box center [831, 109] width 212 height 10
click at [744, 49] on input "Kate Freer" at bounding box center [831, 52] width 212 height 10
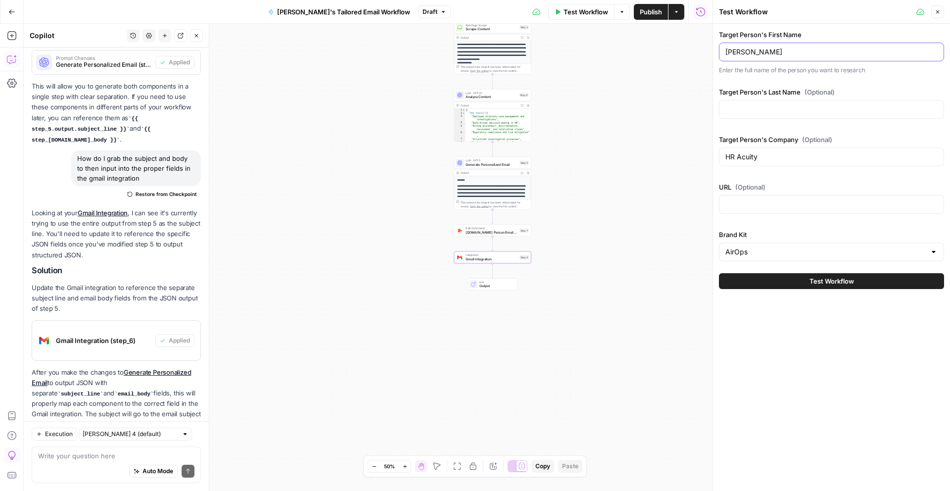
type input "Kate"
click at [739, 105] on input "Target Person's Last Name (Optional)" at bounding box center [831, 109] width 212 height 10
paste input "Freer"
type input "Freer"
click at [764, 202] on input "URL (Optional)" at bounding box center [831, 204] width 212 height 10
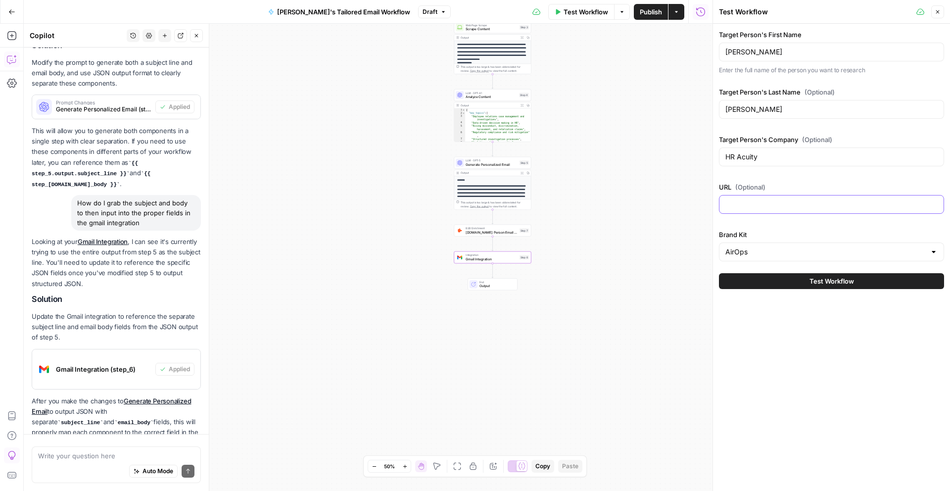
scroll to position [770, 0]
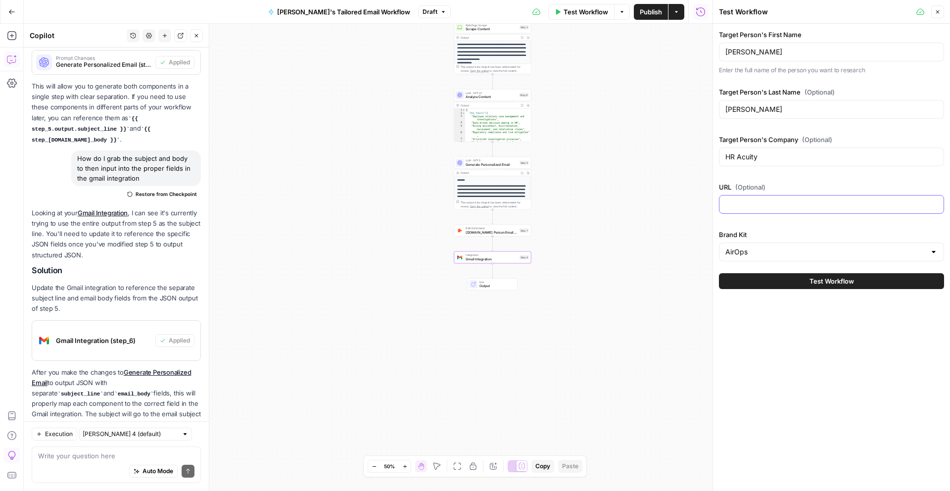
paste input "https://www.hracuity.com/"
type input "https://www.hracuity.com/"
click at [827, 281] on span "Test Workflow" at bounding box center [831, 281] width 45 height 10
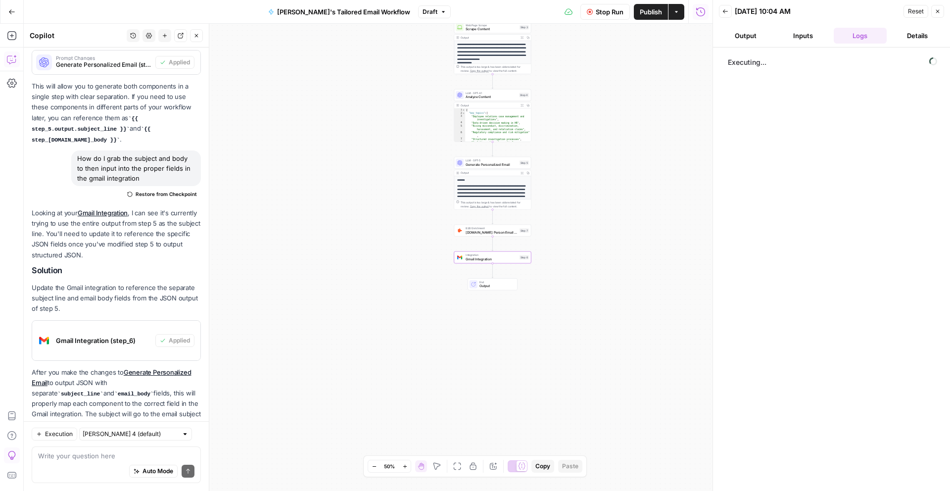
click at [790, 42] on button "Inputs" at bounding box center [802, 36] width 53 height 16
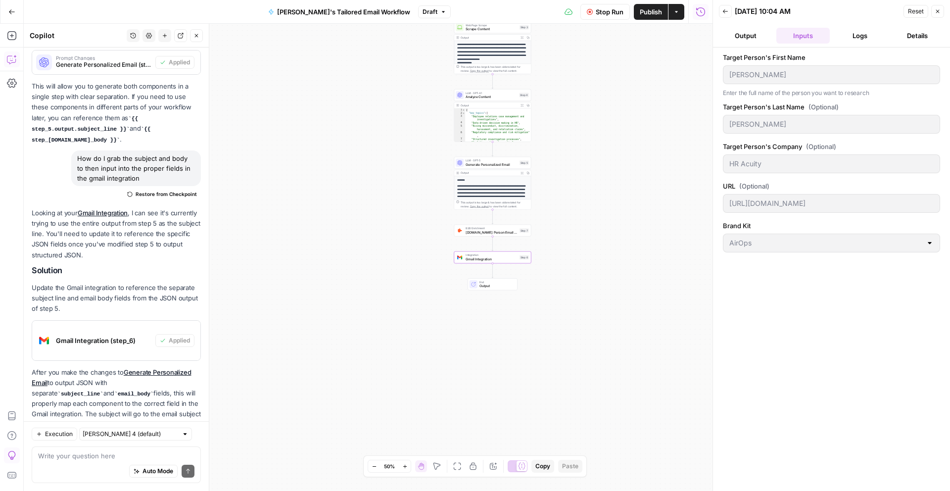
click at [851, 38] on button "Logs" at bounding box center [859, 36] width 53 height 16
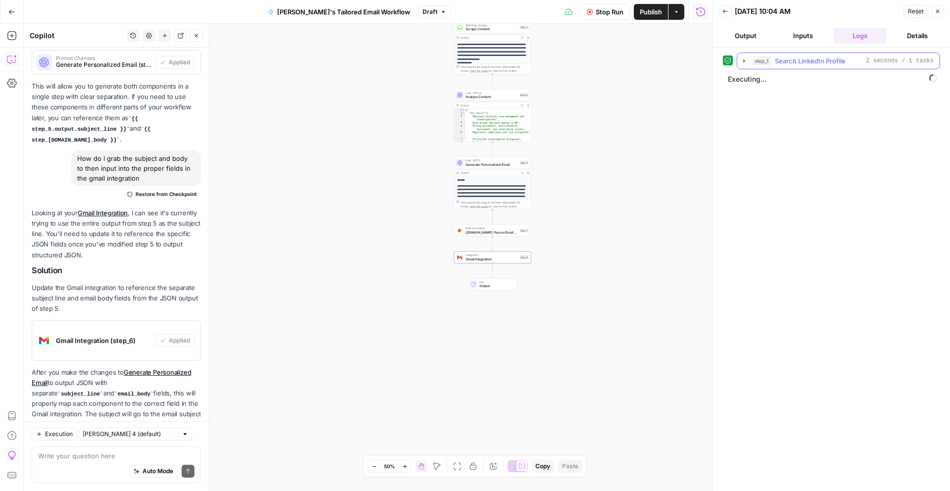
click at [745, 61] on icon "button" at bounding box center [744, 61] width 8 height 8
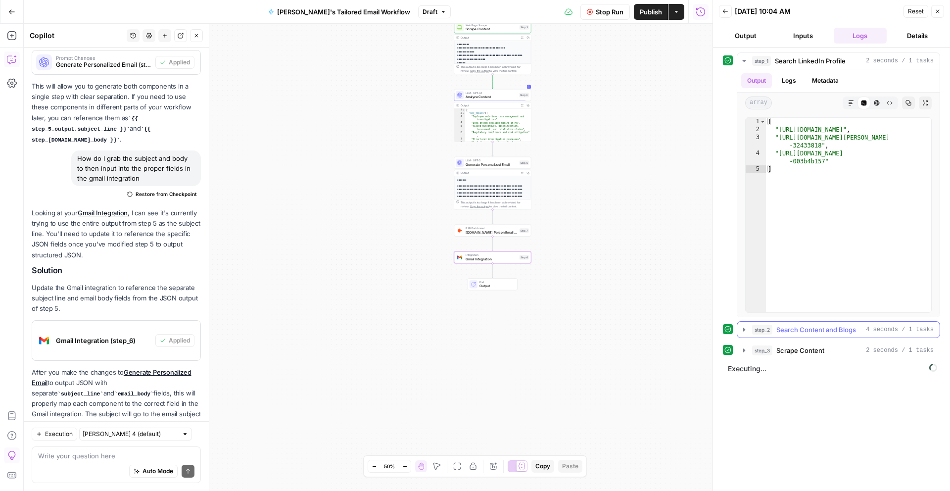
click at [744, 329] on icon "button" at bounding box center [744, 328] width 2 height 3
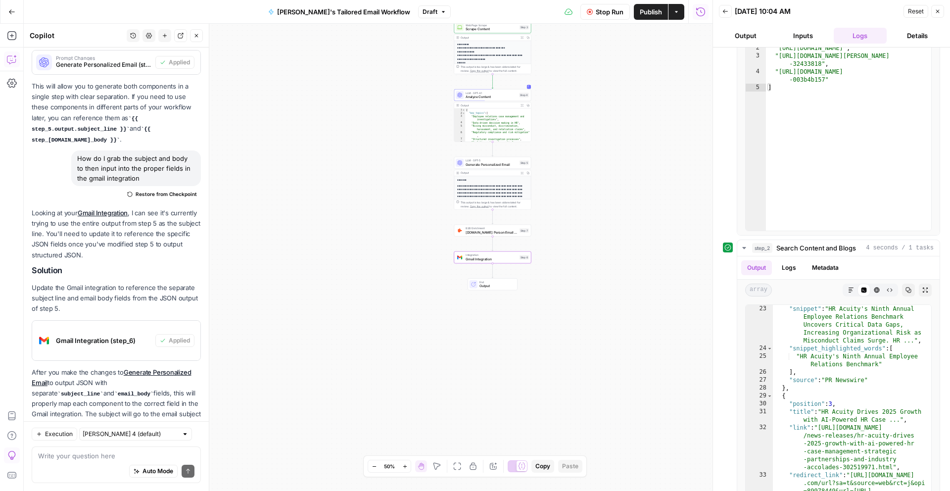
scroll to position [138, 0]
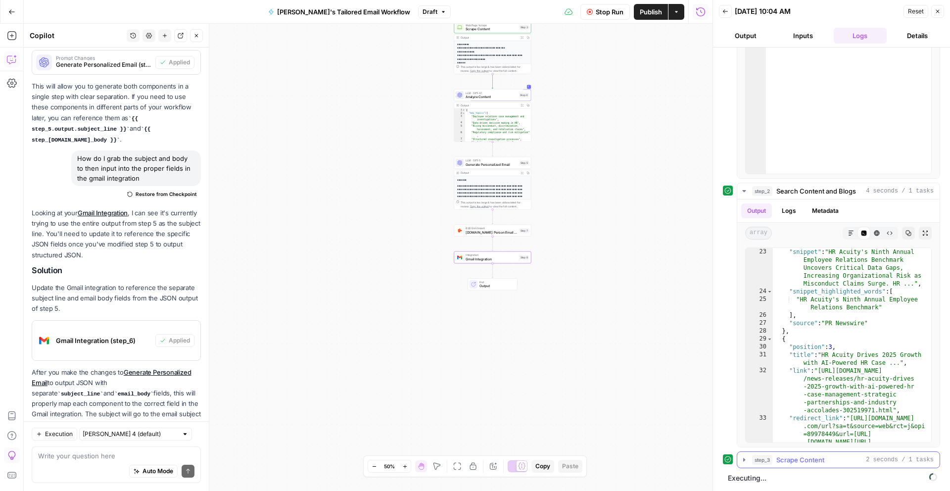
click at [745, 457] on icon "button" at bounding box center [744, 460] width 8 height 8
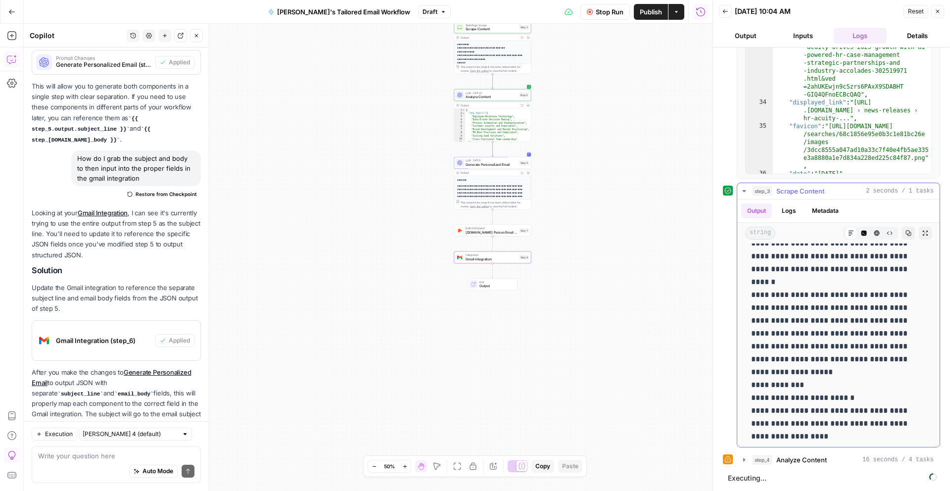
scroll to position [3007, 0]
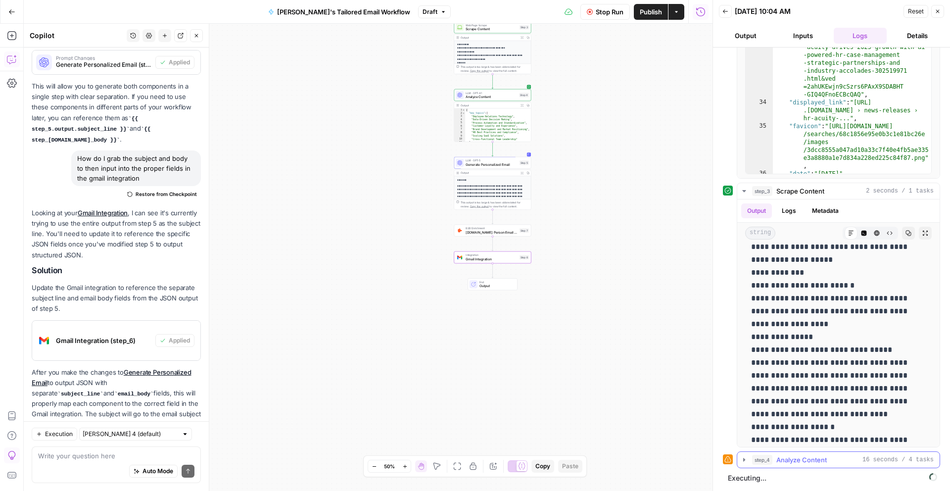
click at [744, 460] on icon "button" at bounding box center [744, 459] width 2 height 3
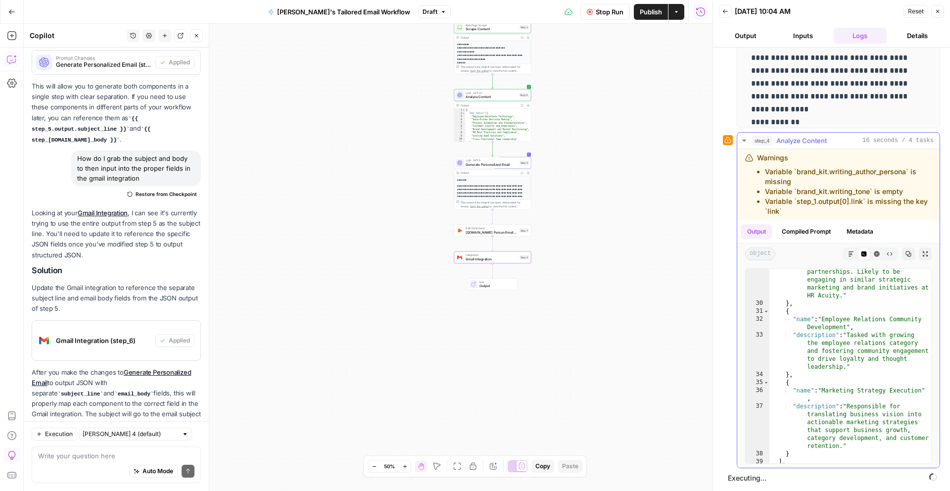
scroll to position [550, 0]
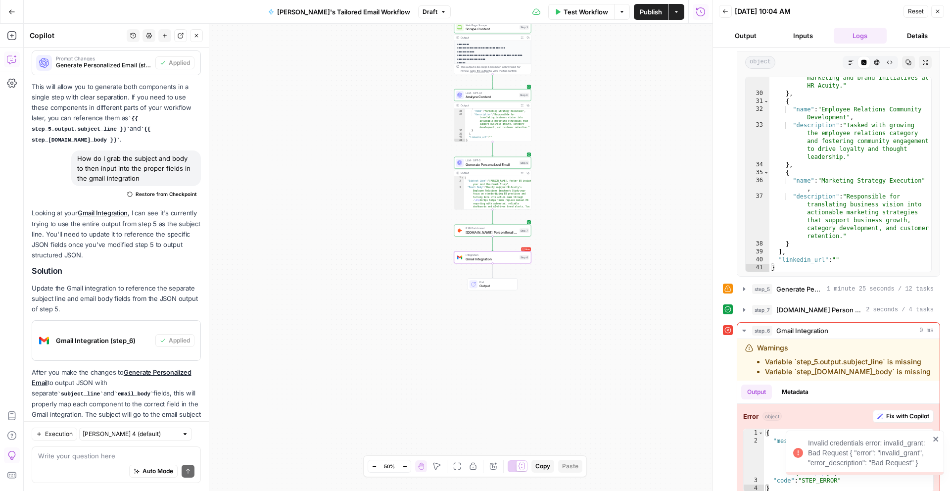
scroll to position [930, 0]
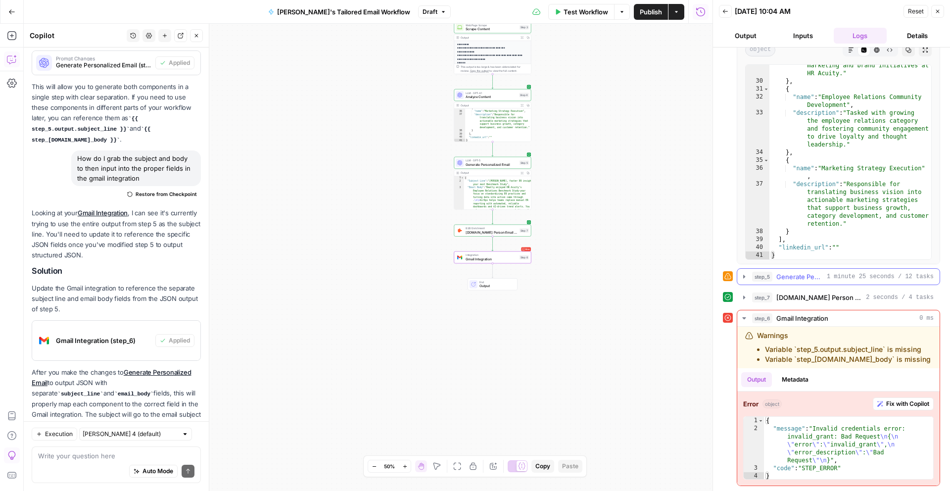
click at [743, 276] on icon "button" at bounding box center [744, 276] width 2 height 3
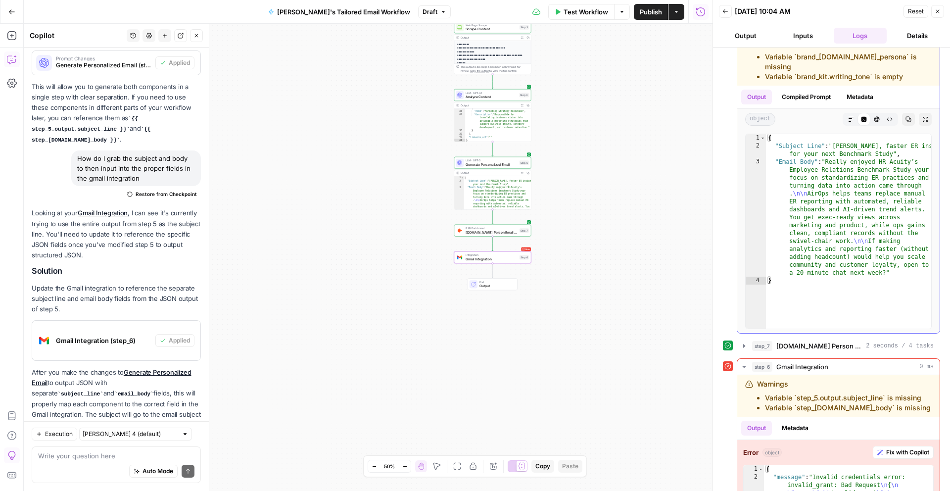
scroll to position [1194, 0]
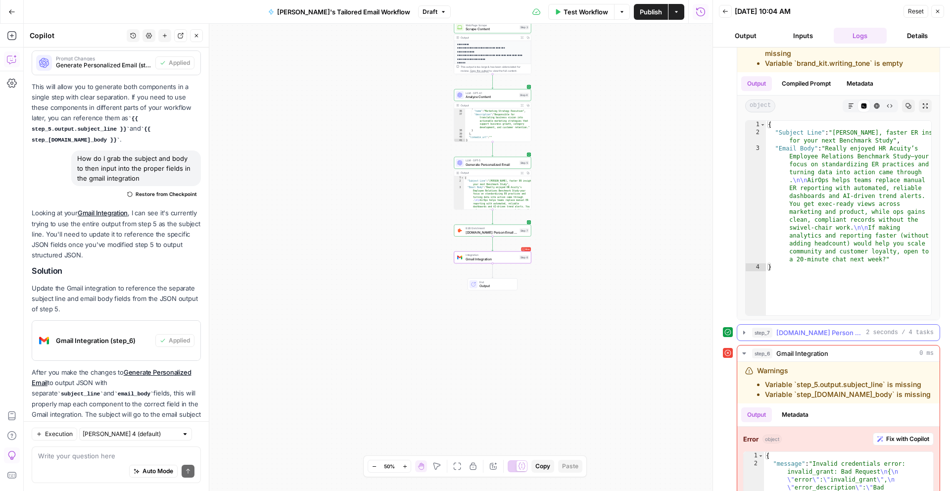
click at [742, 328] on icon "button" at bounding box center [744, 332] width 8 height 8
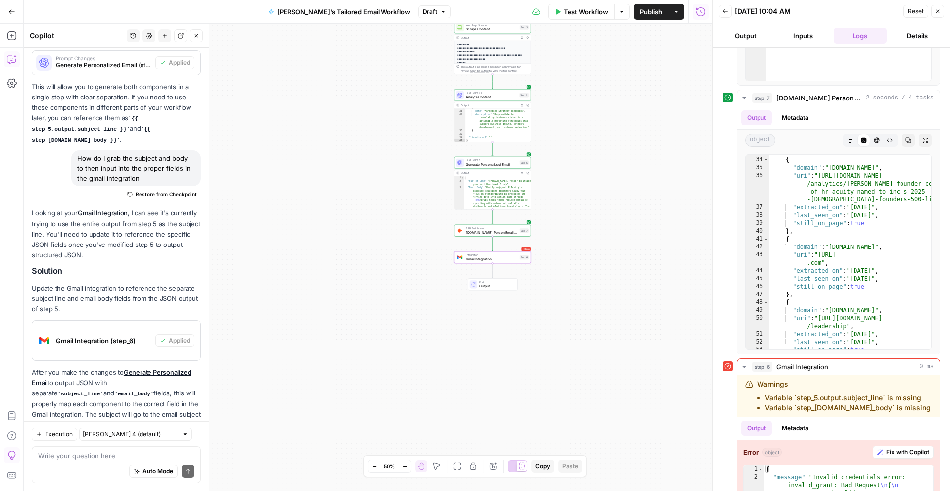
scroll to position [1467, 0]
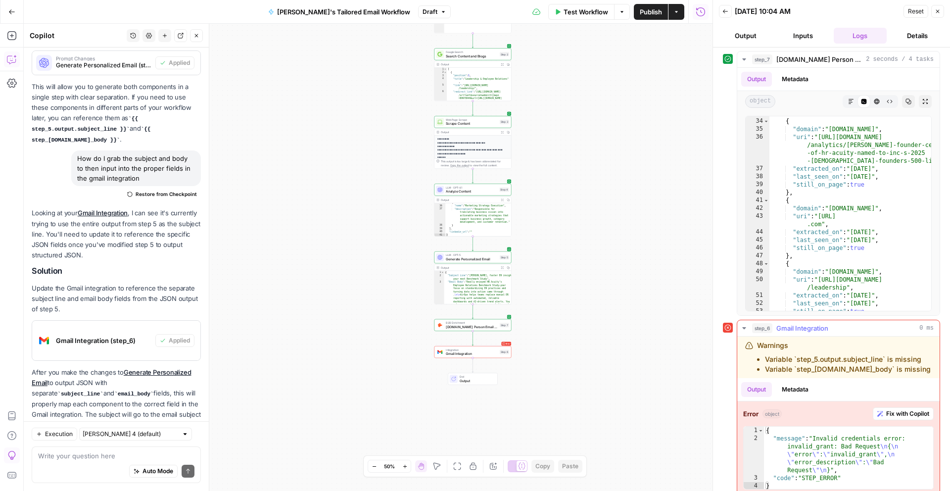
click at [901, 409] on span "Fix with Copilot" at bounding box center [907, 413] width 43 height 9
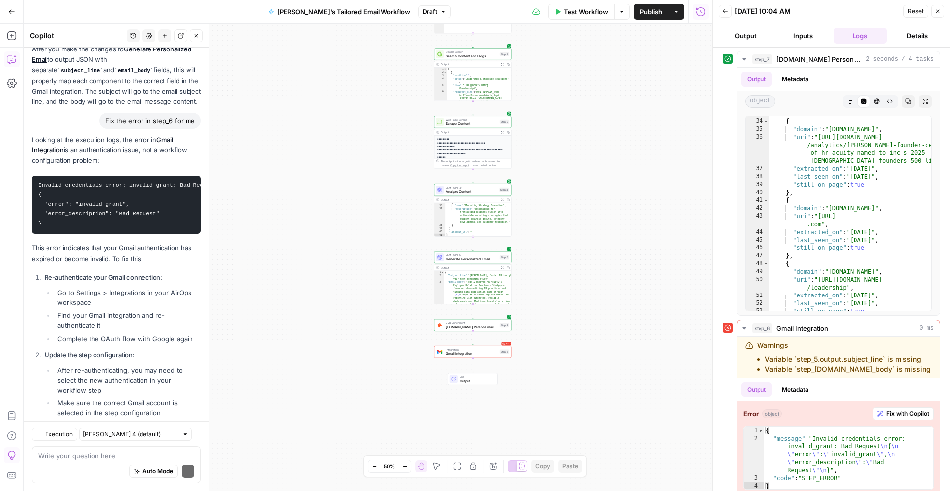
scroll to position [1104, 0]
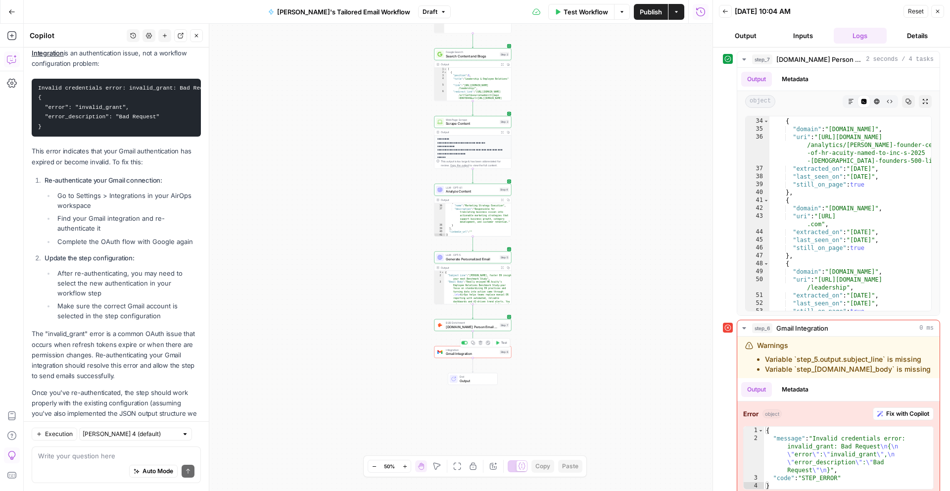
click at [489, 351] on span "Gmail Integration" at bounding box center [472, 353] width 52 height 5
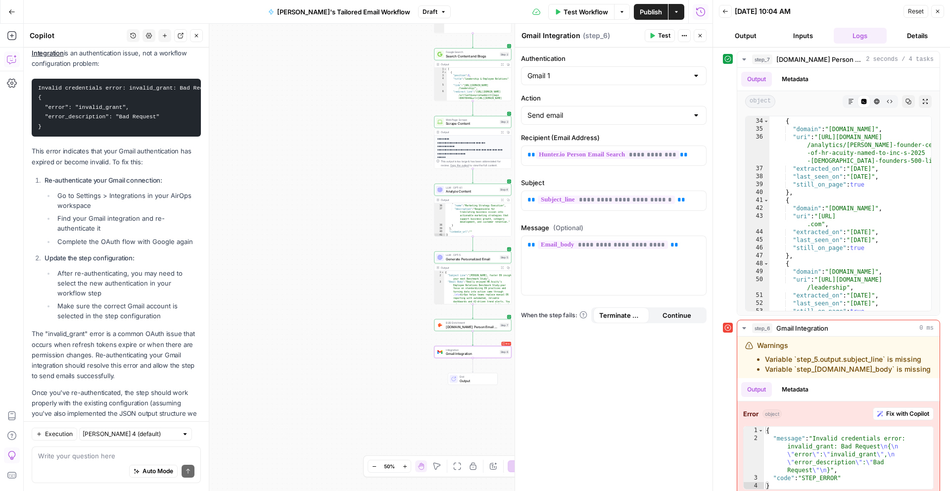
click at [940, 8] on icon "button" at bounding box center [937, 11] width 6 height 6
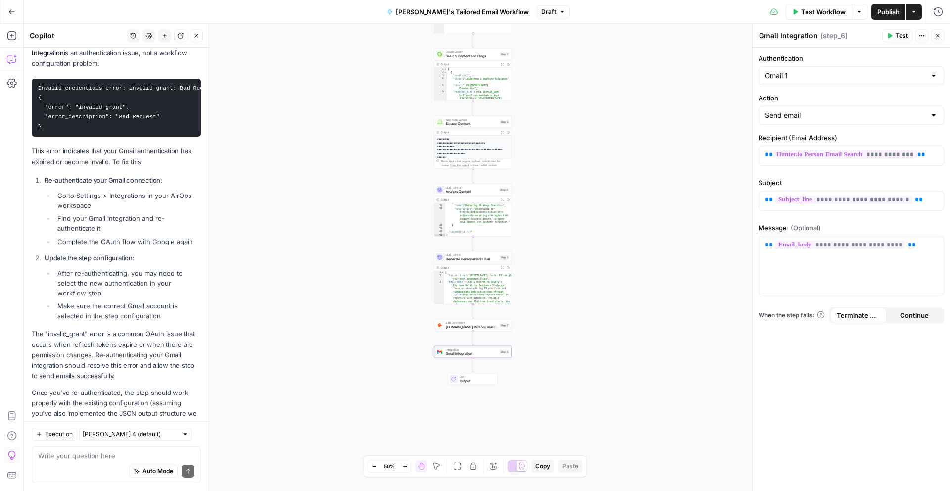
click at [939, 37] on icon "button" at bounding box center [937, 36] width 6 height 6
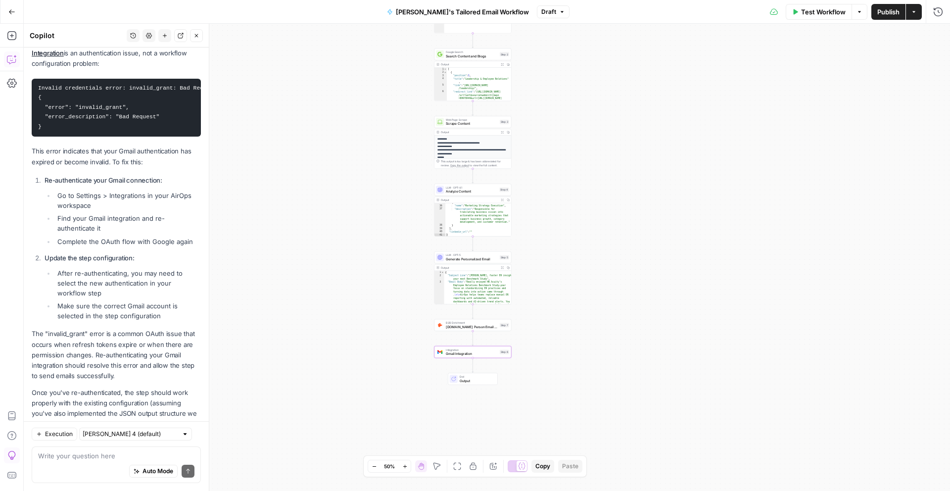
click at [190, 34] on button "Close" at bounding box center [196, 35] width 13 height 13
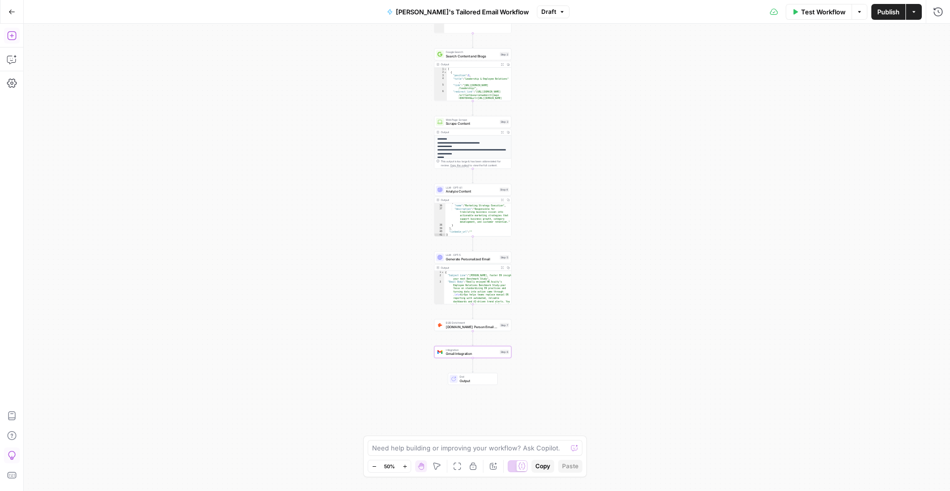
click at [13, 42] on button "Add Steps" at bounding box center [12, 36] width 16 height 16
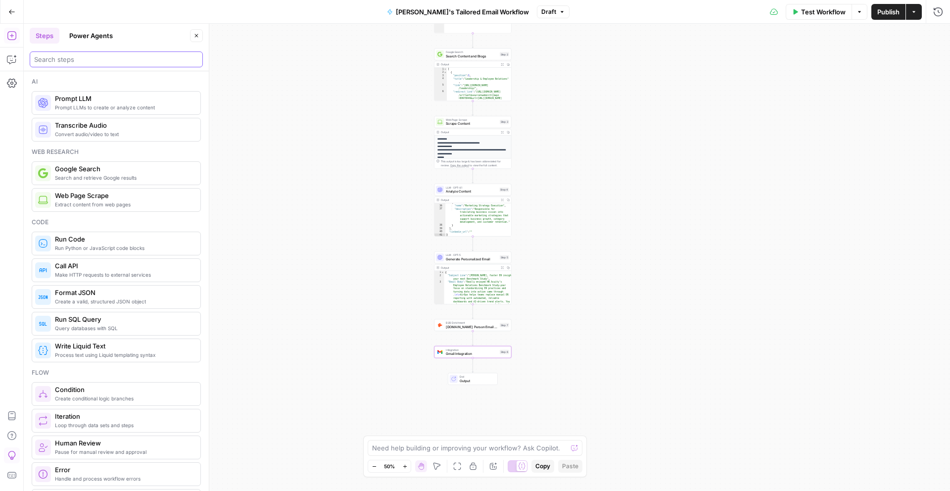
click at [101, 59] on input "search" at bounding box center [116, 59] width 164 height 10
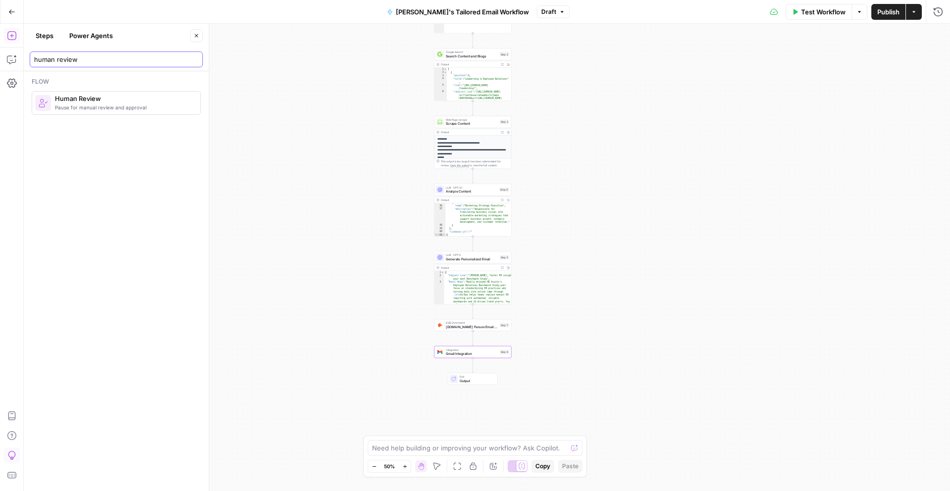
type input "human review"
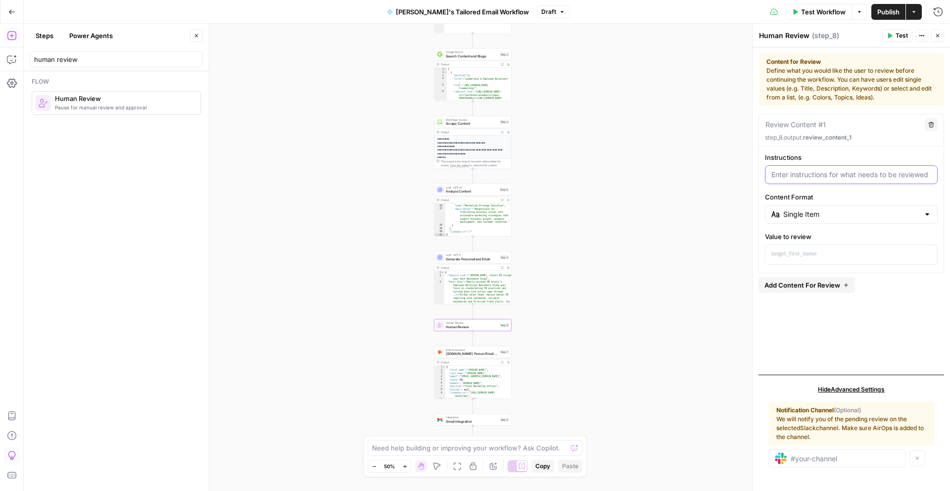
click at [844, 175] on input "Instructions" at bounding box center [851, 175] width 160 height 10
click at [847, 220] on div "Single Item" at bounding box center [851, 214] width 173 height 19
click at [839, 237] on span "Single Item" at bounding box center [850, 239] width 132 height 10
type input "Single Item"
click at [811, 253] on p at bounding box center [851, 254] width 160 height 10
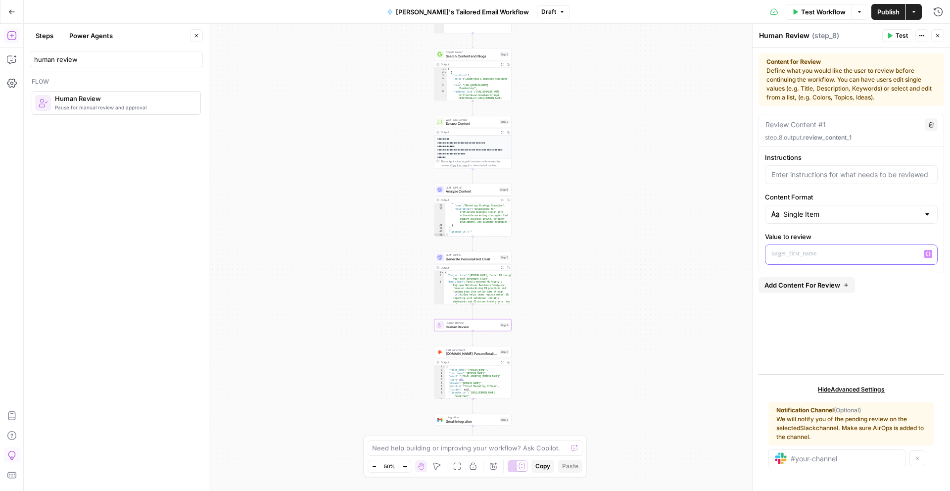
click at [927, 252] on icon "button" at bounding box center [927, 253] width 5 height 5
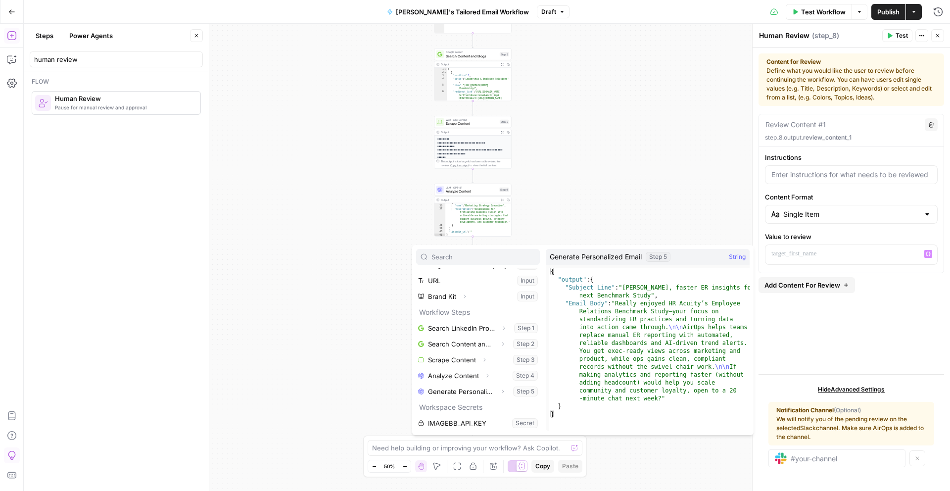
scroll to position [0, 0]
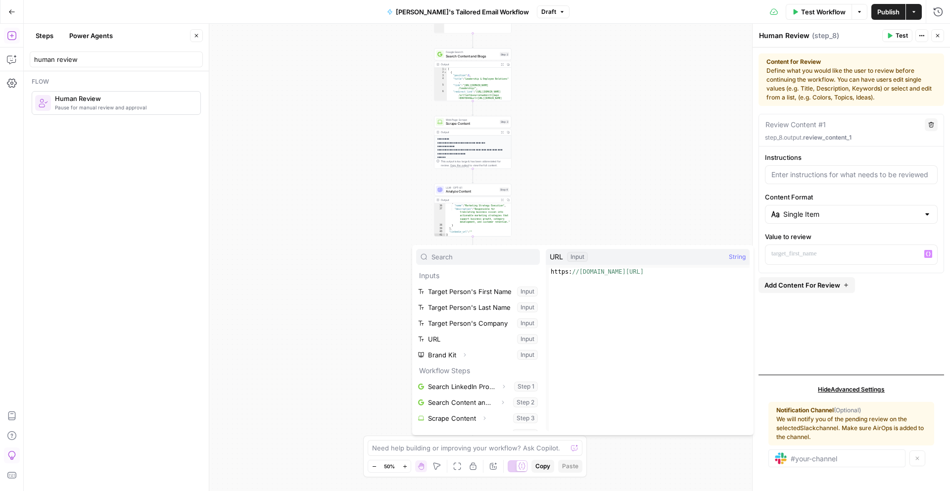
click at [353, 274] on div "Workflow Set Inputs Inputs Google Search Search LinkedIn Profile Step 1 Output …" at bounding box center [487, 257] width 926 height 467
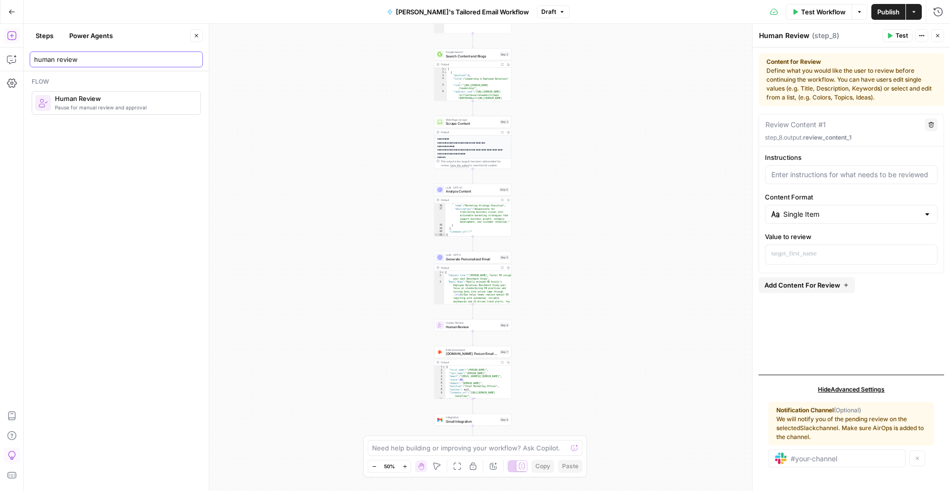
click at [192, 59] on input "human review" at bounding box center [116, 59] width 164 height 10
click at [11, 54] on body "AO Internal Ops New Home Browse Insights Opportunities Your Data Recent Grids D…" at bounding box center [475, 245] width 950 height 491
click at [105, 61] on input "markup" at bounding box center [116, 59] width 164 height 10
drag, startPoint x: 111, startPoint y: 61, endPoint x: 0, endPoint y: 29, distance: 115.5
click at [0, 29] on body "AO Internal Ops New Home Browse Insights Opportunities Your Data Recent Grids D…" at bounding box center [475, 245] width 950 height 491
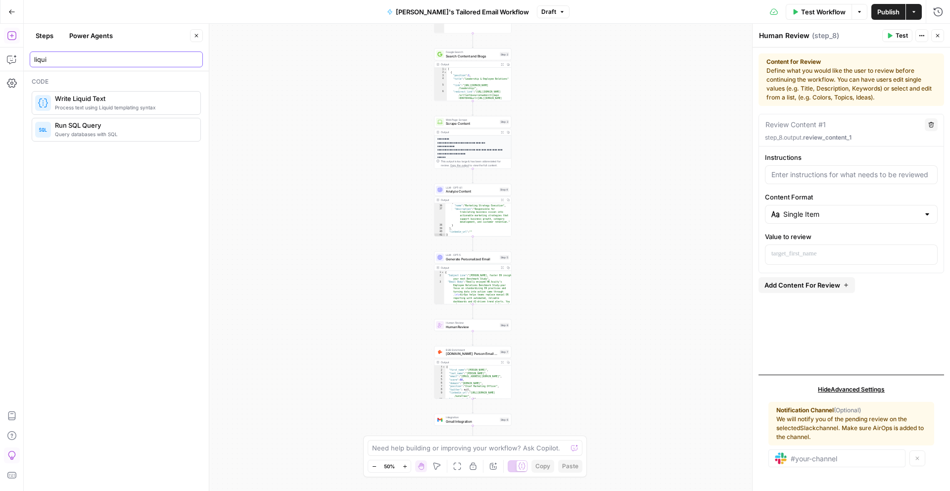
type input "liqui"
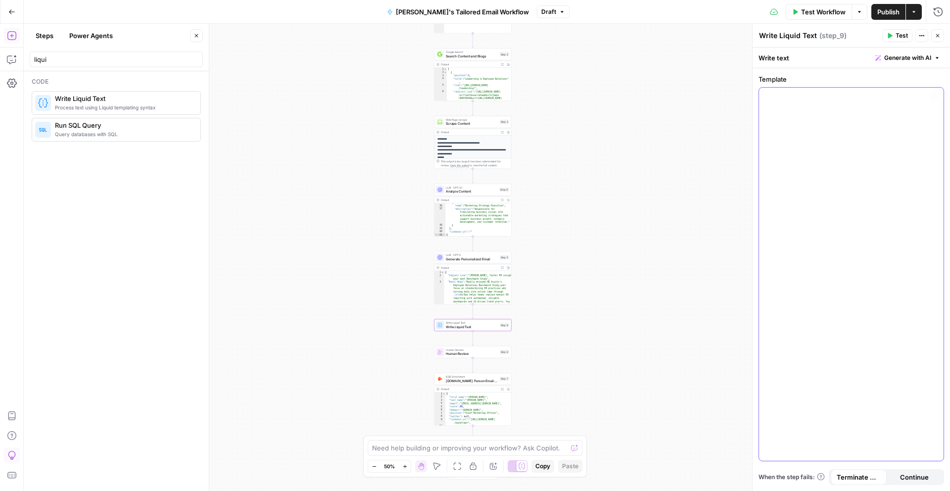
click at [807, 122] on div at bounding box center [851, 274] width 184 height 373
click at [938, 94] on div at bounding box center [851, 274] width 184 height 373
click at [936, 95] on icon "button" at bounding box center [934, 96] width 5 height 5
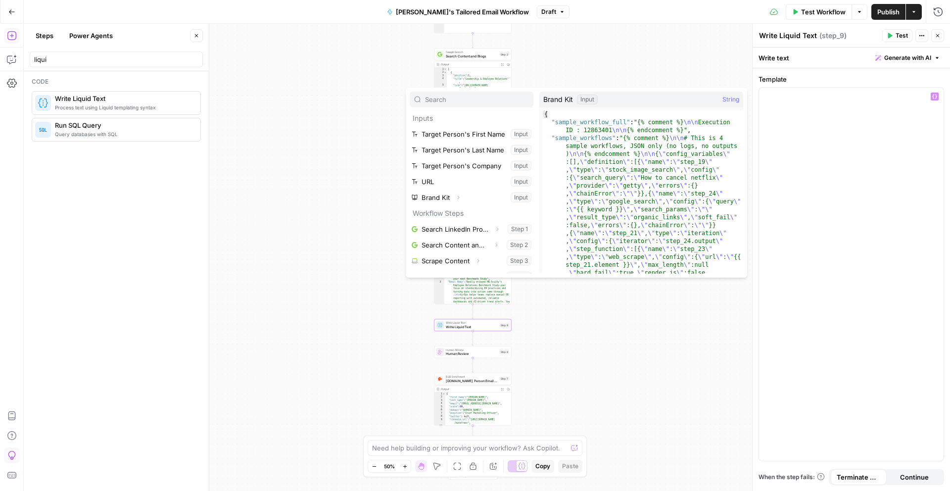
scroll to position [58, 0]
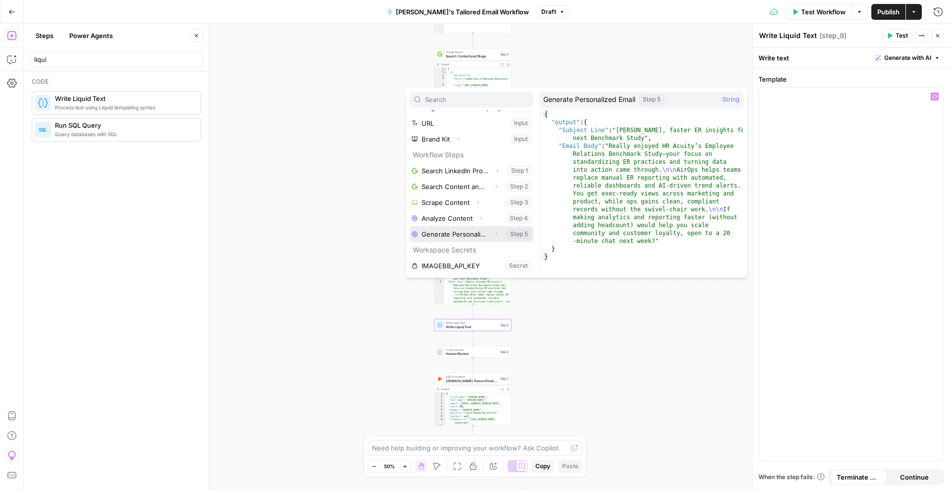
click at [481, 236] on button "Select variable Generate Personalized Email" at bounding box center [472, 234] width 124 height 16
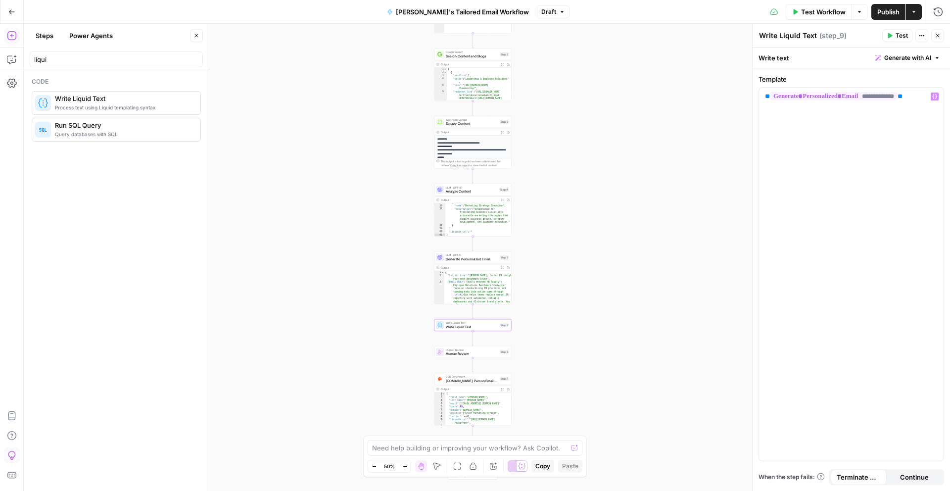
click at [464, 355] on span "Human Review" at bounding box center [472, 353] width 52 height 5
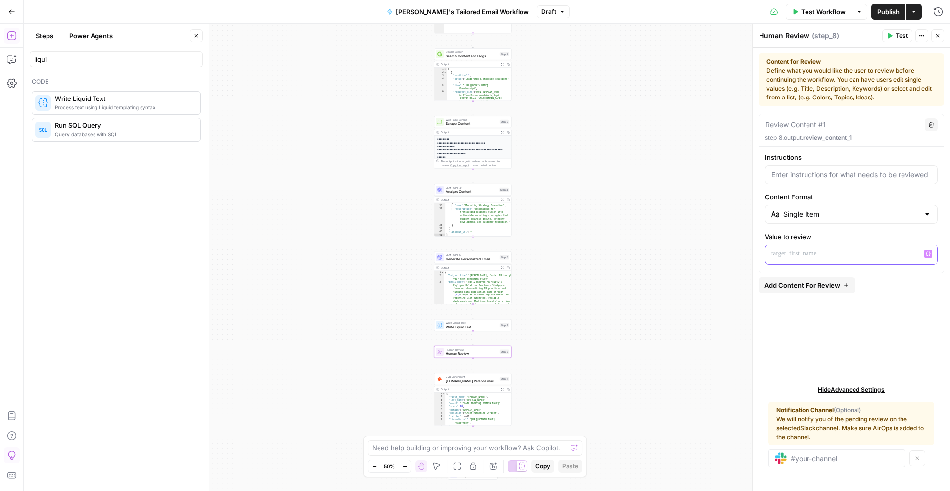
click at [928, 254] on icon "button" at bounding box center [927, 253] width 5 height 5
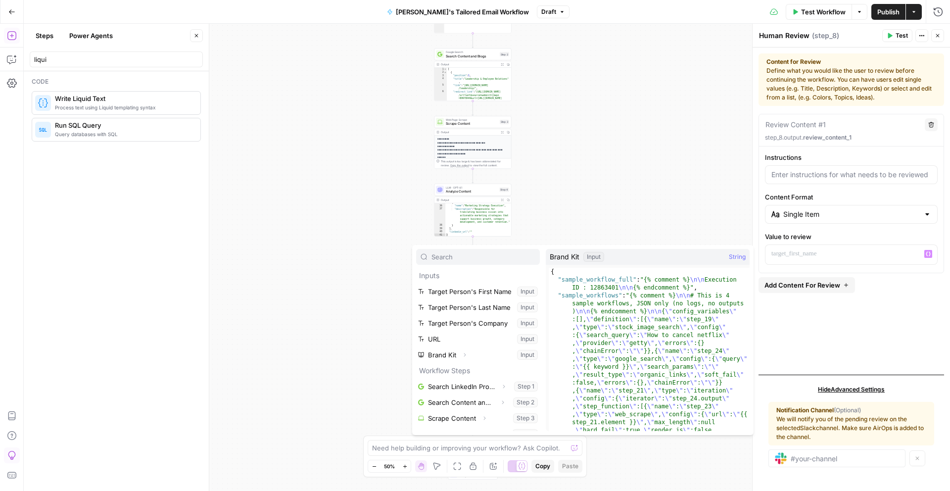
scroll to position [74, 0]
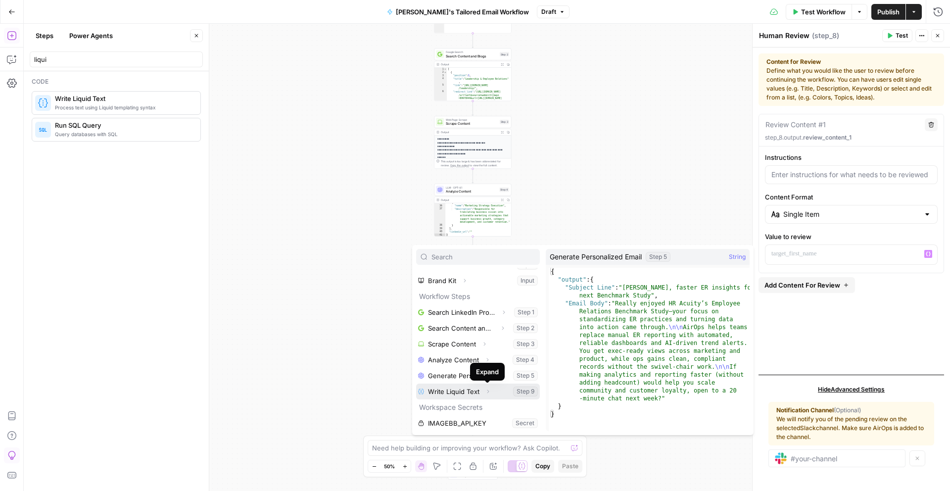
click at [486, 389] on icon "button" at bounding box center [488, 391] width 6 height 6
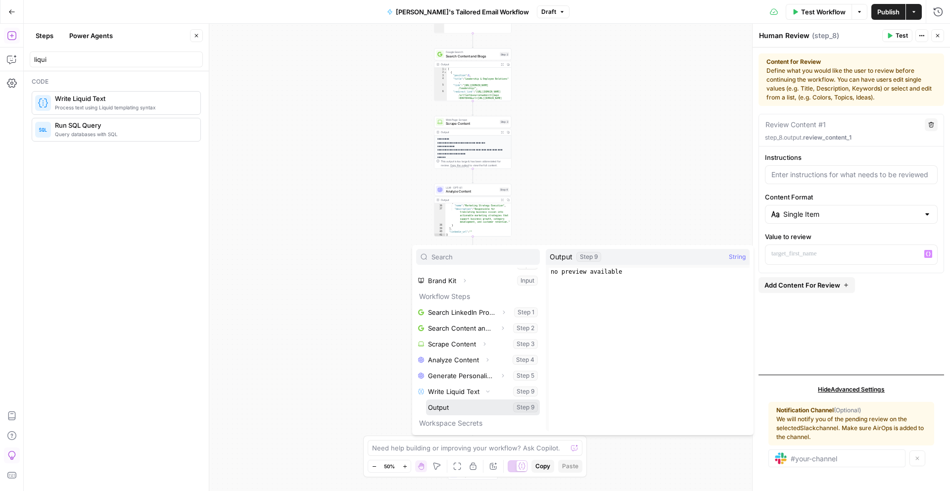
click at [467, 410] on button "Select variable Output" at bounding box center [483, 407] width 114 height 16
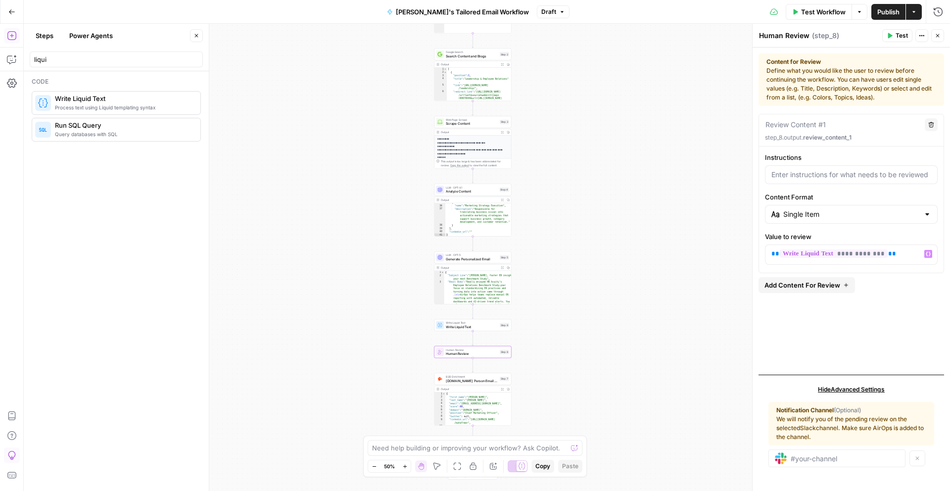
click at [889, 33] on icon "button" at bounding box center [889, 36] width 6 height 6
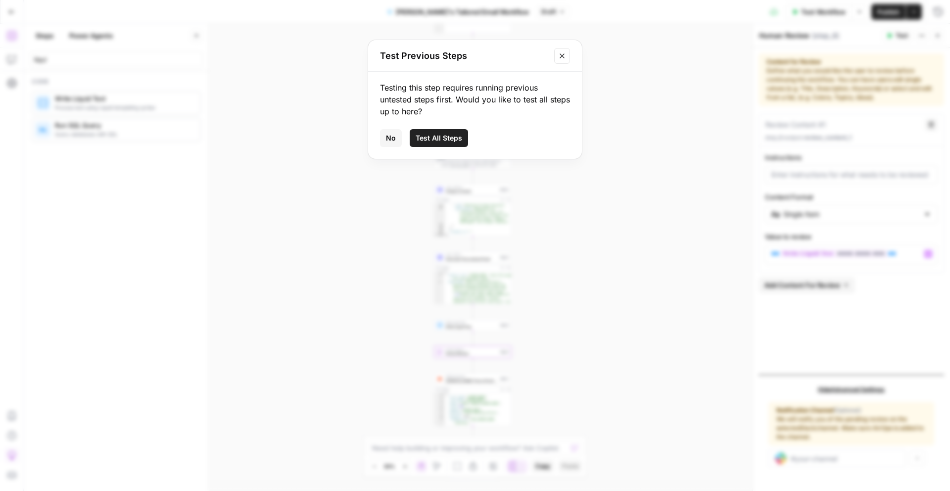
click at [449, 136] on span "Test All Steps" at bounding box center [438, 138] width 46 height 10
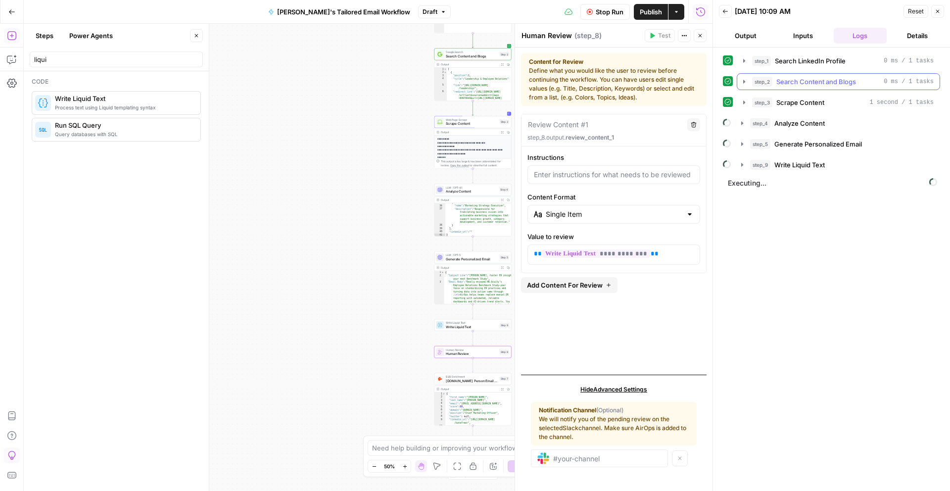
click at [740, 81] on icon "button" at bounding box center [744, 82] width 8 height 8
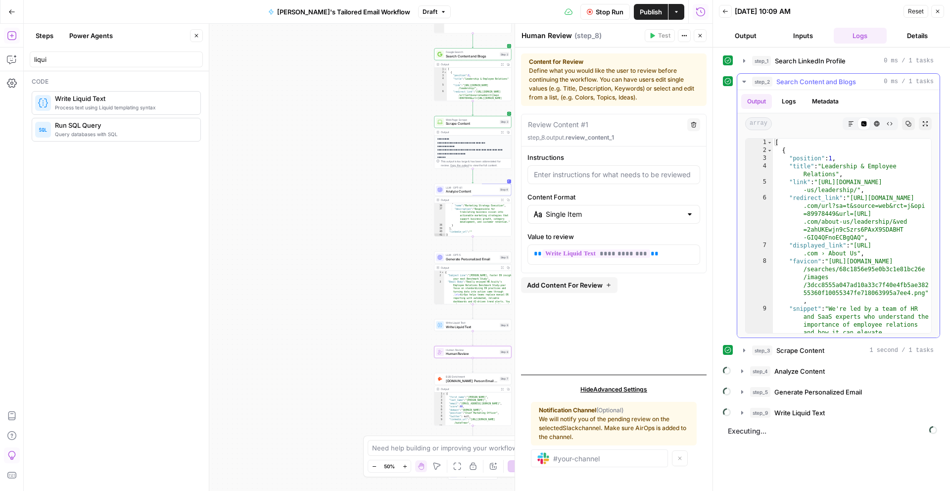
click at [740, 81] on icon "button" at bounding box center [744, 82] width 8 height 8
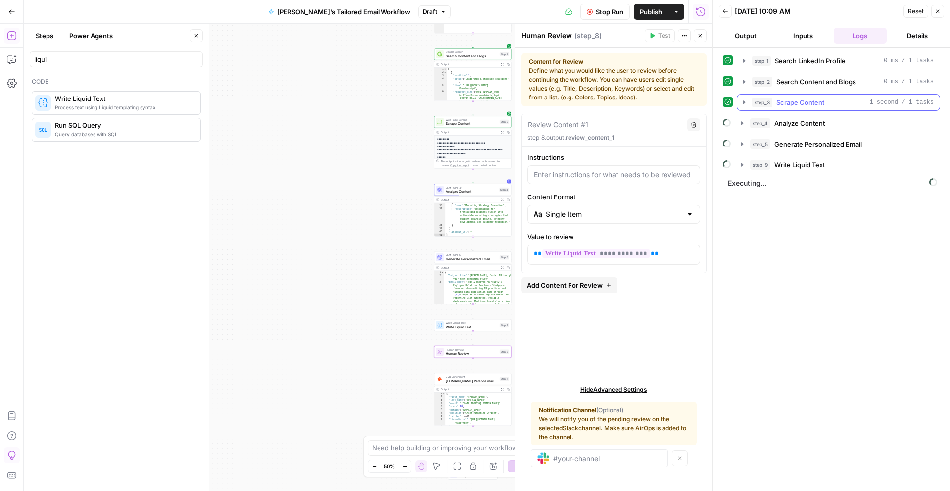
click at [743, 104] on icon "button" at bounding box center [744, 102] width 8 height 8
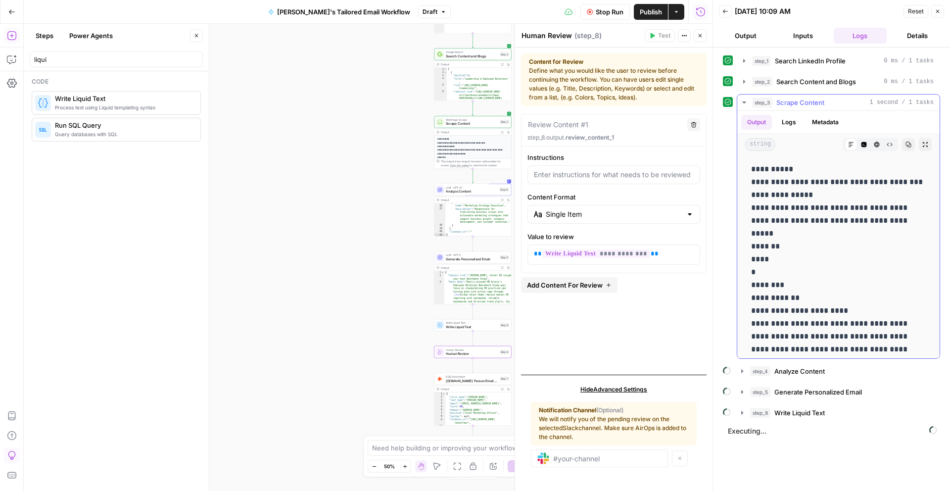
click at [743, 104] on icon "button" at bounding box center [744, 102] width 8 height 8
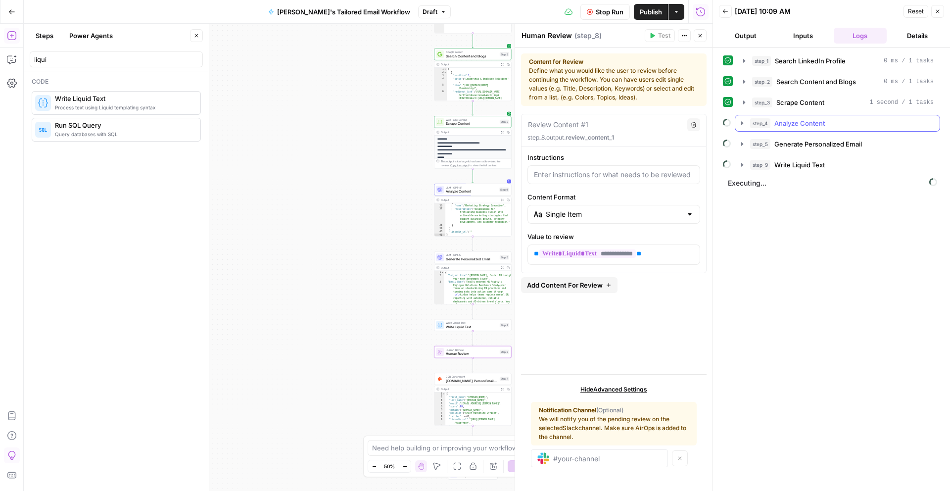
click at [742, 124] on icon "button" at bounding box center [742, 123] width 8 height 8
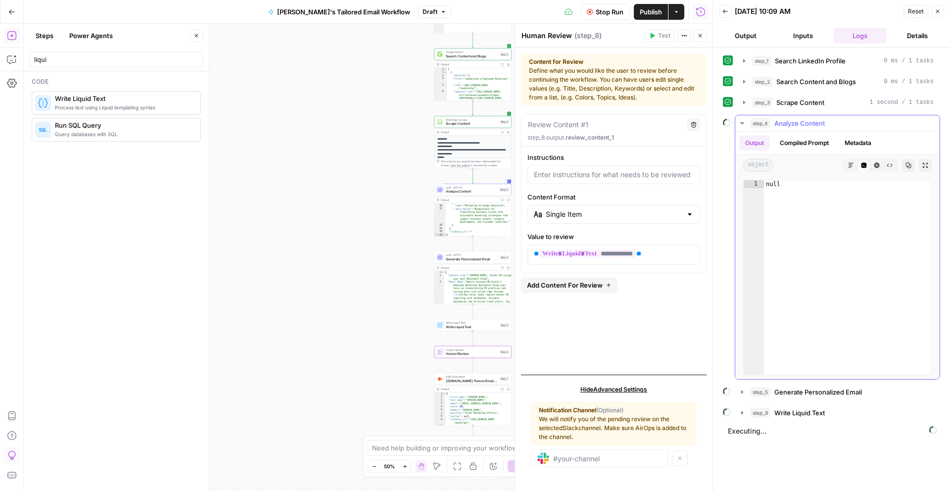
click at [742, 124] on icon "button" at bounding box center [742, 123] width 8 height 8
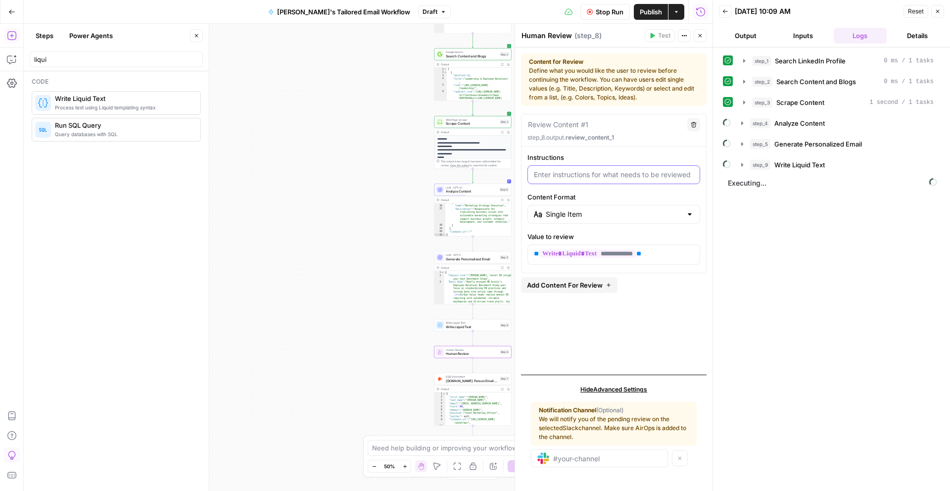
click at [635, 176] on input "Instructions" at bounding box center [614, 175] width 160 height 10
type input "C"
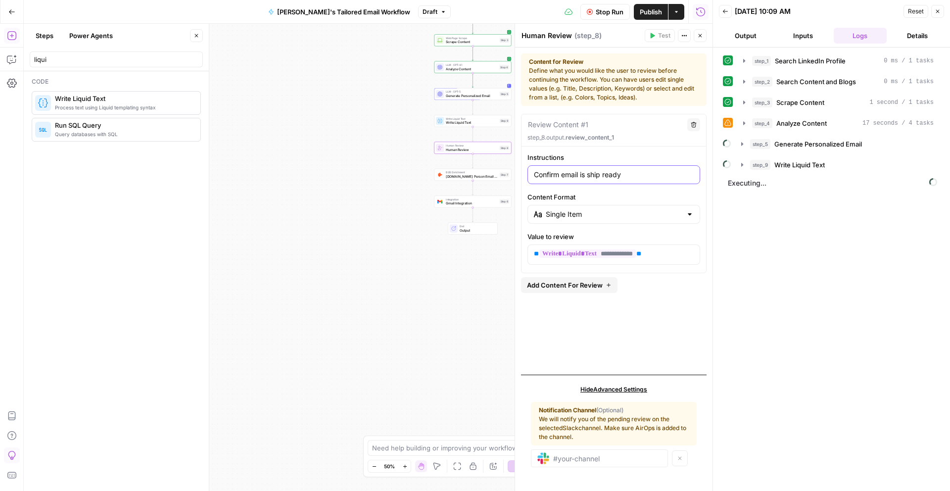
click at [532, 174] on div "Confirm email is ship ready" at bounding box center [613, 174] width 173 height 19
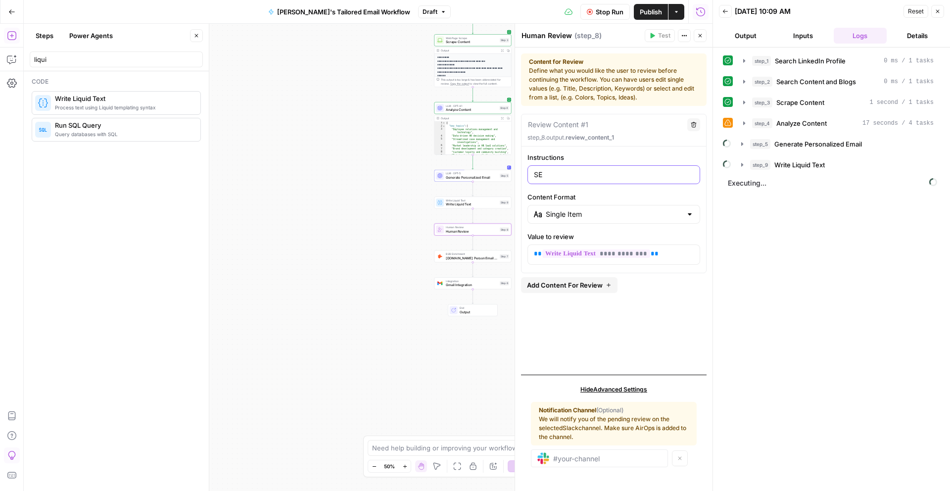
type input "S"
type input "E"
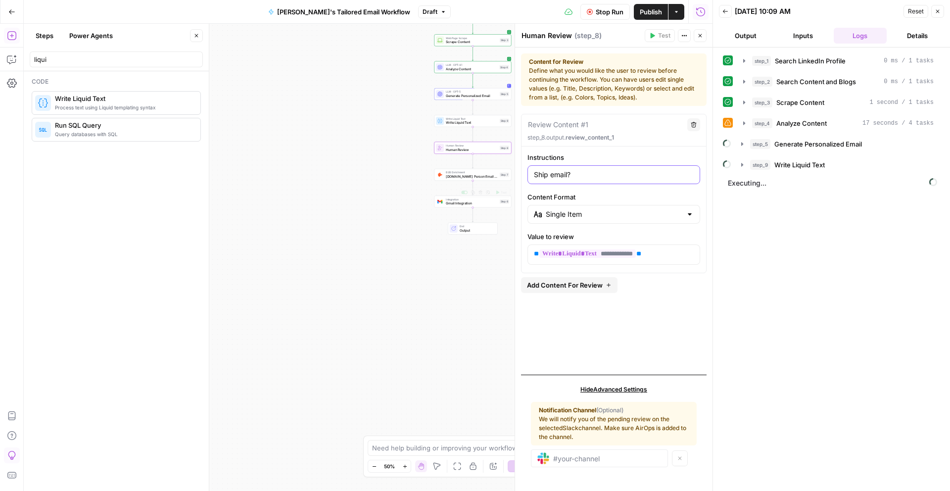
type input "Ship email?"
click at [396, 212] on div "Workflow Set Inputs Inputs Google Search Search LinkedIn Profile Step 1 Google …" at bounding box center [368, 257] width 689 height 467
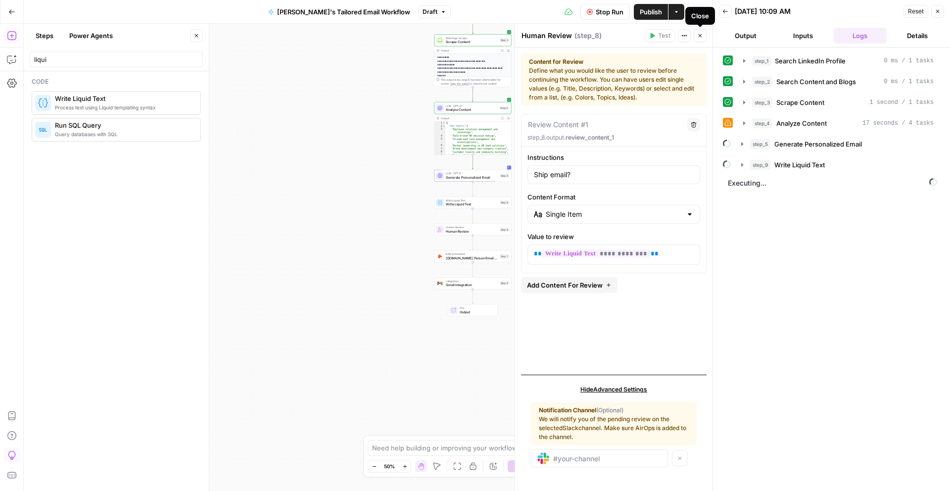
click at [698, 37] on icon "button" at bounding box center [699, 35] width 3 height 3
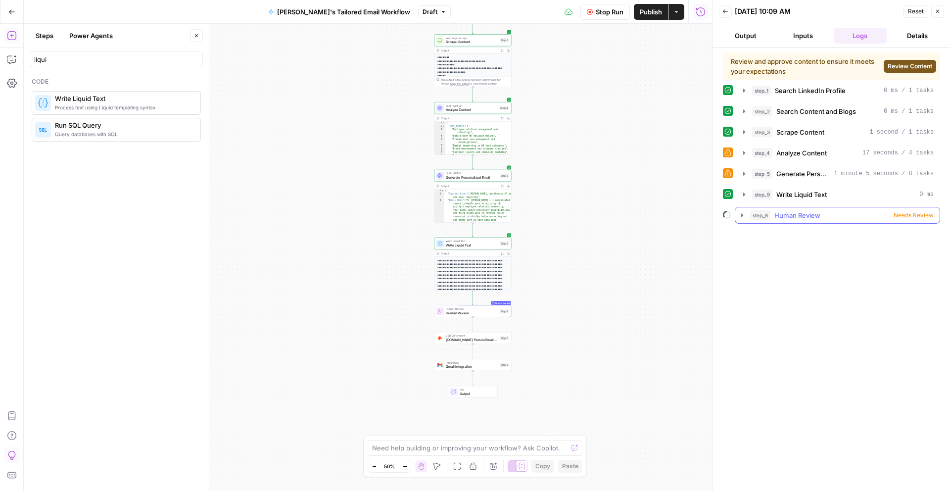
click at [740, 214] on icon "button" at bounding box center [742, 215] width 8 height 8
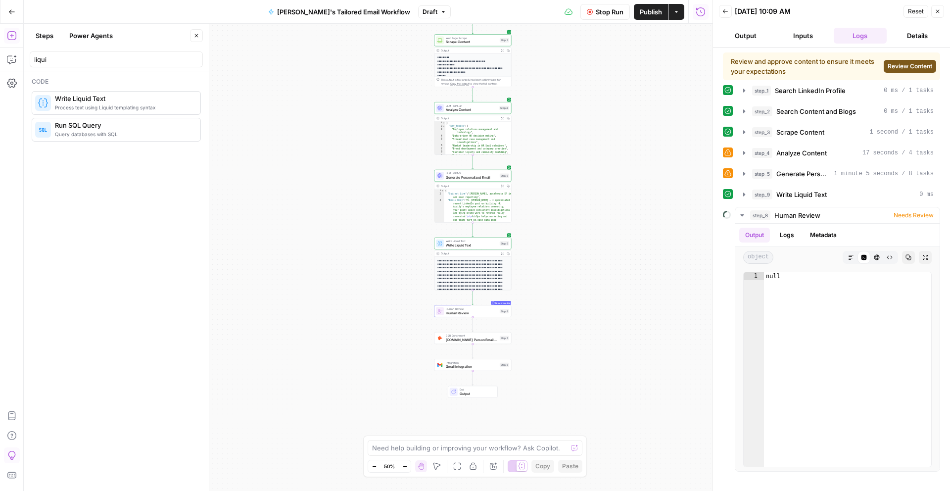
click at [908, 66] on span "Review Content" at bounding box center [909, 66] width 45 height 9
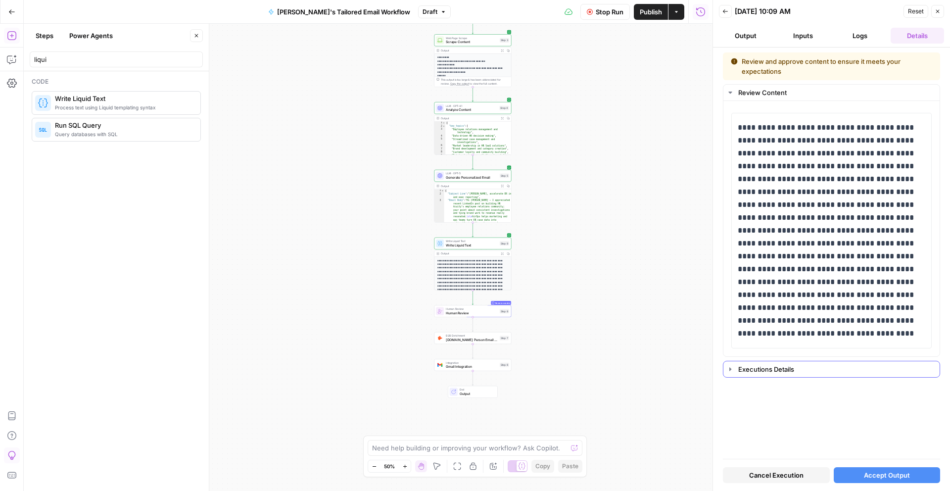
click at [730, 368] on icon "button" at bounding box center [730, 368] width 2 height 3
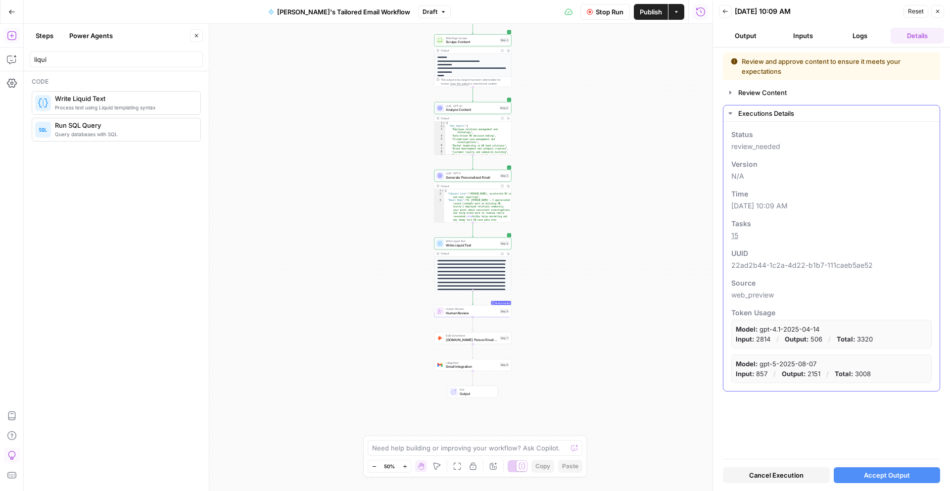
click at [730, 368] on div "Status review_needed Version N/A Time 09/10/25 at 10:09 AM Tasks 15 UUID 22ad2b…" at bounding box center [831, 256] width 216 height 269
click at [729, 112] on icon "button" at bounding box center [729, 113] width 3 height 2
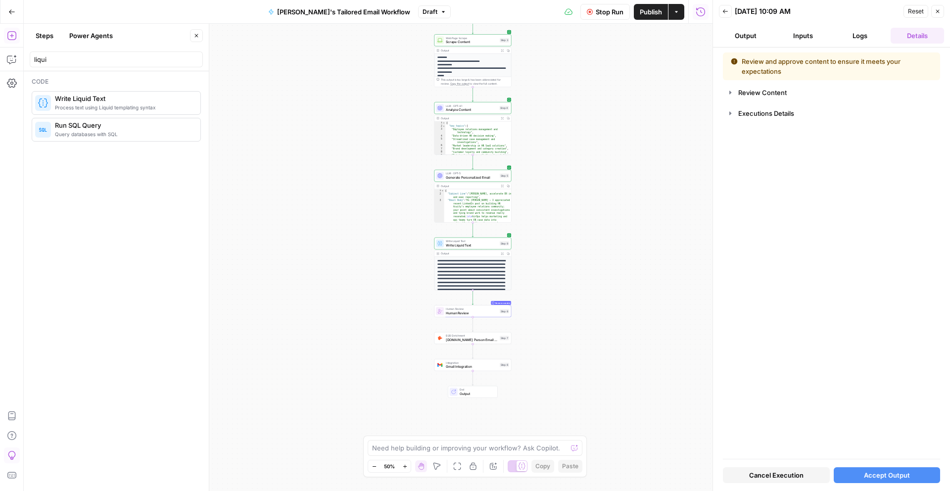
click at [605, 20] on div "Stop Run Publish Actions Run History" at bounding box center [582, 11] width 262 height 23
click at [593, 10] on button "Stop Run" at bounding box center [604, 12] width 49 height 16
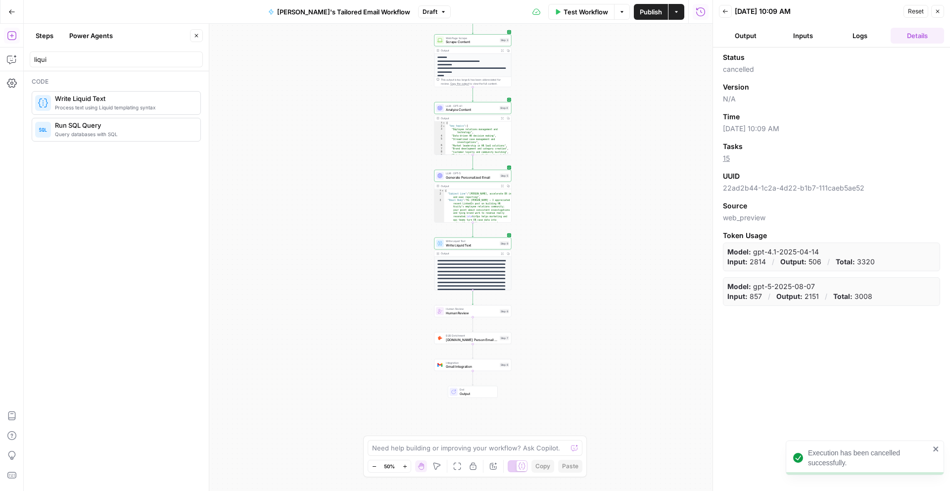
click at [15, 37] on icon "button" at bounding box center [12, 36] width 10 height 10
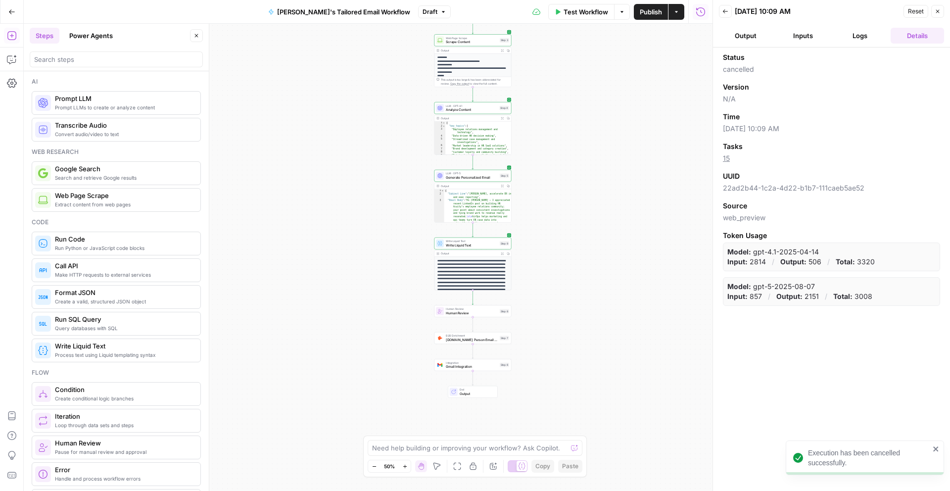
click at [15, 37] on icon "button" at bounding box center [12, 36] width 10 height 10
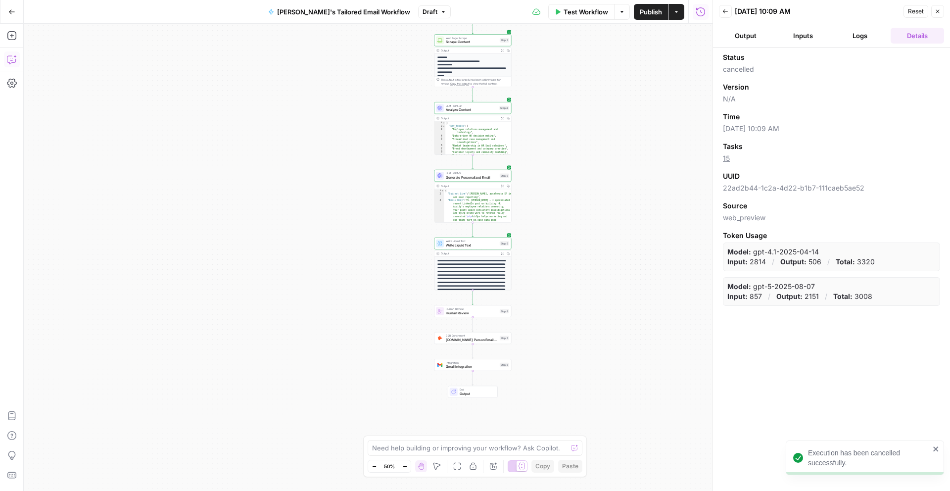
click at [14, 58] on icon "button" at bounding box center [12, 59] width 10 height 10
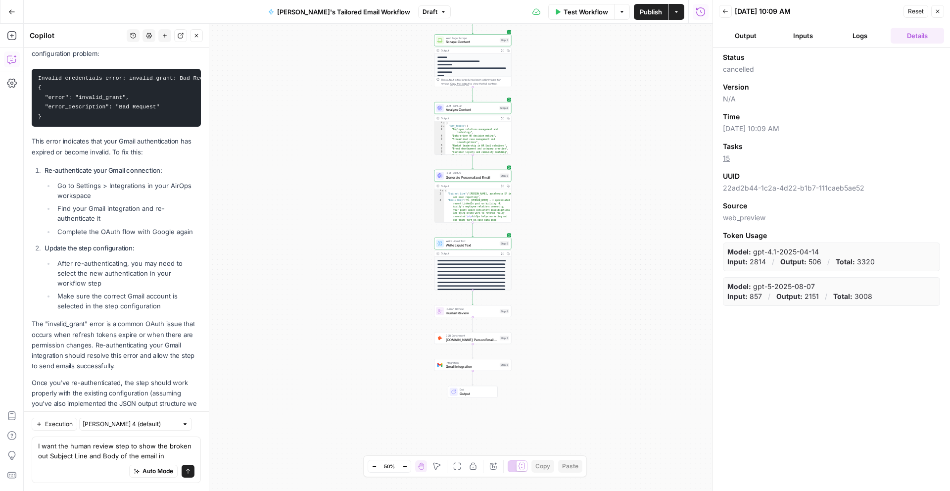
scroll to position [1140, 0]
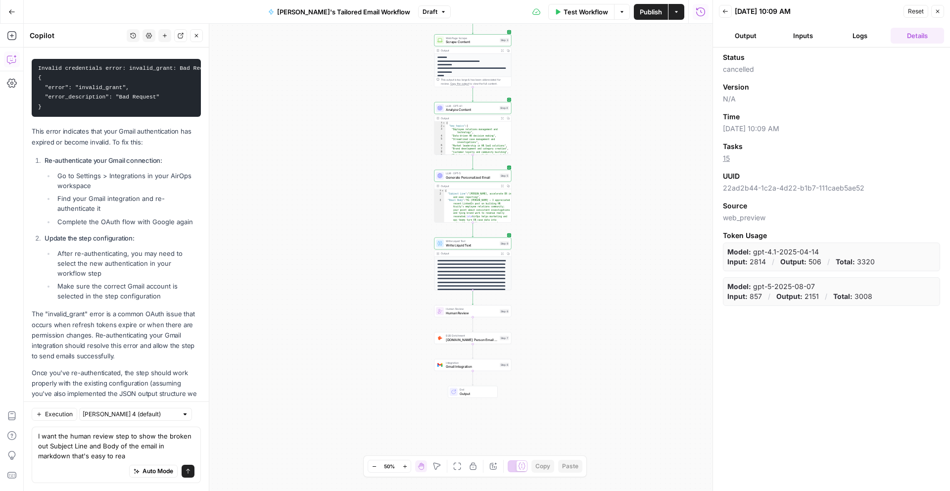
type textarea "I want the human review step to show the broken out Subject Line and Body of th…"
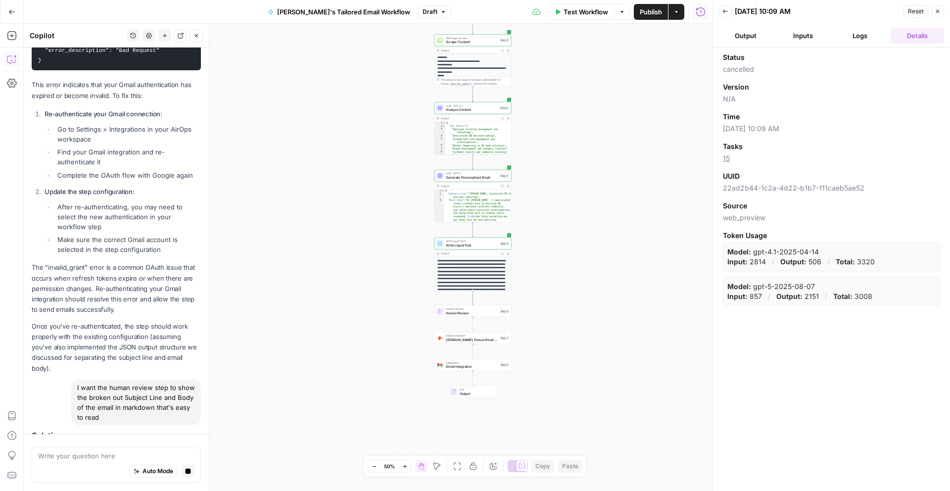
scroll to position [1192, 0]
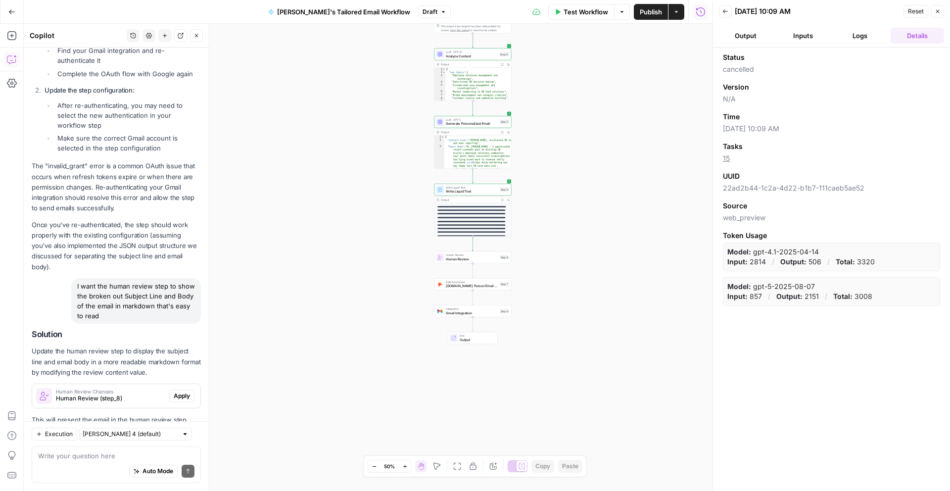
scroll to position [1380, 0]
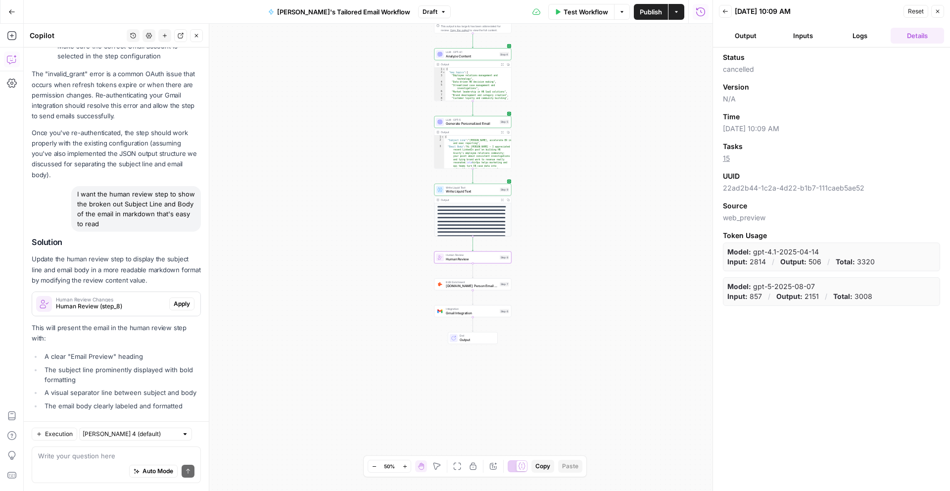
click at [183, 299] on span "Apply" at bounding box center [182, 303] width 16 height 9
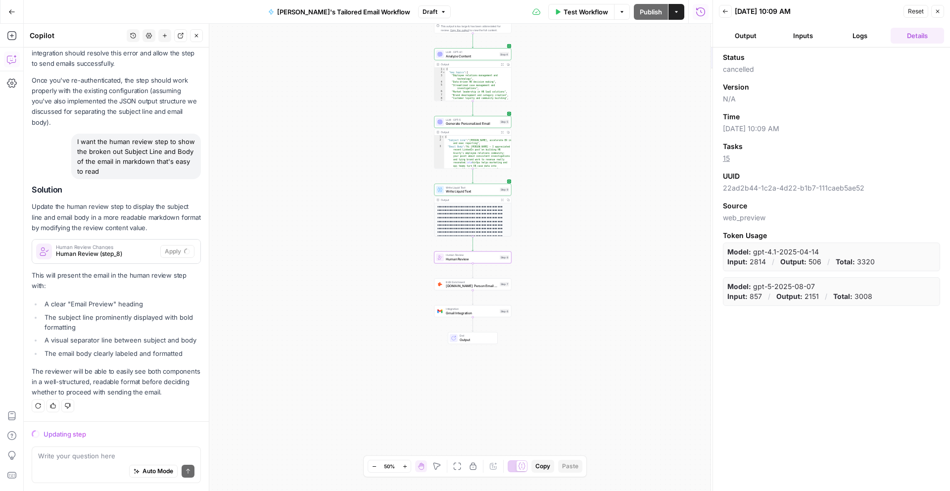
scroll to position [1317, 0]
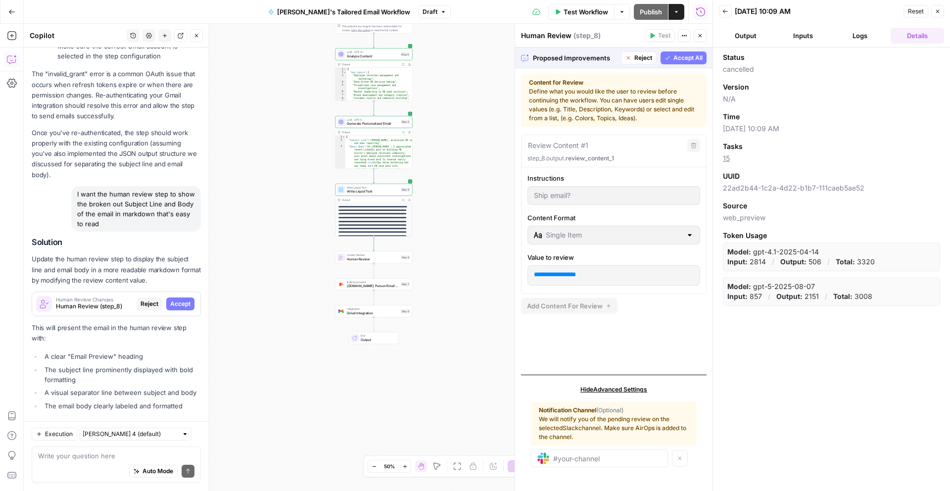
click at [683, 61] on span "Accept All" at bounding box center [687, 57] width 29 height 9
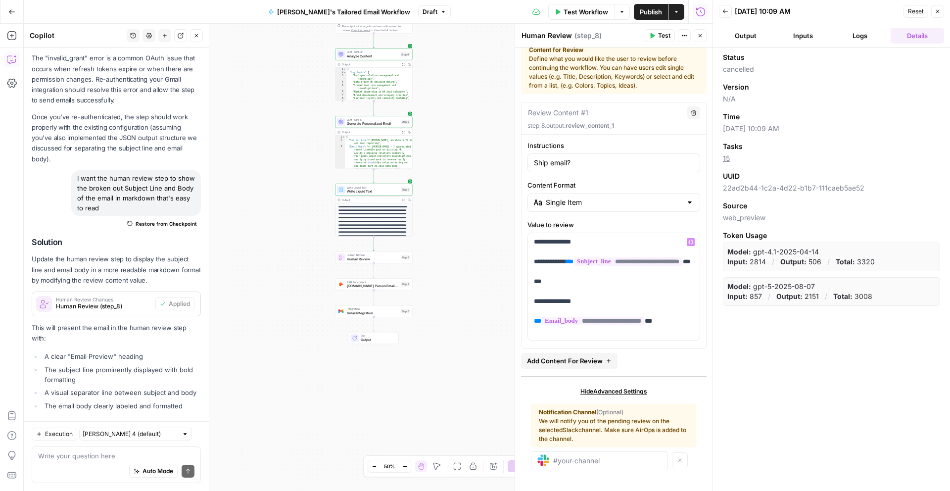
scroll to position [14, 0]
click at [649, 36] on icon "button" at bounding box center [652, 36] width 6 height 6
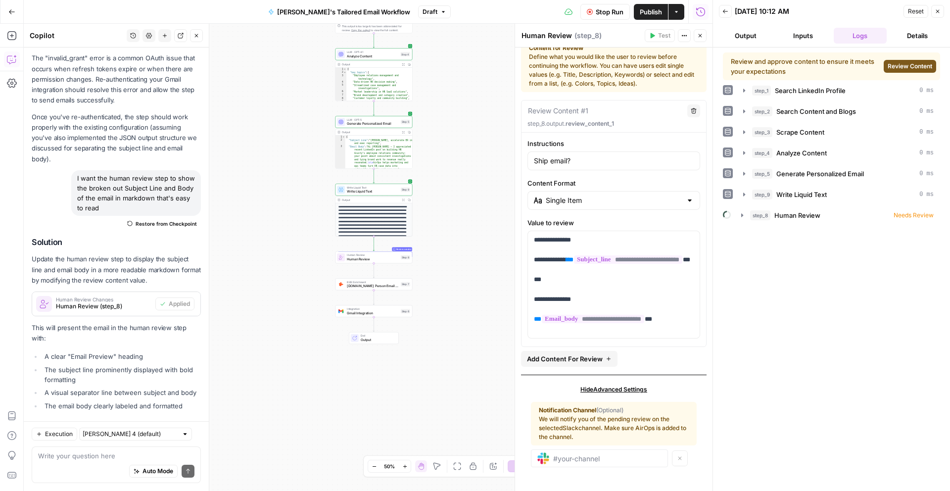
click at [917, 67] on span "Review Content" at bounding box center [909, 66] width 45 height 9
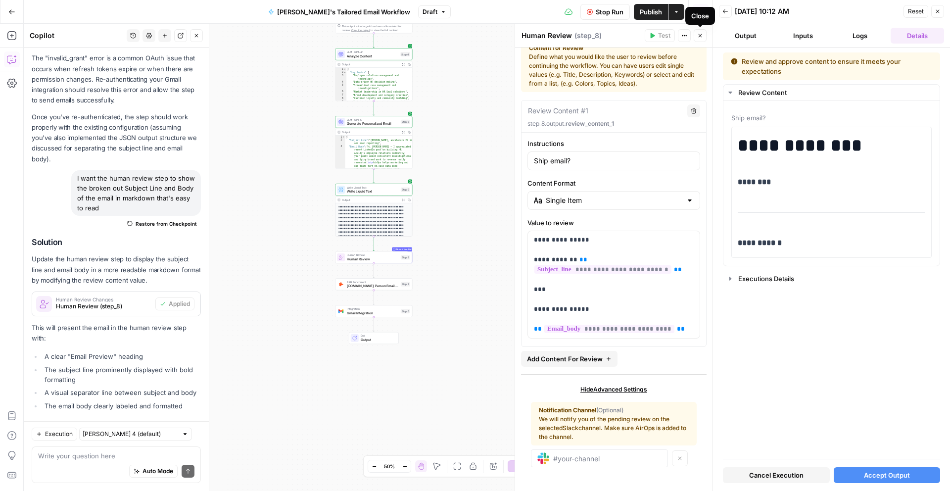
click at [698, 32] on button "Close" at bounding box center [699, 35] width 13 height 13
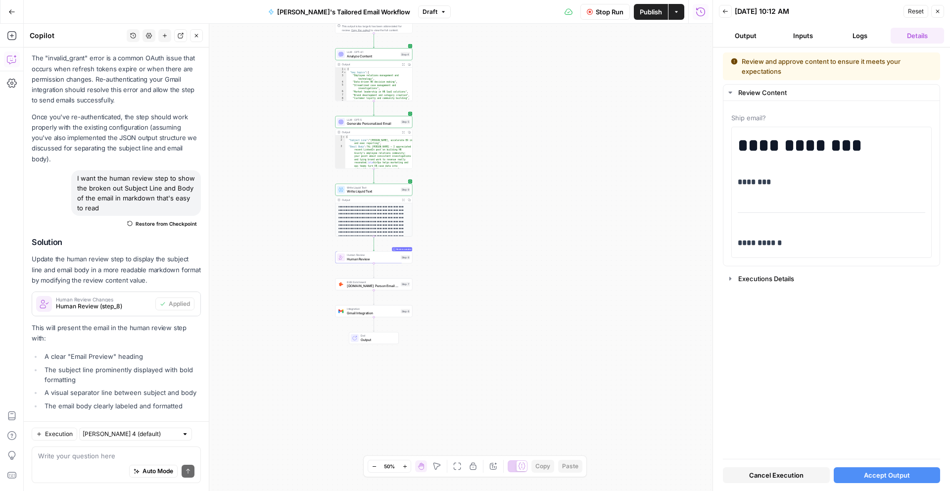
click at [607, 15] on span "Stop Run" at bounding box center [610, 12] width 28 height 10
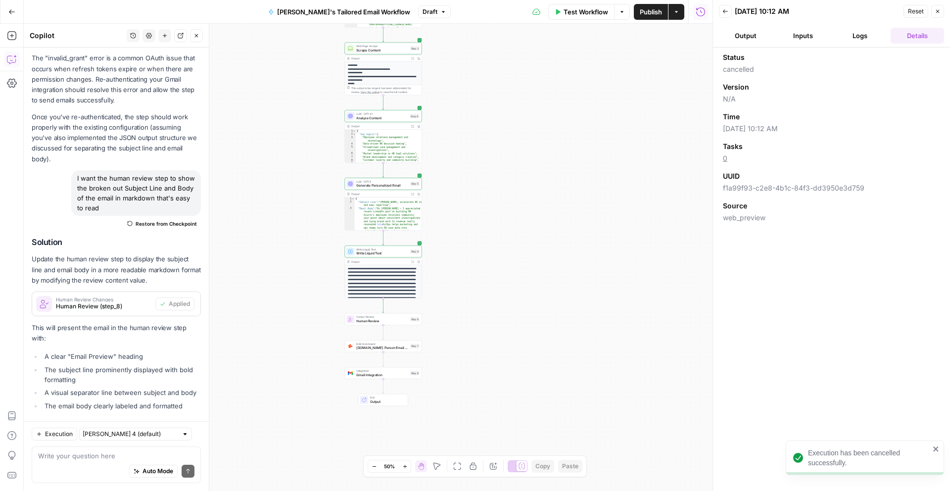
click at [584, 16] on span "Test Workflow" at bounding box center [585, 12] width 45 height 10
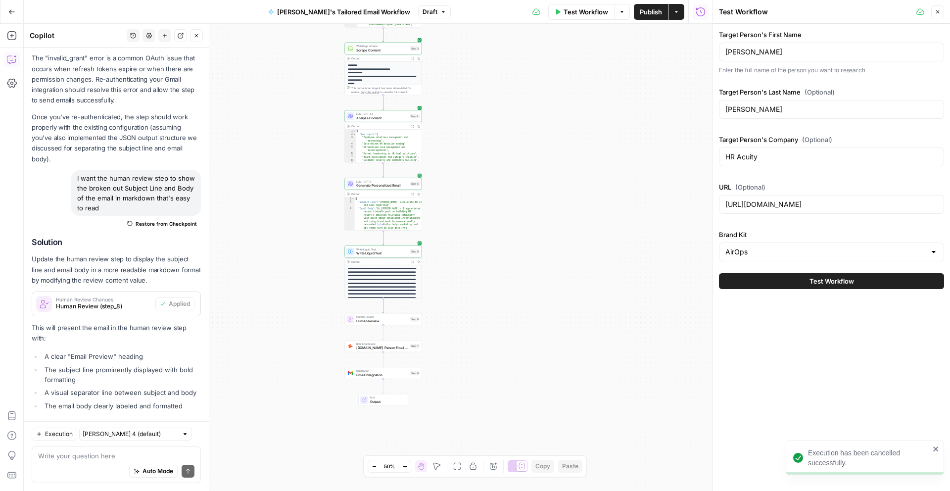
click at [826, 282] on span "Test Workflow" at bounding box center [831, 281] width 45 height 10
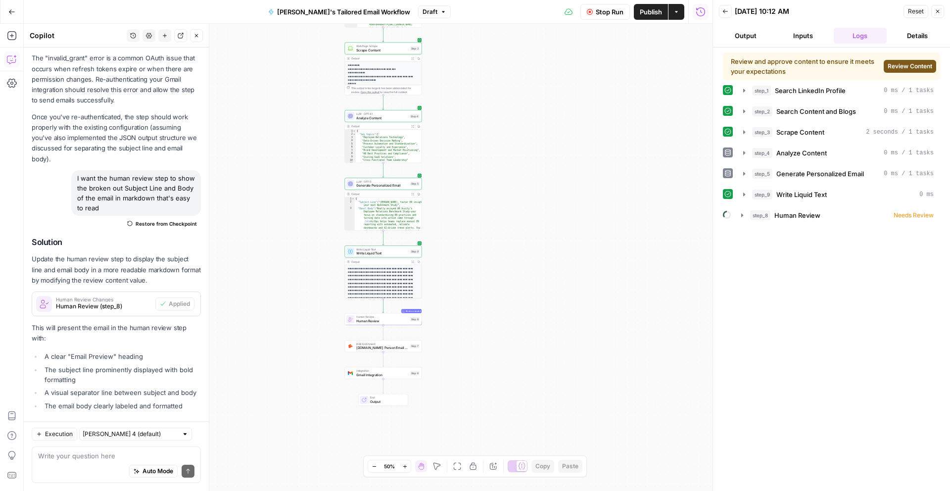
click at [908, 63] on span "Review Content" at bounding box center [909, 66] width 45 height 9
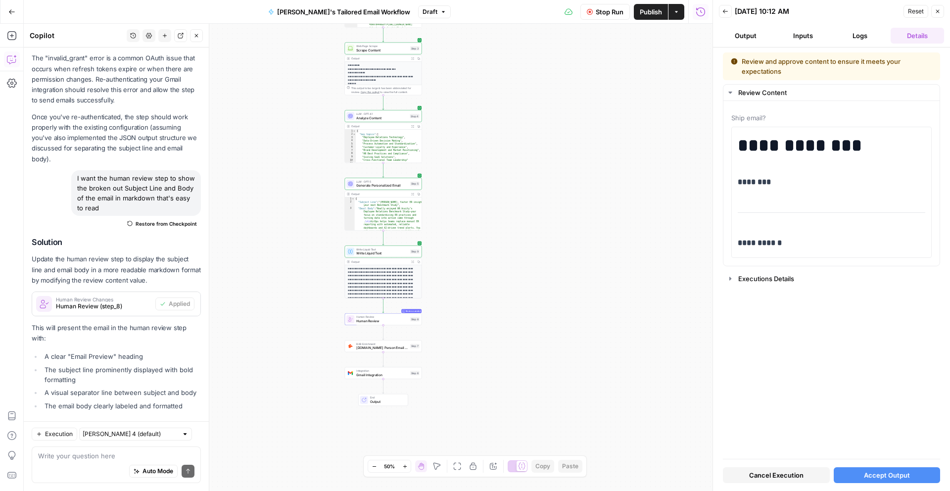
click at [813, 34] on button "Inputs" at bounding box center [802, 36] width 53 height 16
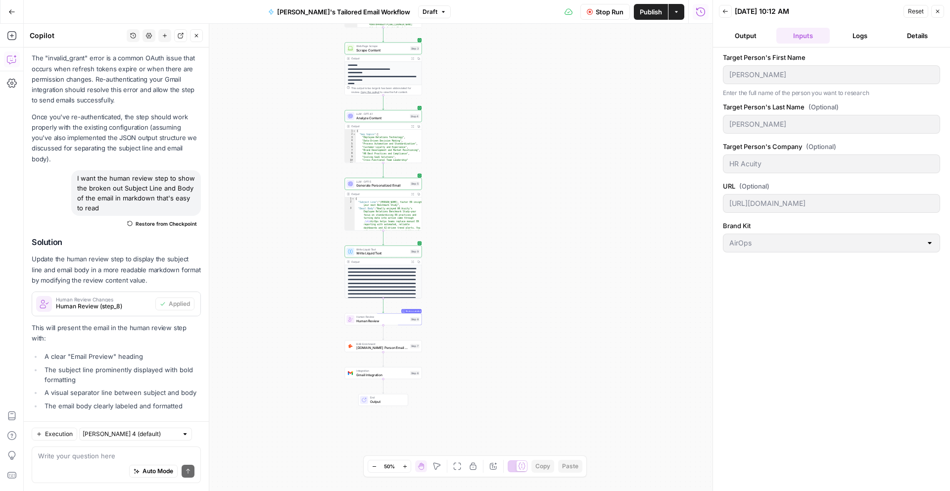
click at [856, 36] on button "Logs" at bounding box center [859, 36] width 53 height 16
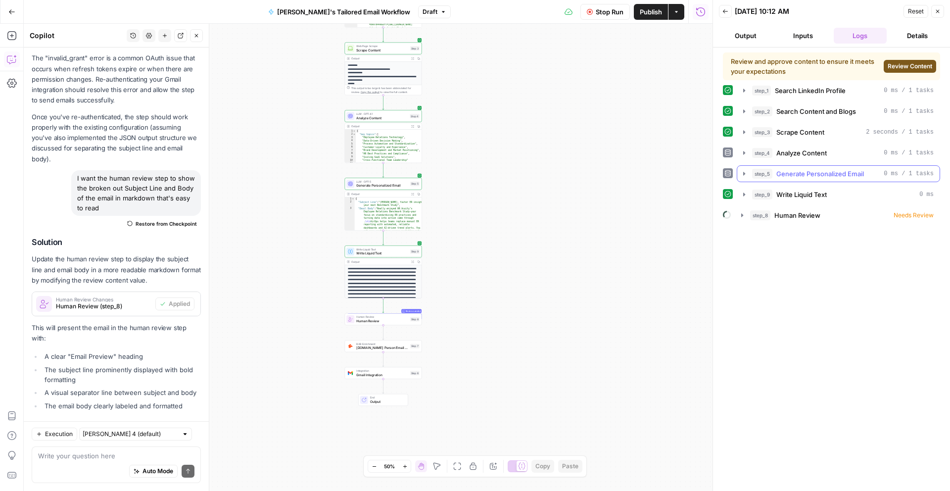
click at [745, 171] on icon "button" at bounding box center [744, 174] width 8 height 8
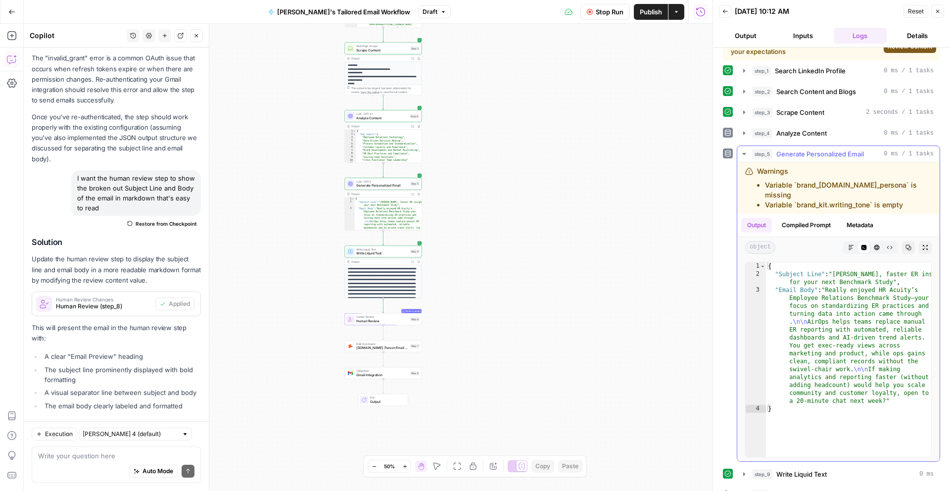
scroll to position [27, 0]
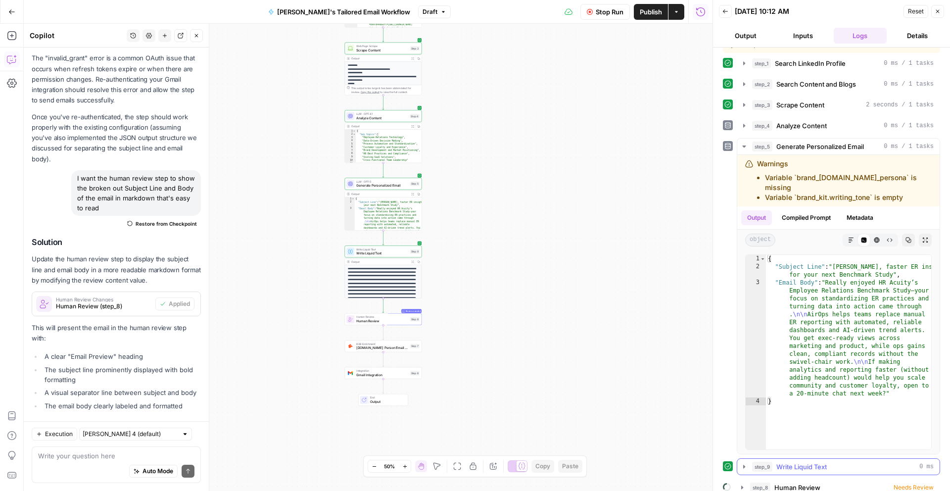
click at [744, 462] on icon "button" at bounding box center [744, 466] width 8 height 8
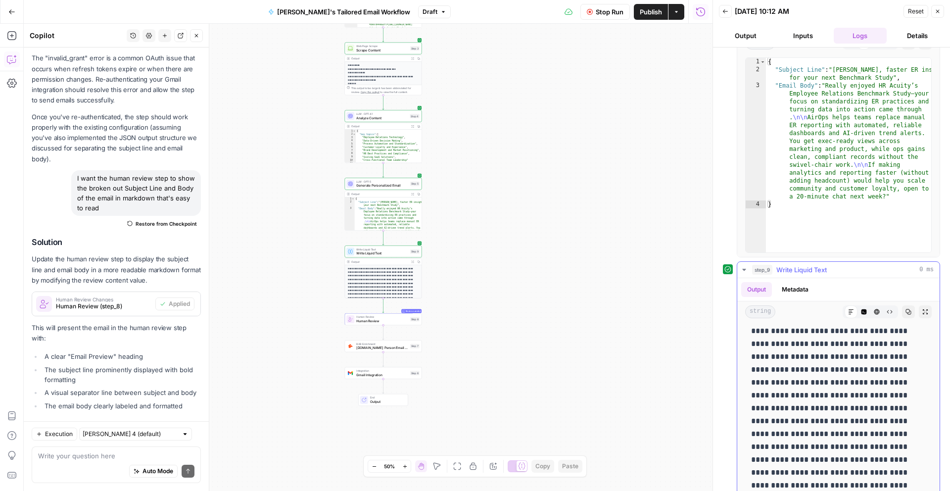
scroll to position [275, 0]
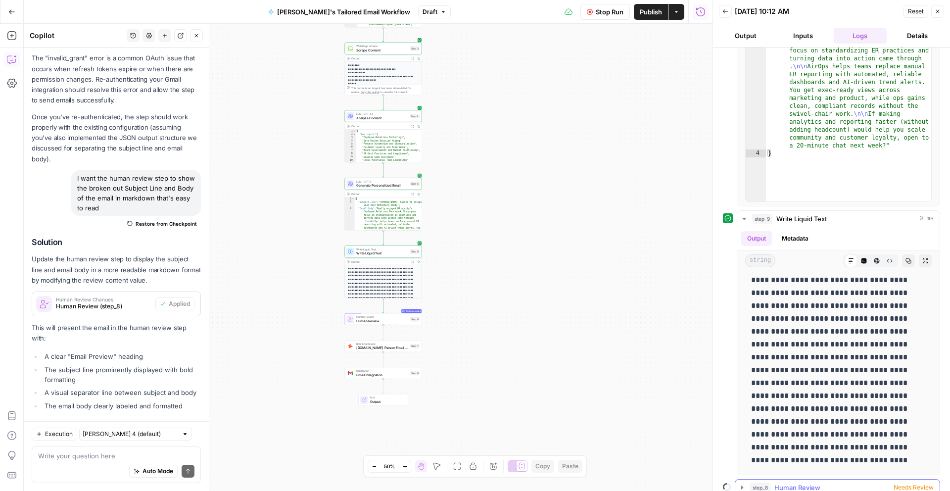
click at [741, 483] on icon "button" at bounding box center [742, 487] width 8 height 8
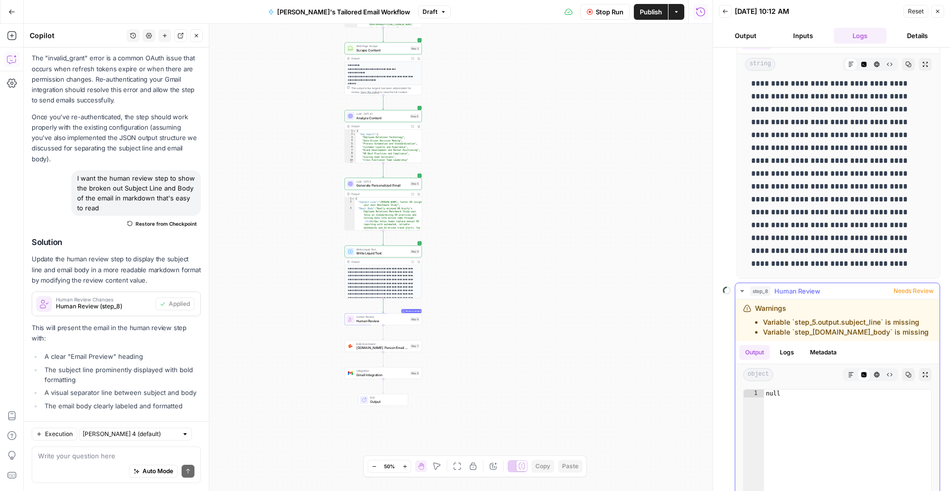
scroll to position [460, 0]
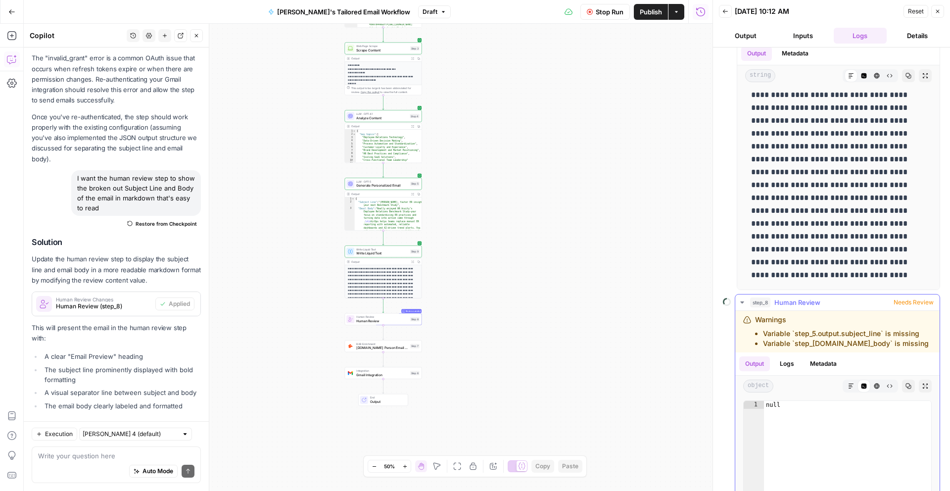
click at [739, 298] on icon "button" at bounding box center [742, 302] width 8 height 8
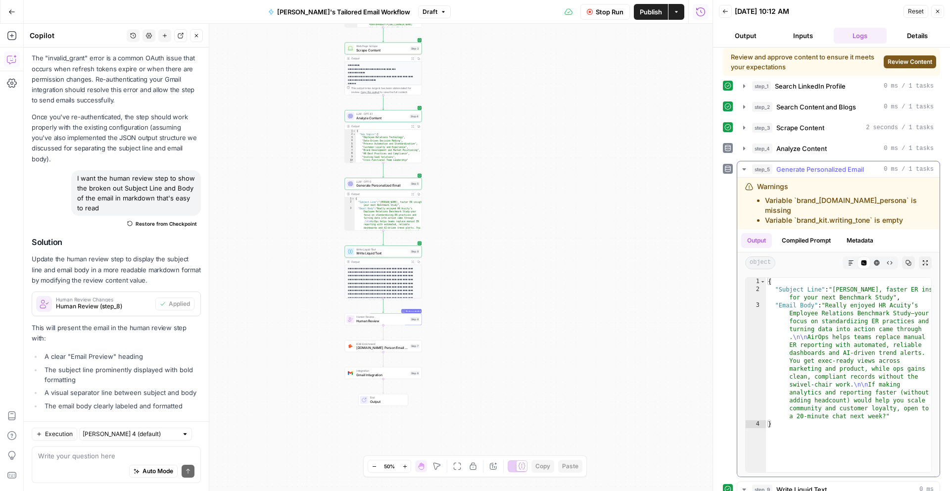
scroll to position [0, 0]
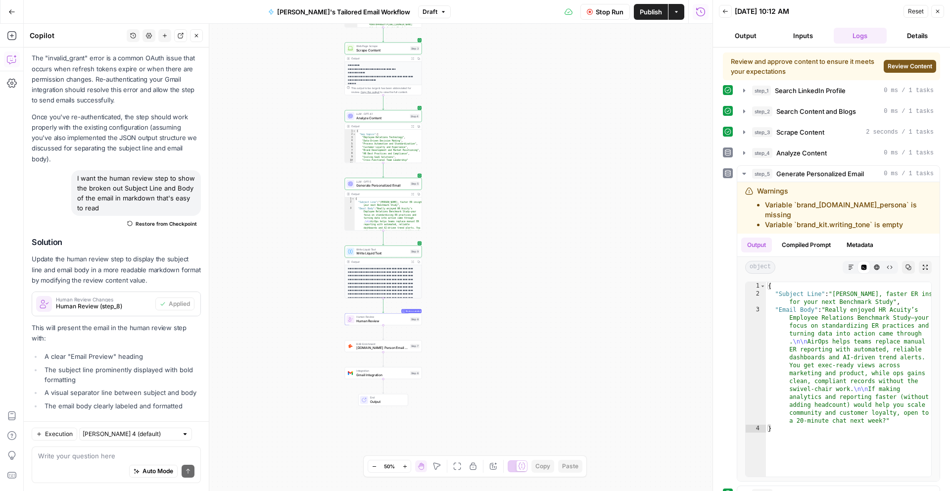
click at [83, 473] on div "Auto Mode Send" at bounding box center [116, 471] width 156 height 22
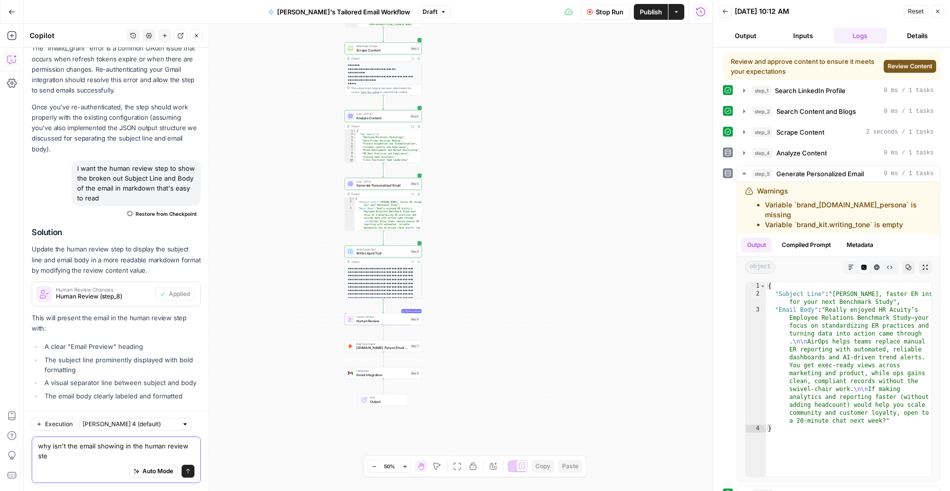
type textarea "why isn't the email showing in the human review step"
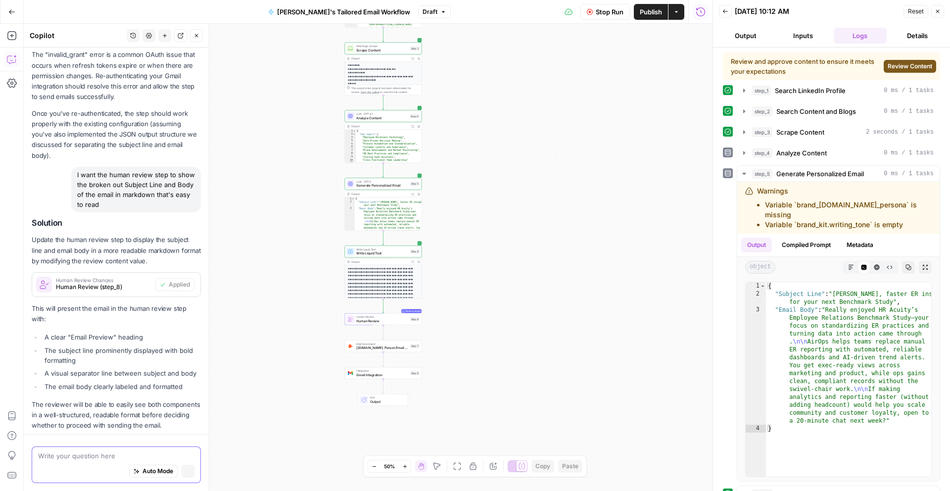
scroll to position [1335, 0]
click at [732, 7] on div "Back [DATE] 10:12 AM Reset Close" at bounding box center [831, 11] width 225 height 15
click at [728, 11] on button "Back" at bounding box center [725, 11] width 13 height 13
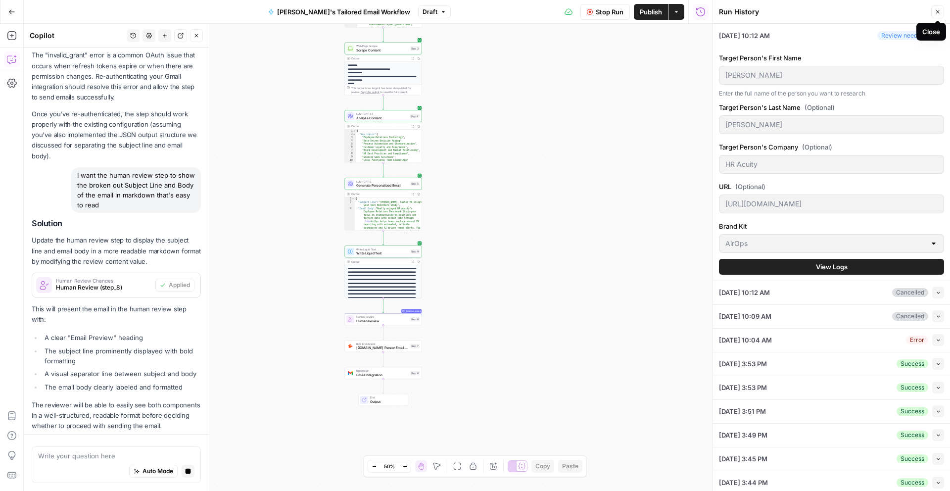
click at [936, 12] on icon "button" at bounding box center [937, 12] width 6 height 6
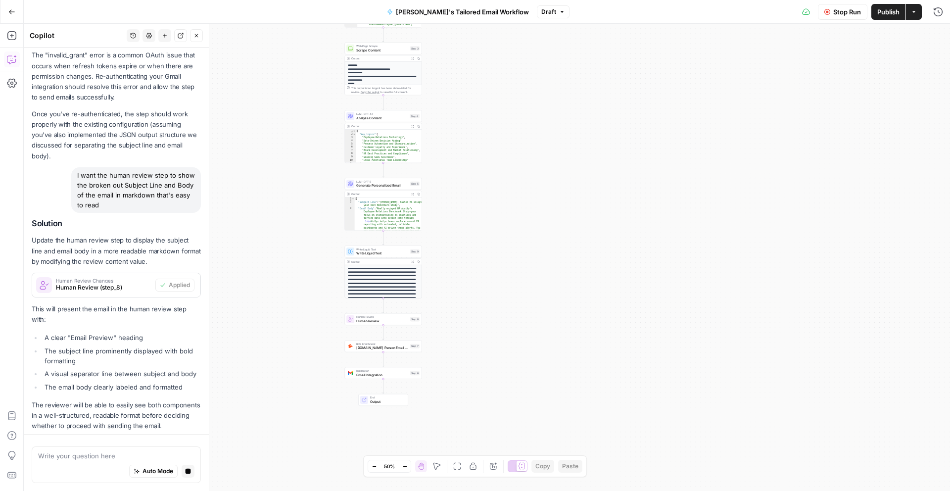
click at [456, 467] on icon "button" at bounding box center [457, 466] width 8 height 8
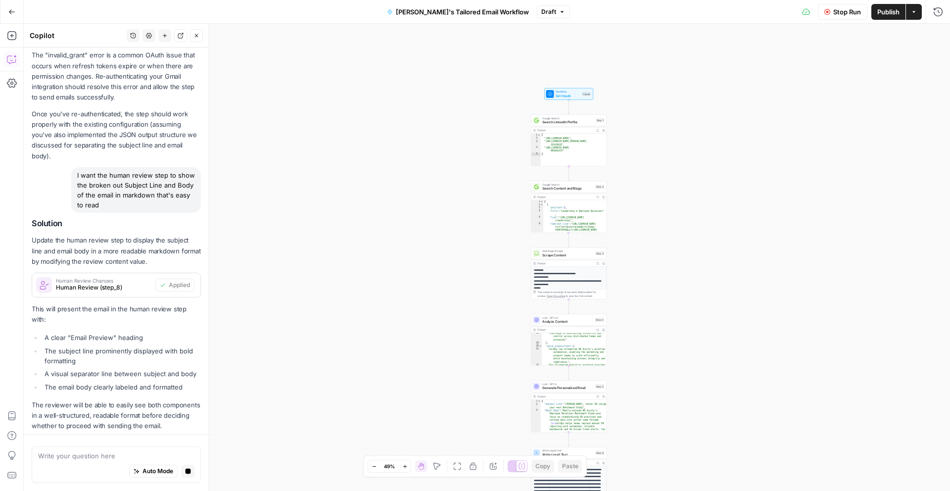
scroll to position [215, 0]
click at [458, 467] on icon "button" at bounding box center [457, 466] width 8 height 8
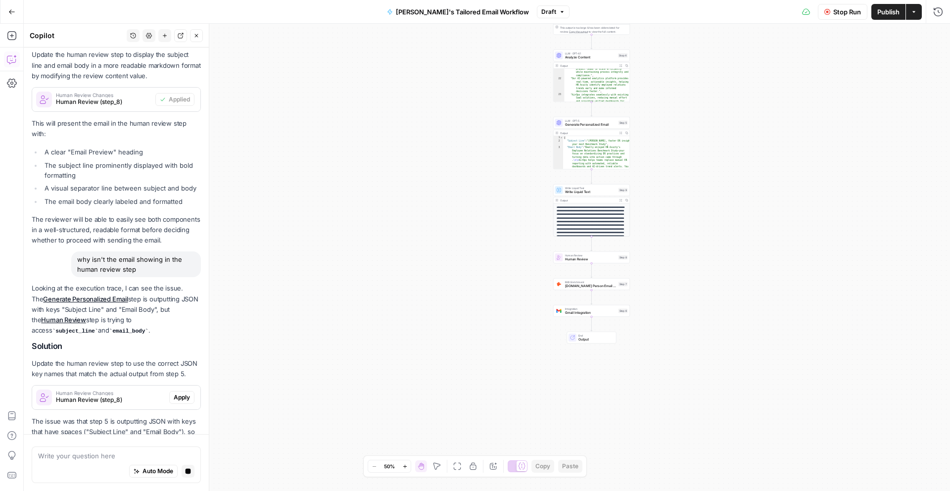
scroll to position [1629, 0]
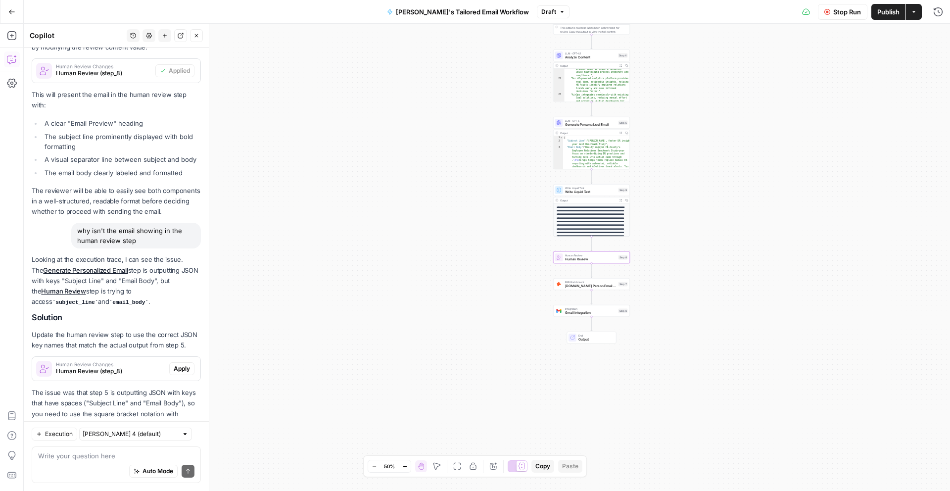
click at [177, 364] on span "Apply" at bounding box center [182, 368] width 16 height 9
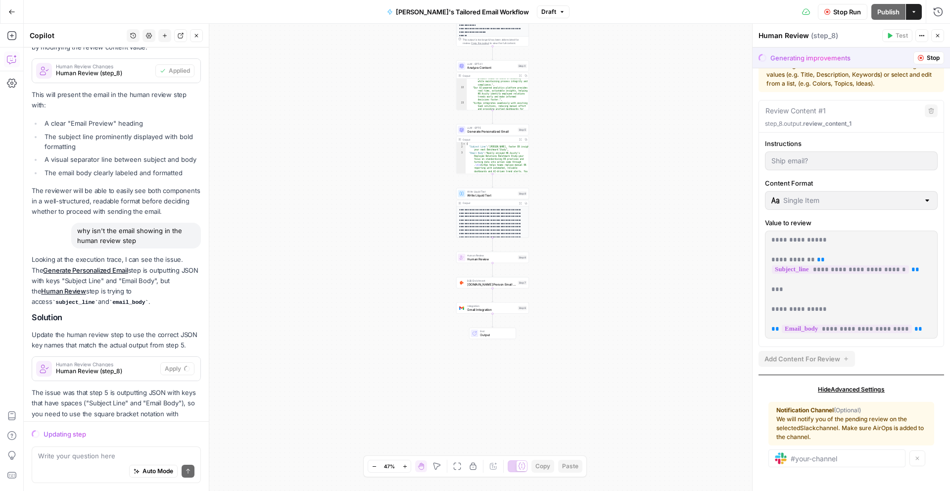
scroll to position [0, 0]
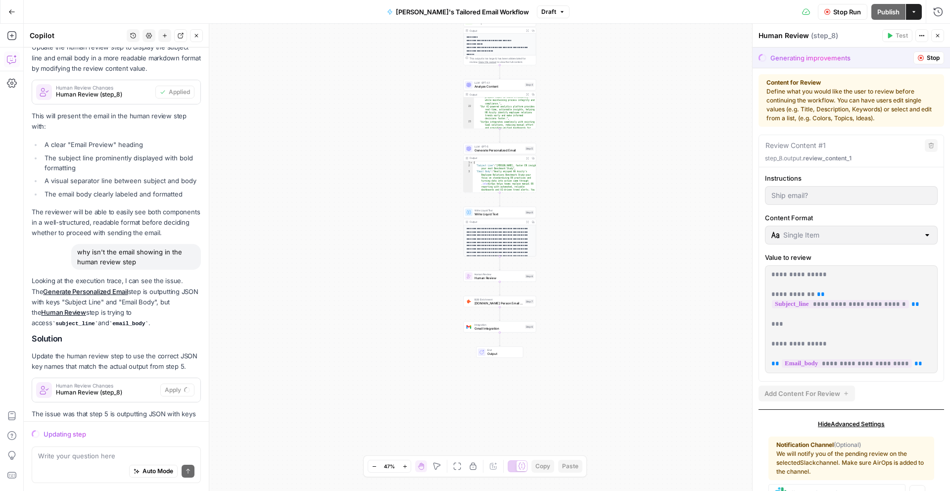
scroll to position [1550, 0]
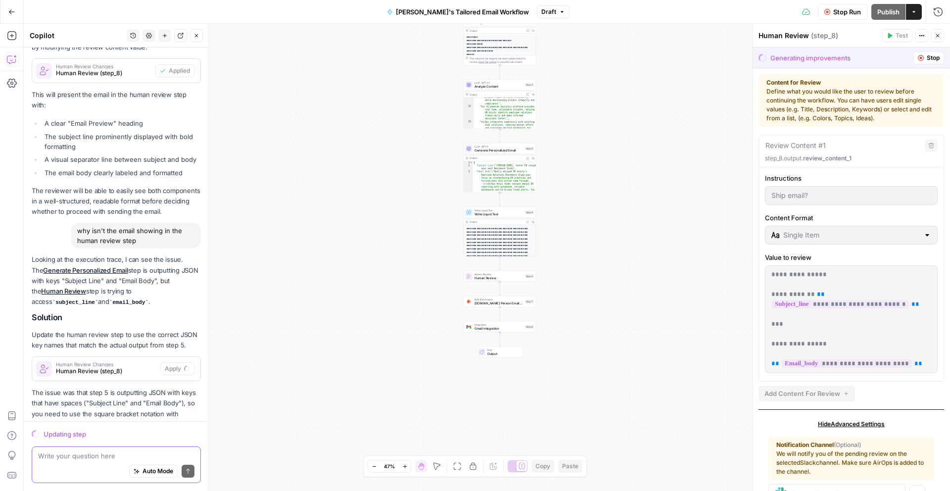
click at [130, 457] on textarea at bounding box center [116, 456] width 156 height 10
type textarea "R"
click at [932, 61] on span "Stop" at bounding box center [932, 57] width 13 height 9
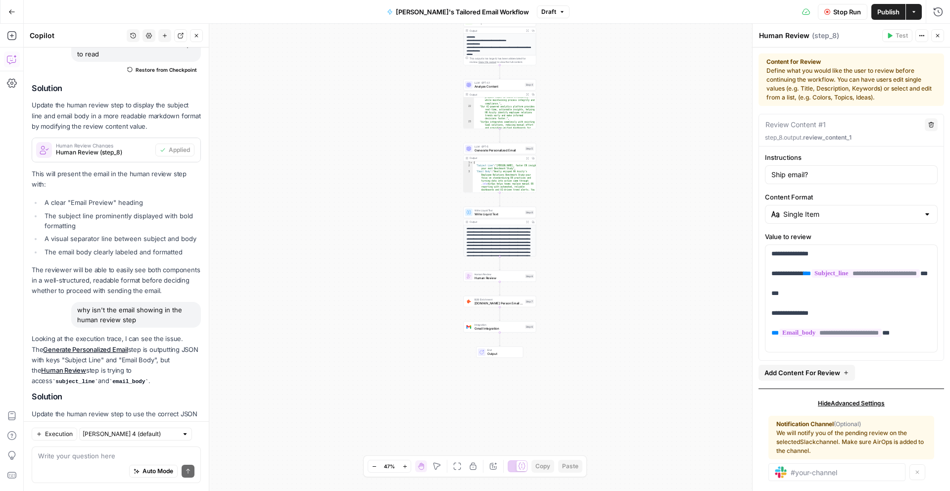
scroll to position [1629, 0]
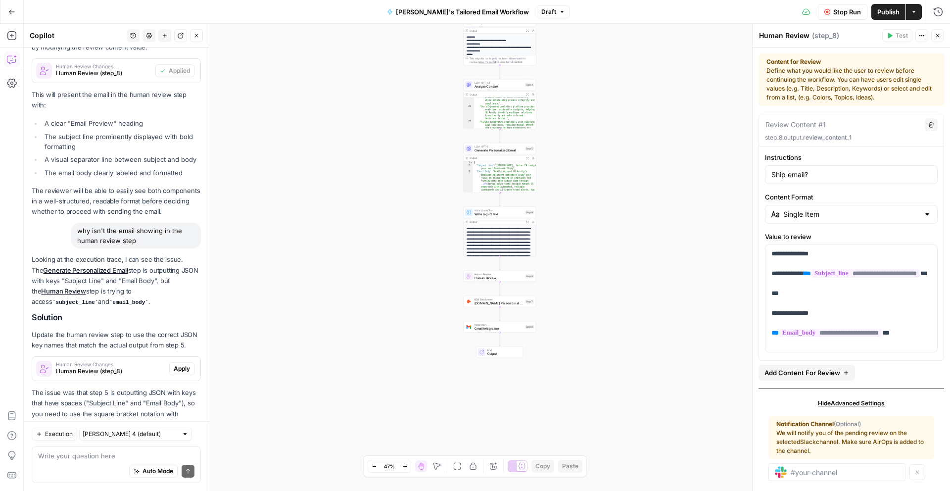
click at [843, 11] on span "Stop Run" at bounding box center [847, 12] width 28 height 10
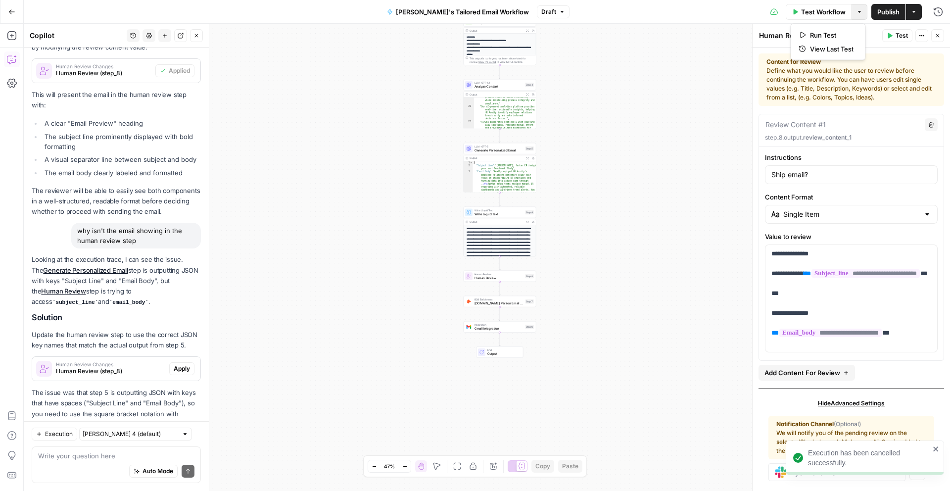
click at [859, 12] on icon "button" at bounding box center [859, 12] width 6 height 6
click at [10, 17] on button "Go Back" at bounding box center [12, 12] width 18 height 18
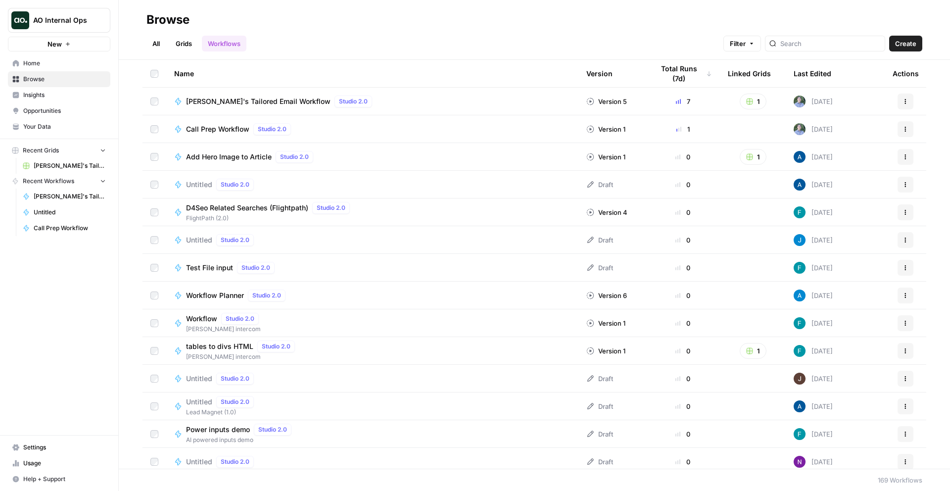
click at [238, 102] on span "[PERSON_NAME]'s Tailored Email Workflow" at bounding box center [258, 101] width 144 height 10
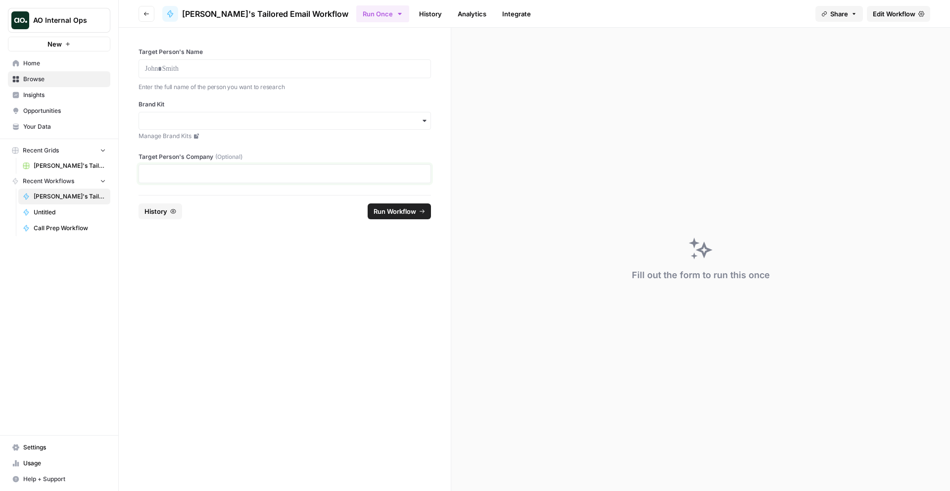
click at [349, 176] on p at bounding box center [284, 174] width 279 height 10
click at [311, 69] on p at bounding box center [284, 69] width 279 height 10
click at [139, 11] on button "Go back" at bounding box center [146, 14] width 16 height 16
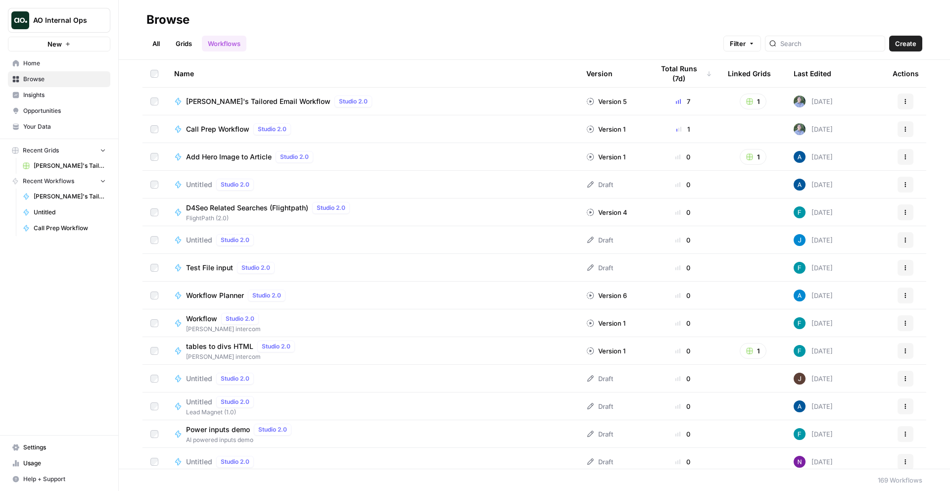
click at [52, 163] on span "[PERSON_NAME]'s Tailored Email Workflow Grid" at bounding box center [70, 165] width 72 height 9
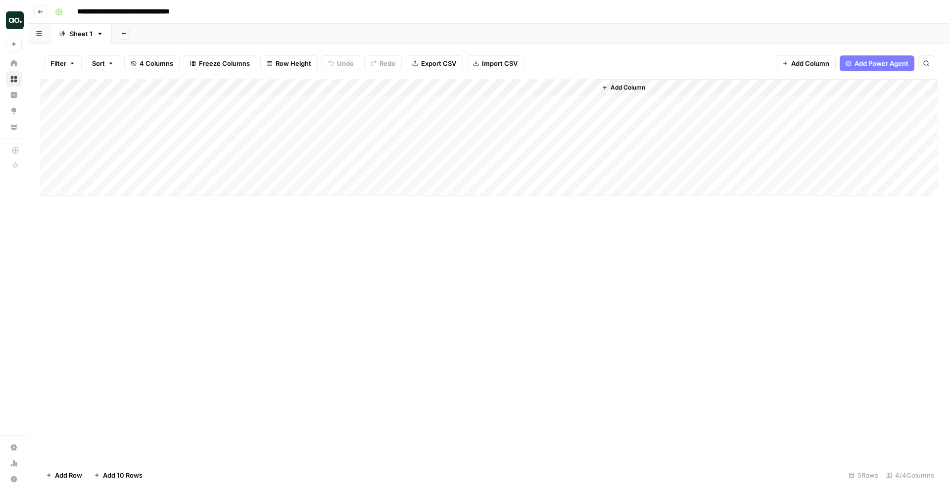
click at [497, 156] on div "Add Column" at bounding box center [489, 137] width 898 height 117
click at [486, 86] on div "Add Column" at bounding box center [489, 137] width 898 height 117
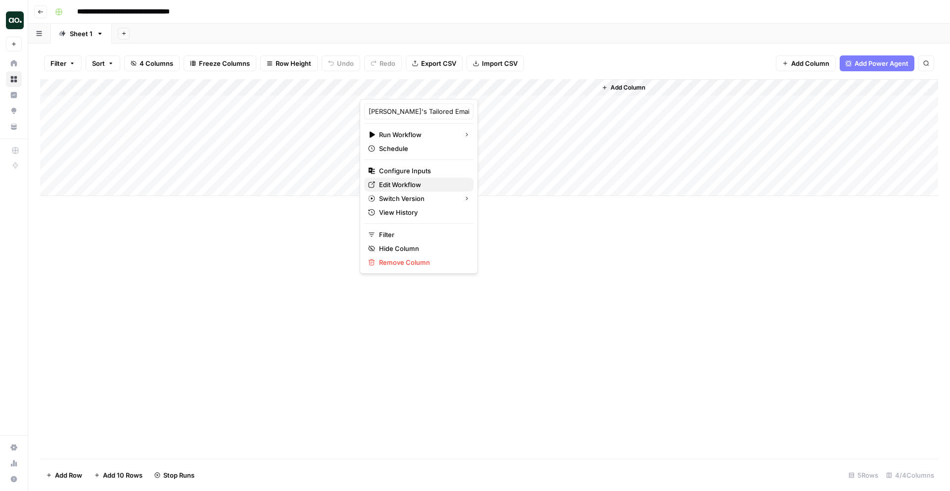
click at [418, 186] on span "Edit Workflow" at bounding box center [422, 185] width 87 height 10
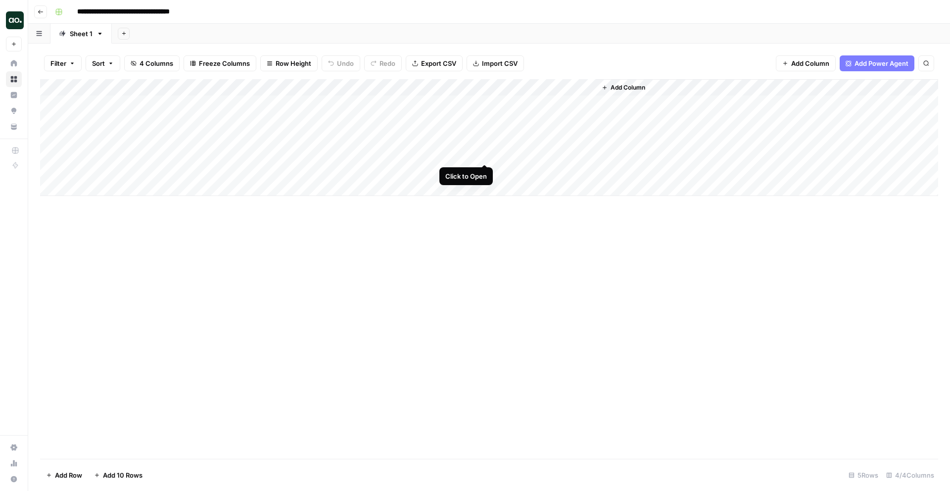
click at [483, 153] on div "Add Column" at bounding box center [489, 137] width 898 height 117
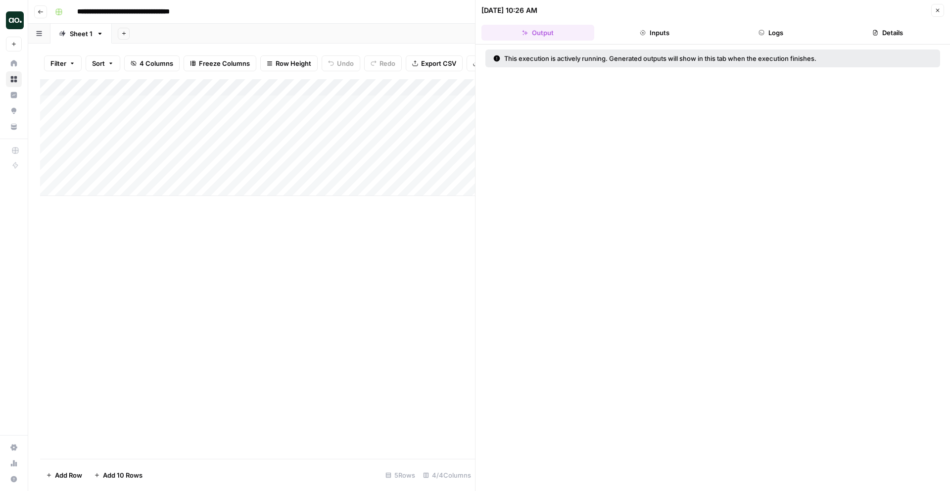
click at [665, 36] on button "Inputs" at bounding box center [654, 33] width 113 height 16
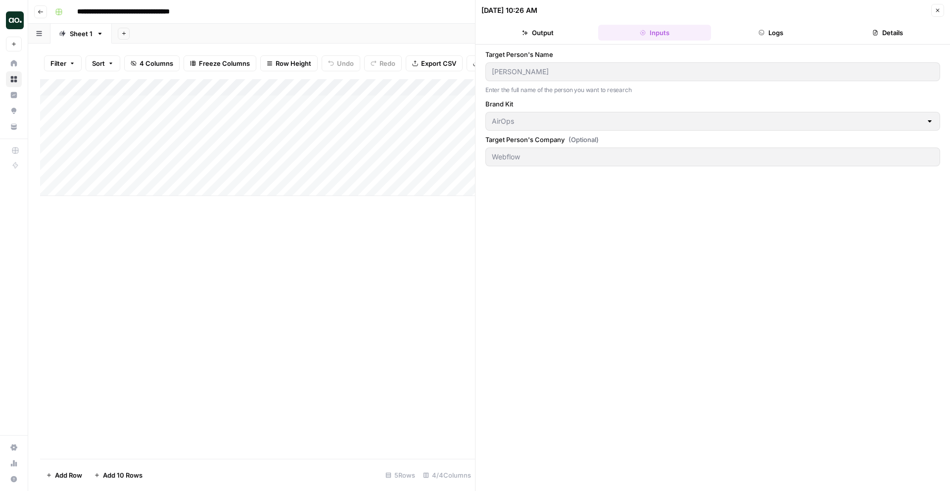
click at [754, 35] on button "Logs" at bounding box center [771, 33] width 113 height 16
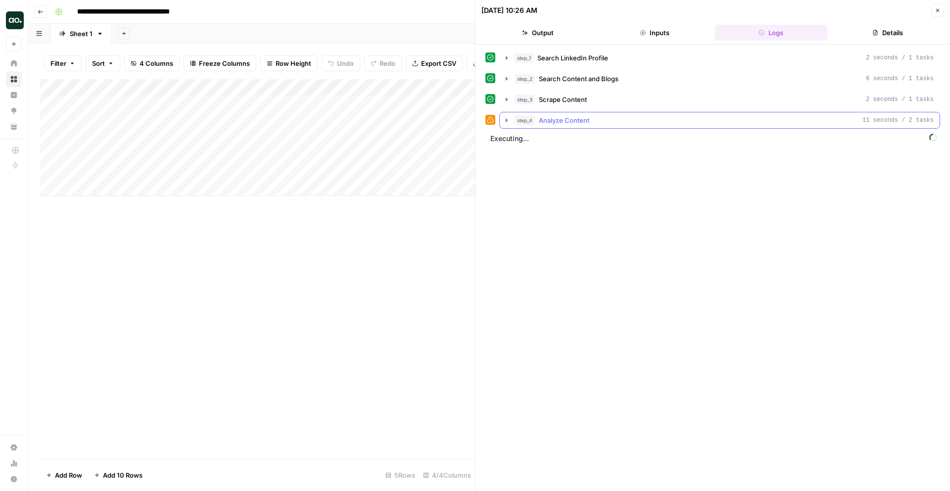
click at [505, 120] on icon "button" at bounding box center [507, 120] width 8 height 8
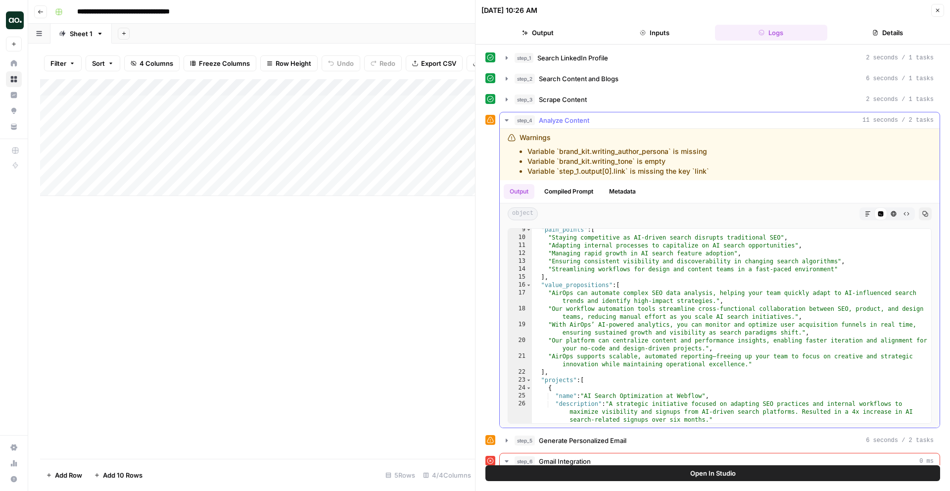
scroll to position [67, 0]
click at [508, 442] on icon "button" at bounding box center [507, 440] width 8 height 8
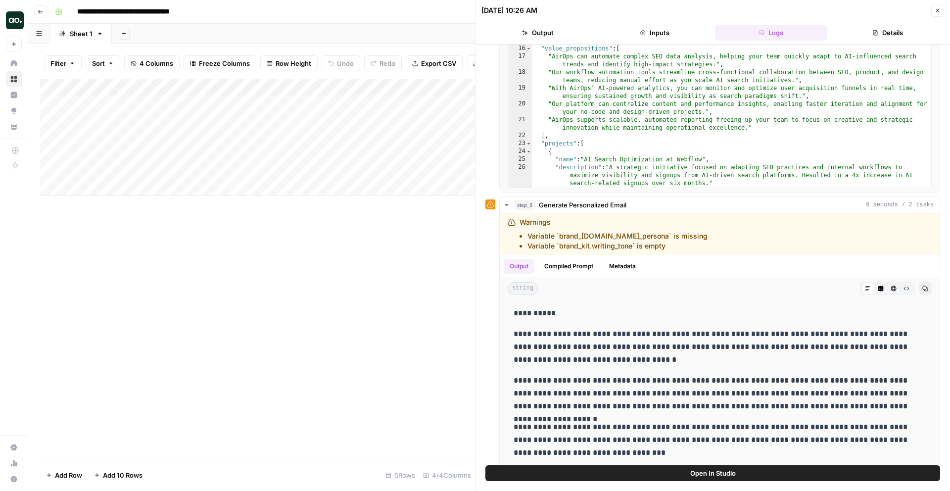
scroll to position [0, 0]
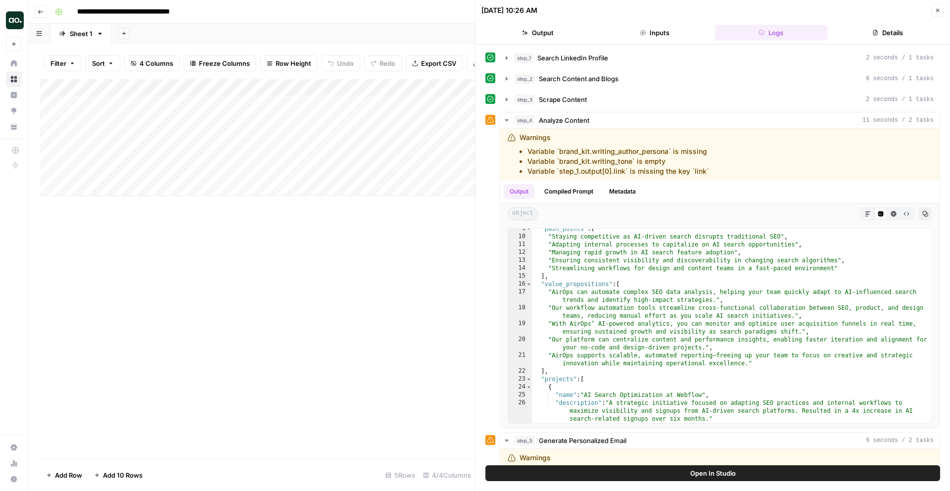
click at [932, 10] on button "Close" at bounding box center [937, 10] width 13 height 13
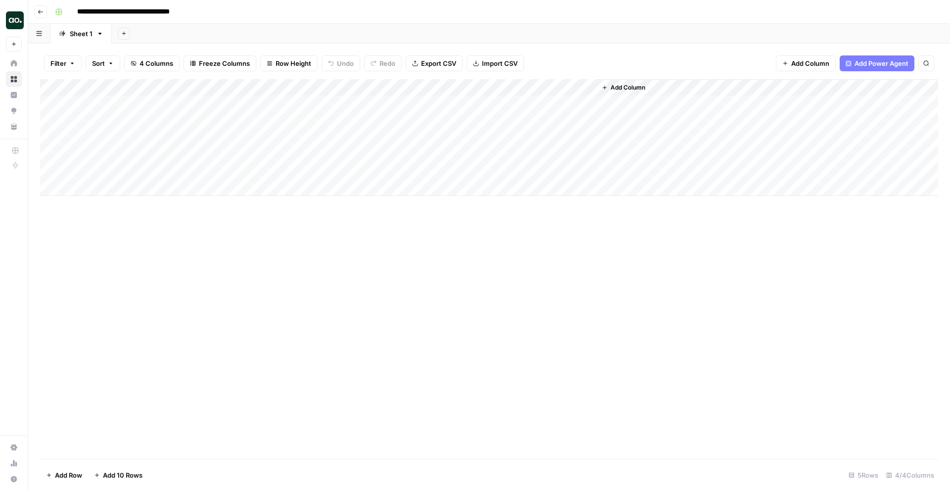
click at [489, 90] on div "Add Column" at bounding box center [489, 137] width 898 height 117
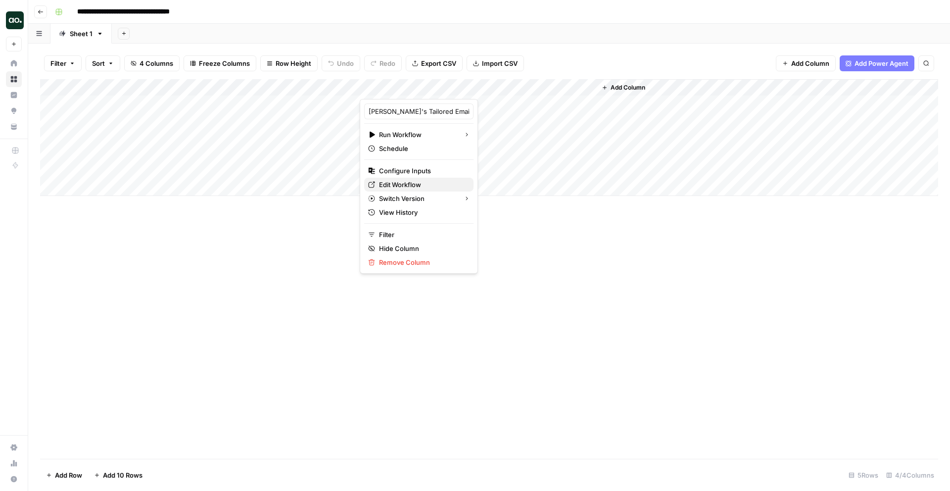
click at [417, 183] on span "Edit Workflow" at bounding box center [422, 185] width 87 height 10
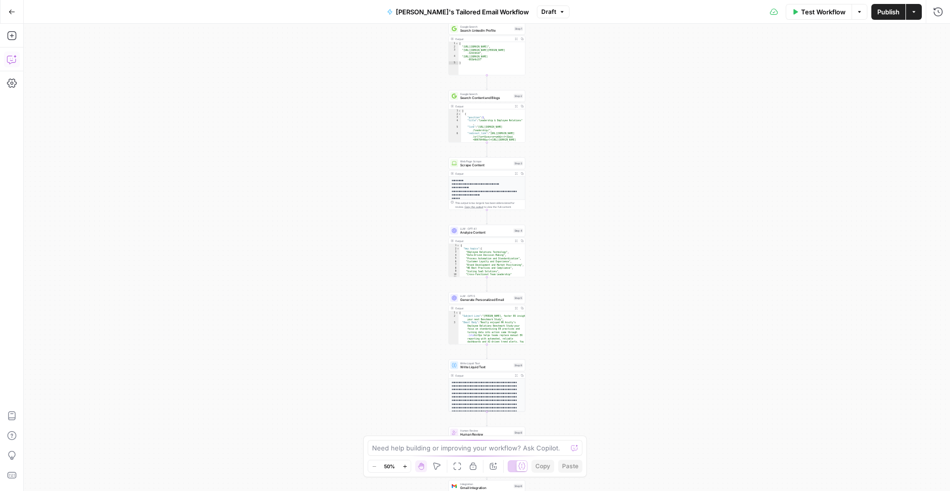
click at [9, 63] on icon "button" at bounding box center [11, 60] width 8 height 8
